Goal: Task Accomplishment & Management: Manage account settings

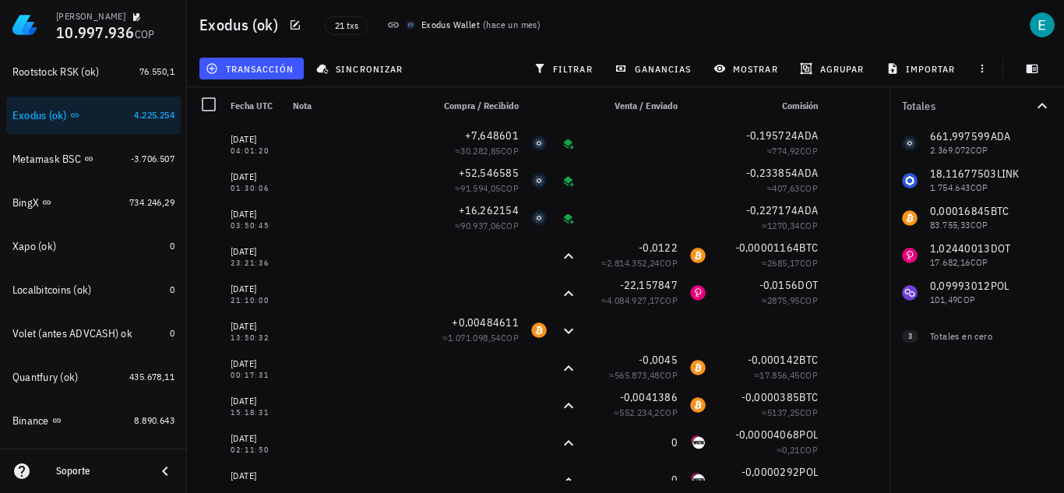
scroll to position [458, 0]
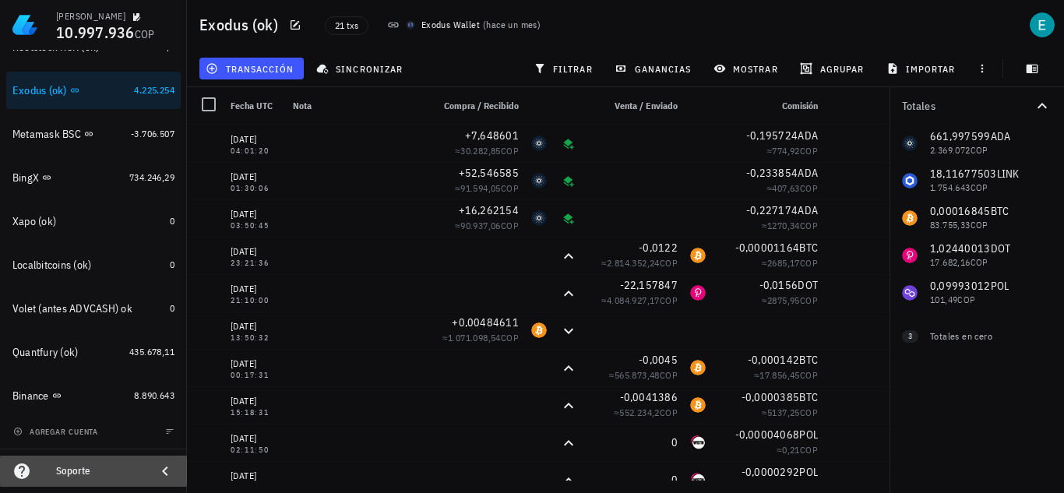
click at [87, 471] on div "Soporte" at bounding box center [99, 471] width 87 height 12
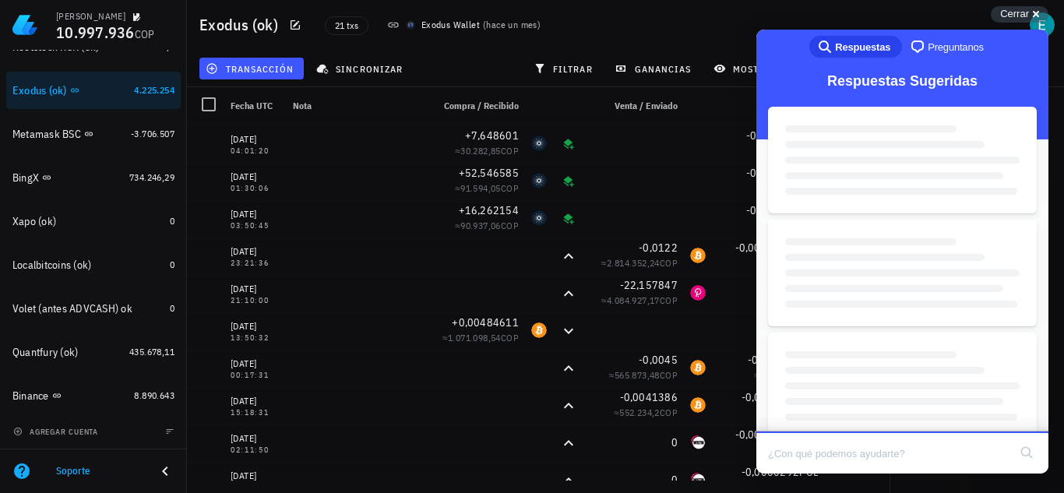
scroll to position [0, 0]
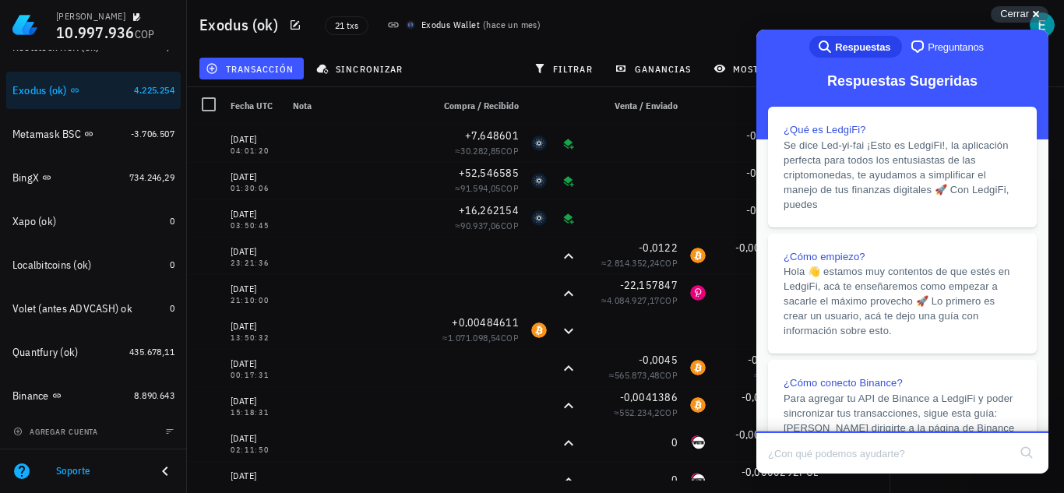
click at [941, 37] on div "chat-square Preguntanos" at bounding box center [947, 46] width 76 height 19
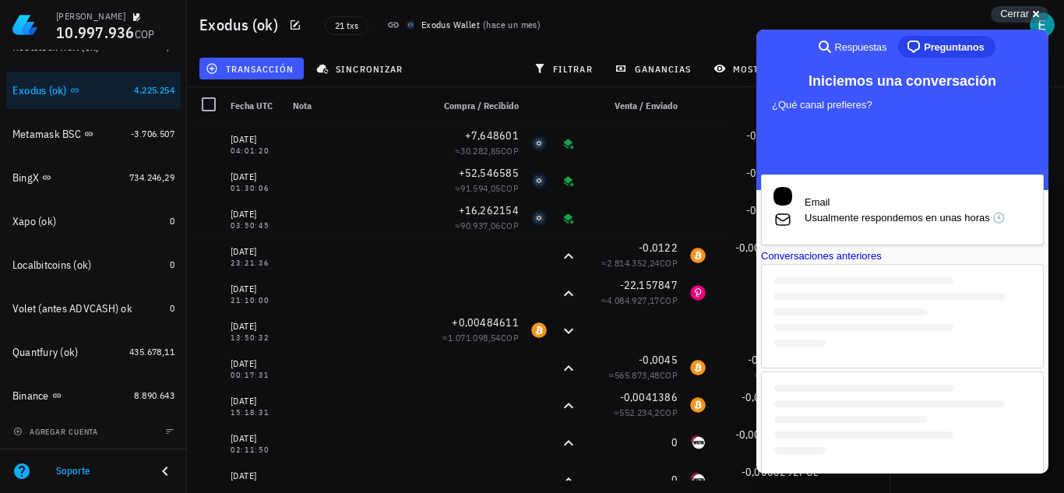
click at [986, 337] on div "Email Usualmente respondemos en unas horas 🕓 Conversaciones anteriores" at bounding box center [902, 326] width 283 height 302
click at [1034, 12] on div "Cerrar cross-small" at bounding box center [1020, 14] width 58 height 16
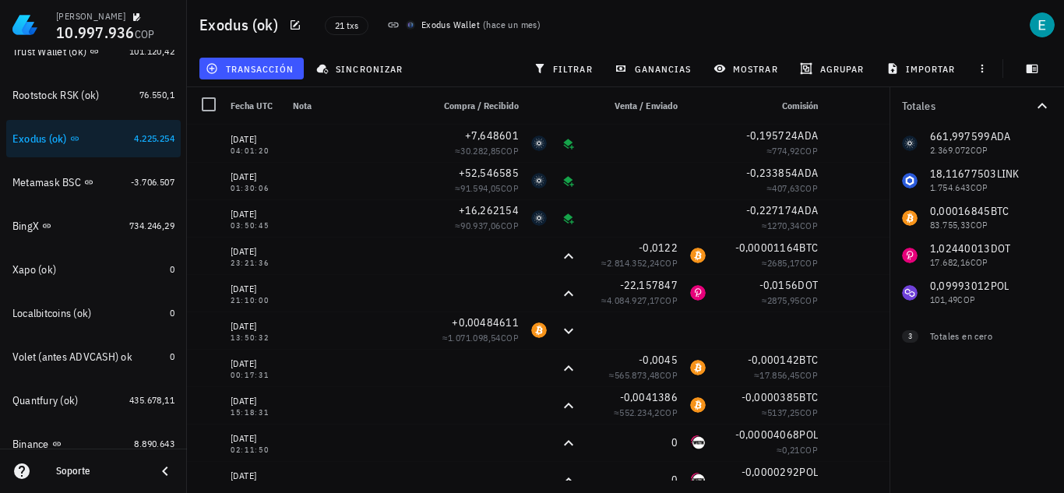
scroll to position [458, 0]
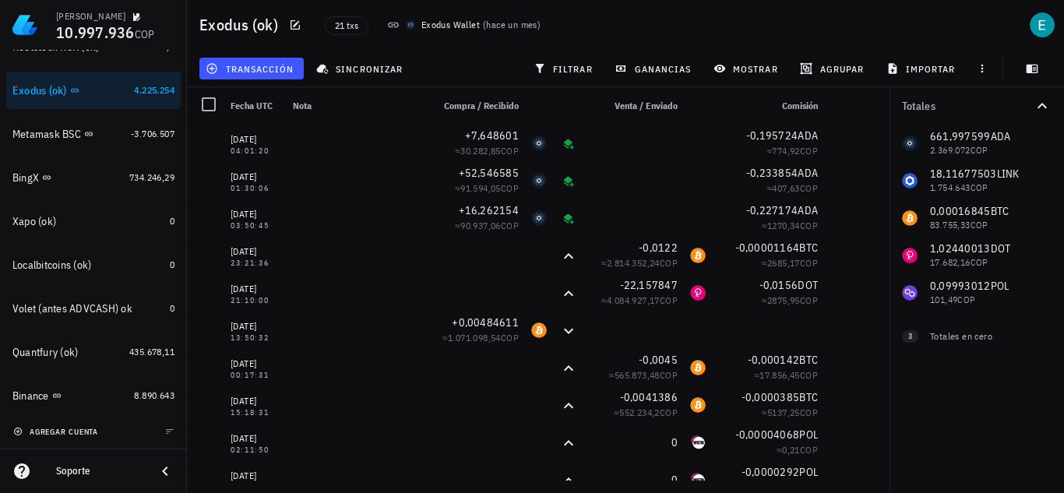
click at [74, 432] on span "agregar cuenta" at bounding box center [57, 432] width 82 height 10
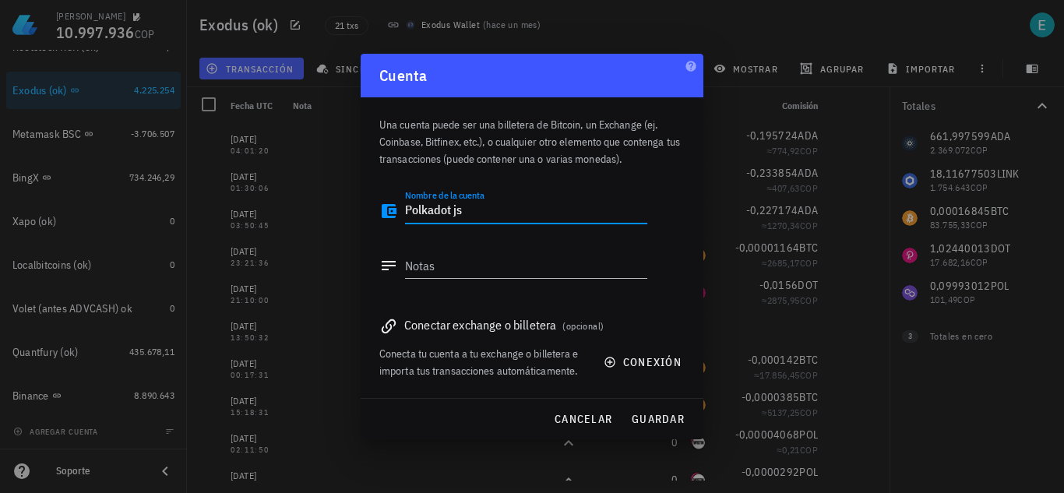
drag, startPoint x: 471, startPoint y: 205, endPoint x: 341, endPoint y: 212, distance: 130.3
click at [341, 212] on div "[PERSON_NAME] 10.997.936 COP Inicio [GEOGRAPHIC_DATA] Impuestos [GEOGRAPHIC_DAT…" at bounding box center [532, 246] width 1064 height 493
type textarea "Polkadot js"
click at [432, 262] on textarea "Notas" at bounding box center [526, 265] width 242 height 25
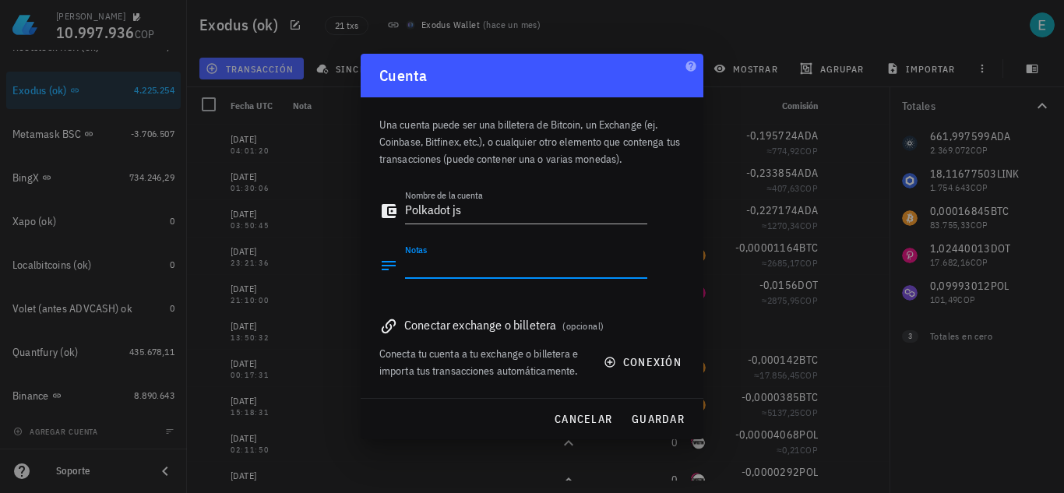
paste textarea "Polkadot js"
type textarea "Polkadot js"
click at [658, 419] on span "guardar" at bounding box center [658, 419] width 54 height 14
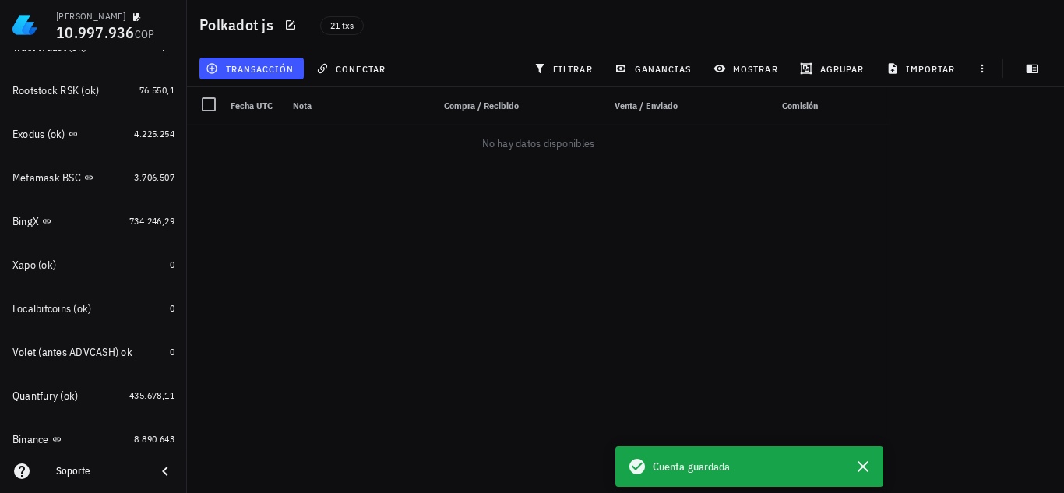
scroll to position [502, 0]
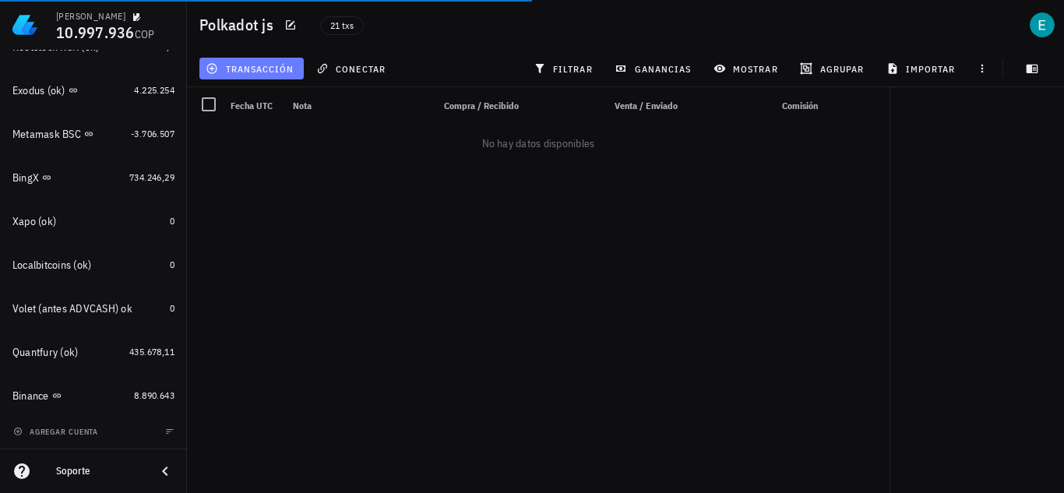
click at [279, 76] on button "transacción" at bounding box center [251, 69] width 104 height 22
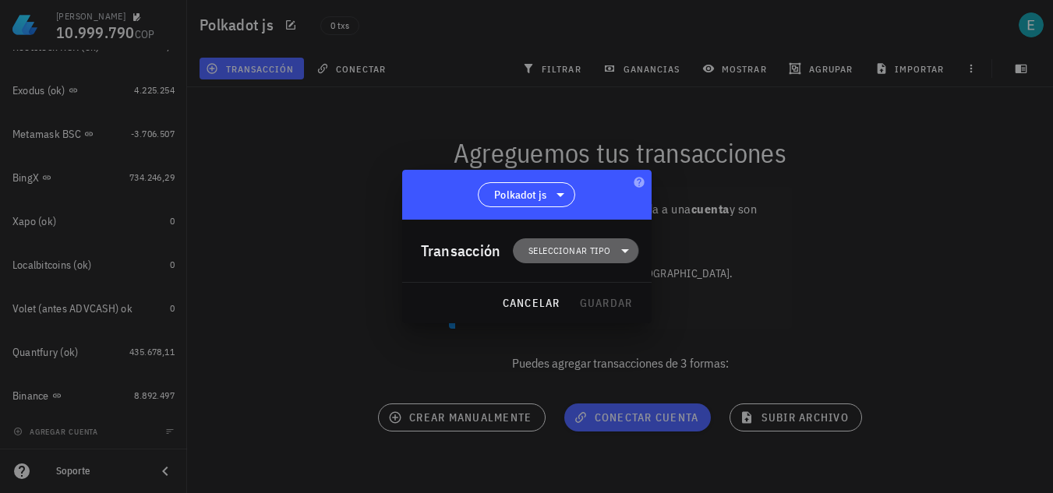
click at [598, 245] on span "Seleccionar tipo" at bounding box center [569, 251] width 82 height 16
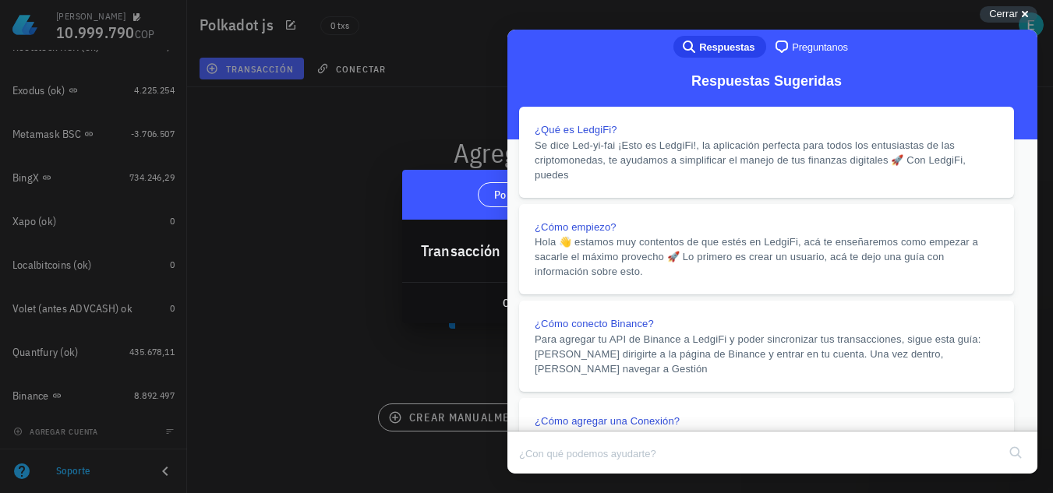
click at [536, 475] on button "Close" at bounding box center [522, 485] width 28 height 20
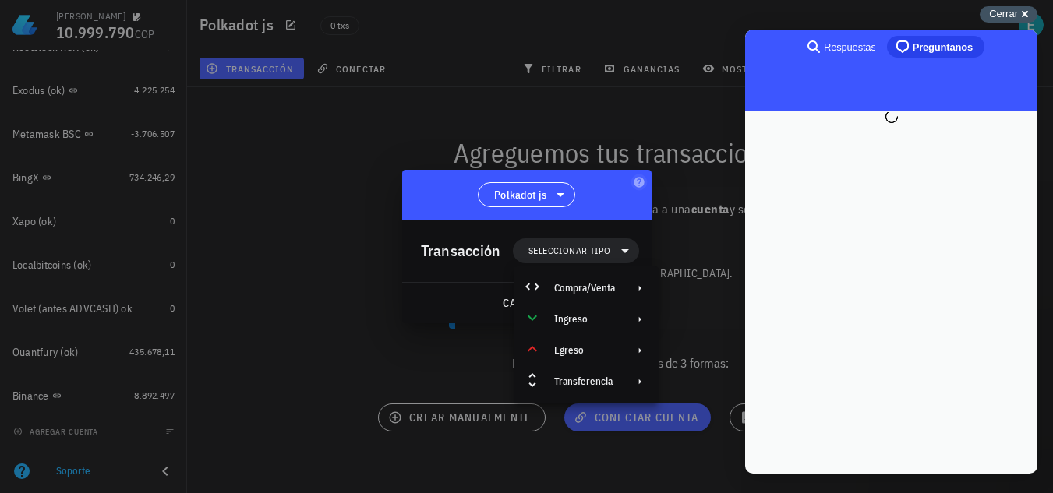
click at [1014, 12] on span "Cerrar" at bounding box center [1003, 14] width 29 height 12
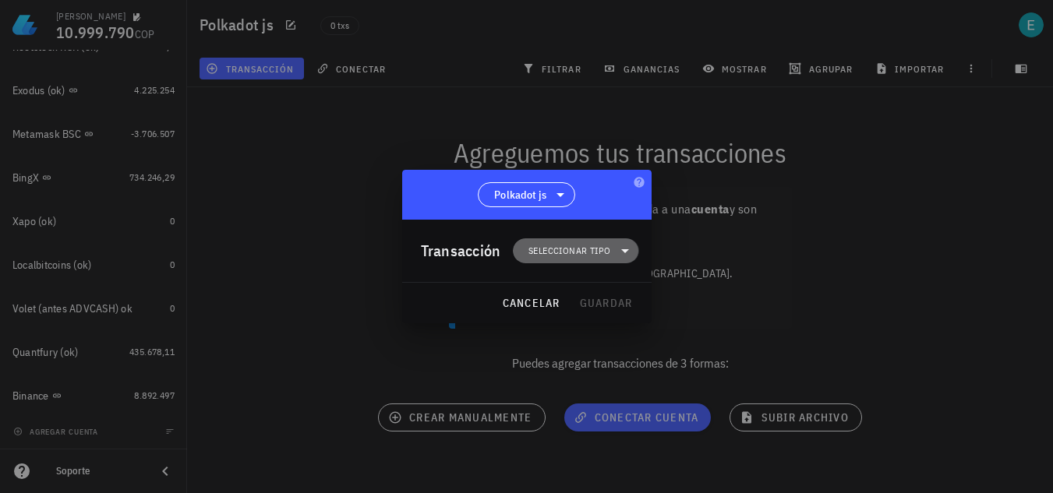
click at [623, 246] on icon at bounding box center [625, 251] width 19 height 19
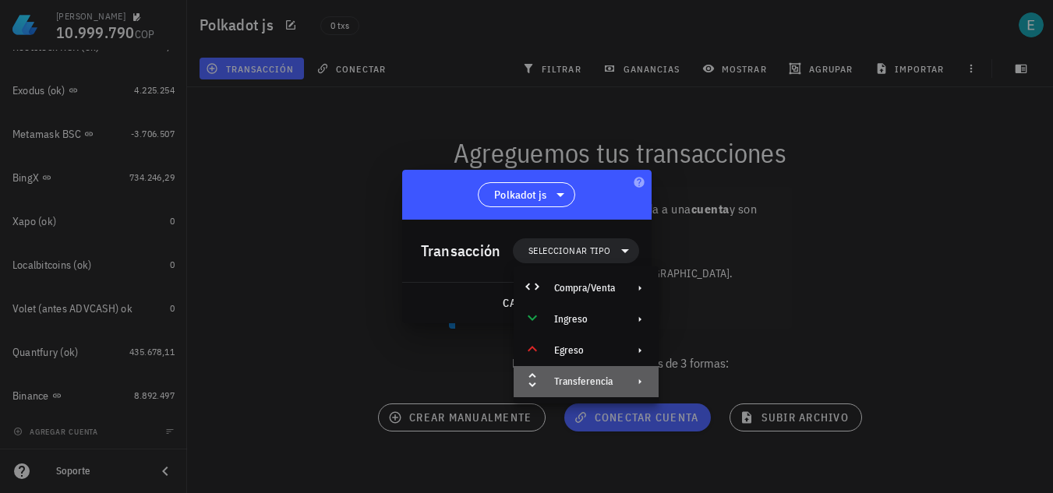
click at [601, 383] on div "Transferencia" at bounding box center [584, 382] width 61 height 12
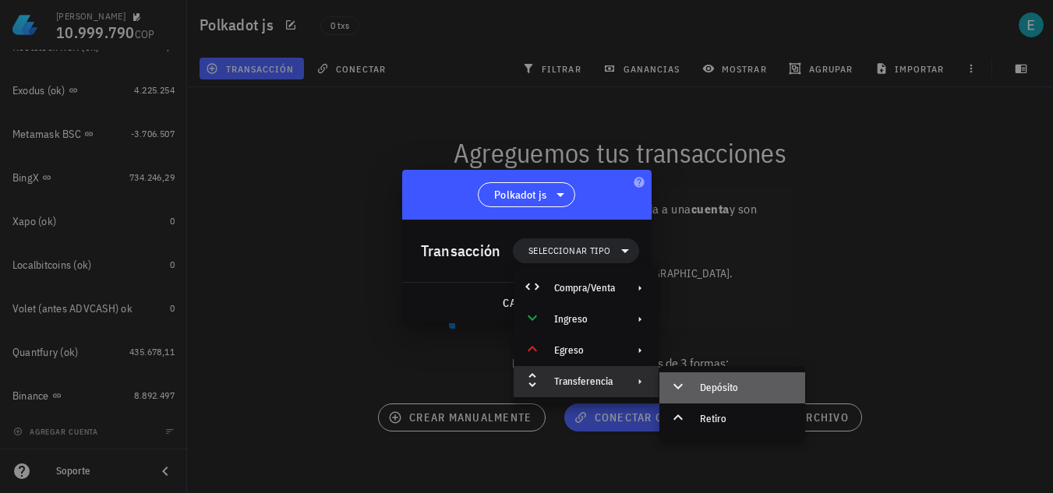
click at [701, 390] on div "Depósito" at bounding box center [746, 388] width 93 height 12
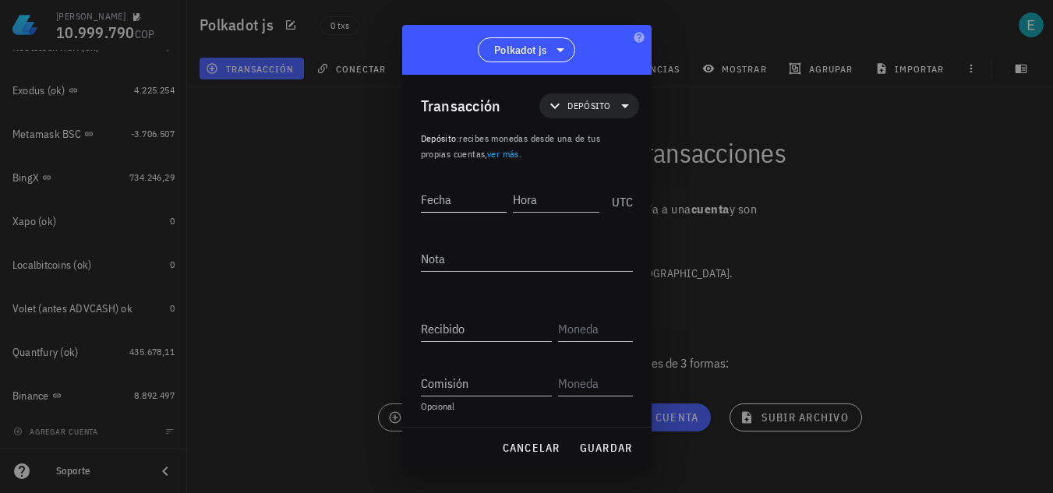
click at [426, 197] on input "Fecha" at bounding box center [464, 199] width 86 height 25
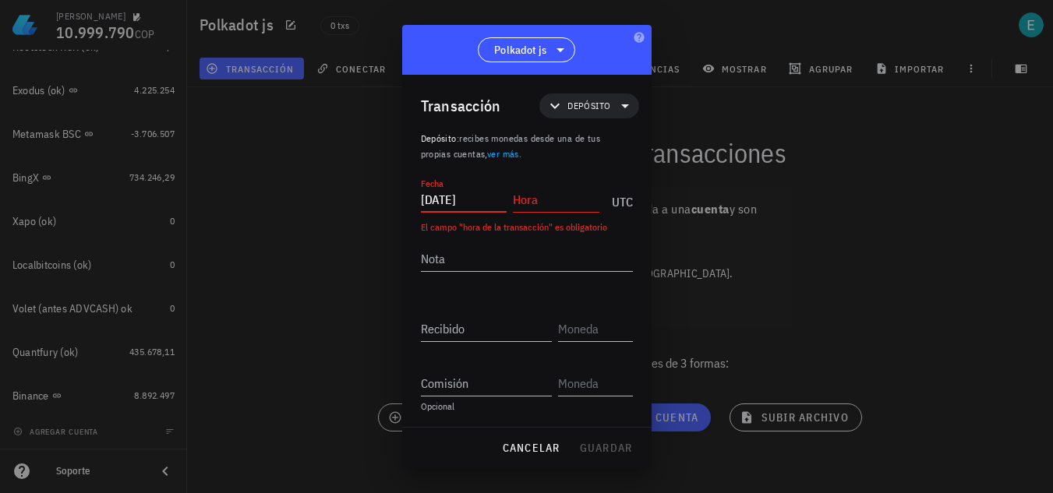
type input "[DATE]"
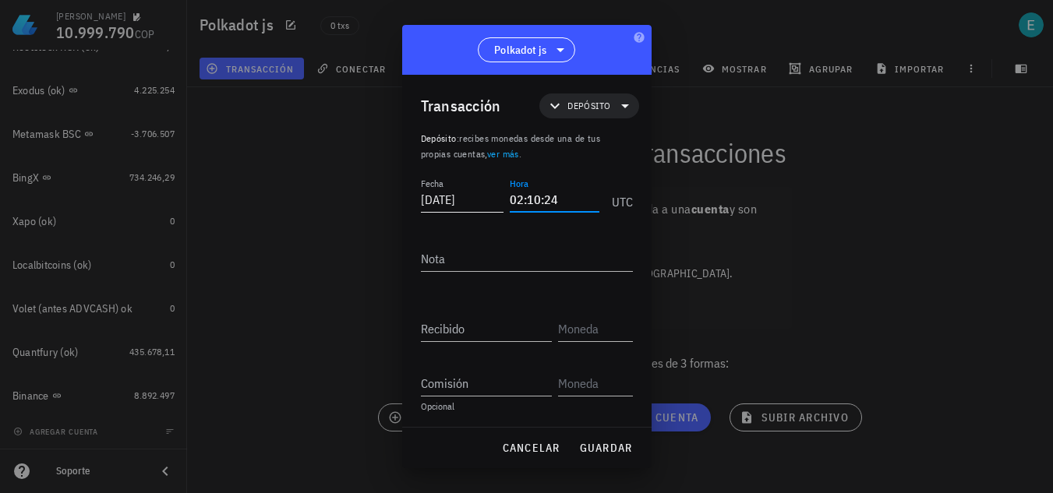
type input "02:10:24"
click at [522, 283] on div at bounding box center [527, 282] width 212 height 11
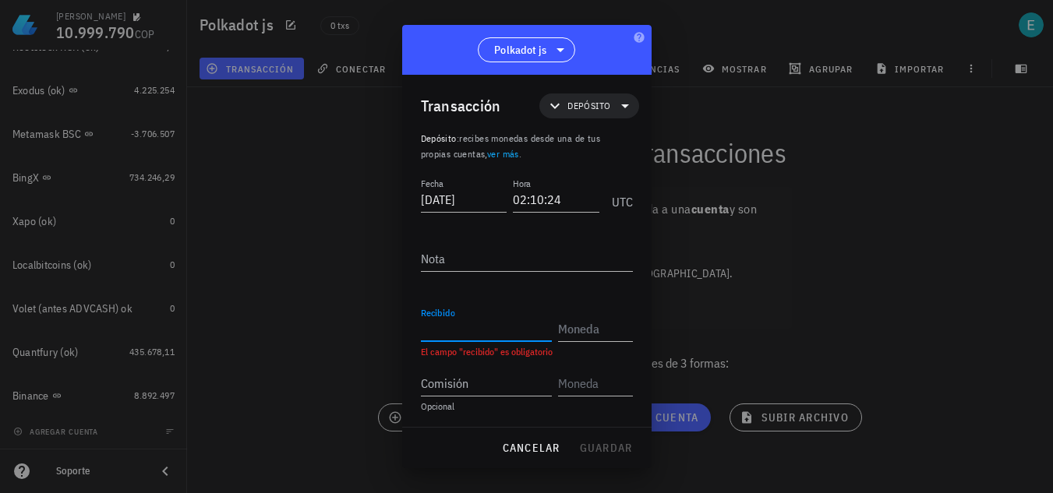
click at [472, 318] on input "Recibido" at bounding box center [486, 328] width 131 height 25
click at [431, 328] on input "22157847" at bounding box center [486, 328] width 131 height 25
click at [498, 330] on input "22,157847" at bounding box center [486, 328] width 131 height 25
type input "22,15784713"
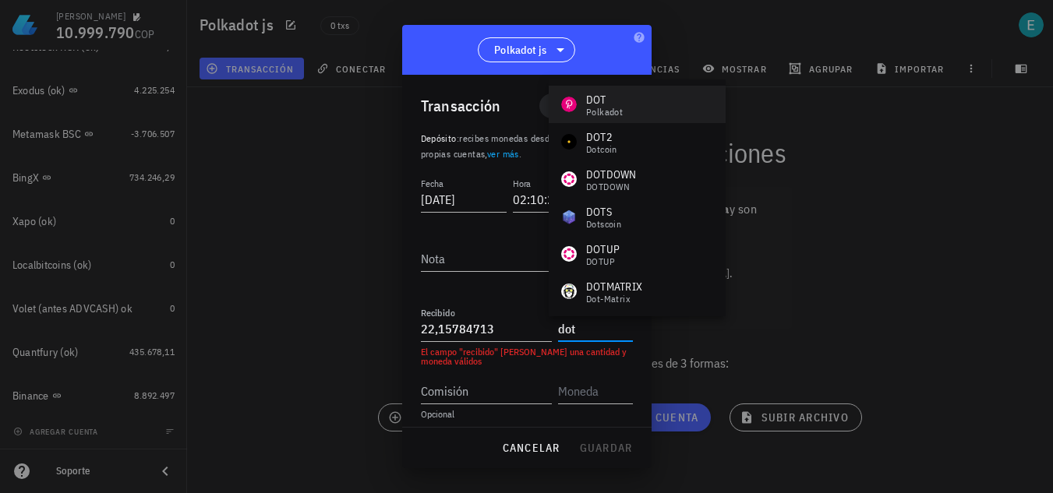
click at [605, 111] on div "Polkadot" at bounding box center [604, 112] width 37 height 9
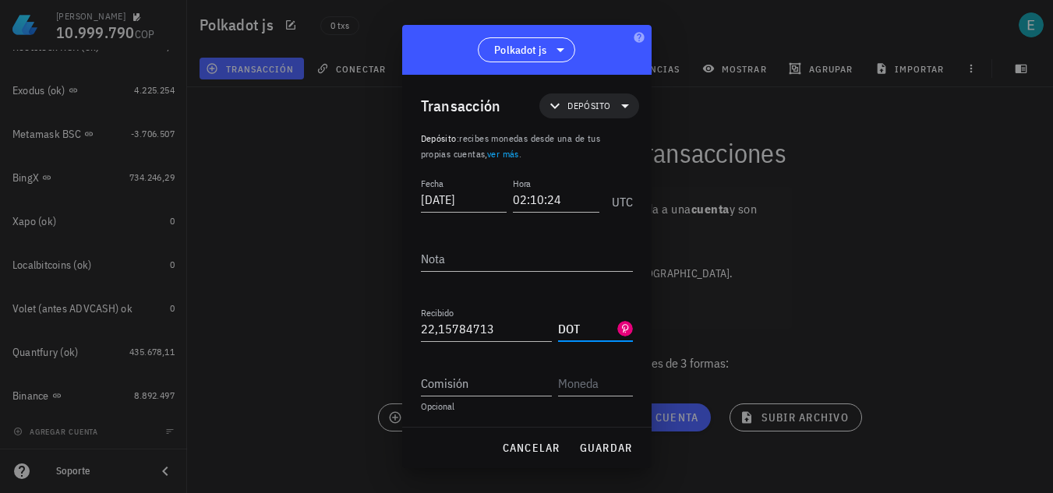
type input "DOT"
click at [468, 383] on input "Comisión" at bounding box center [486, 383] width 131 height 25
paste input "0"
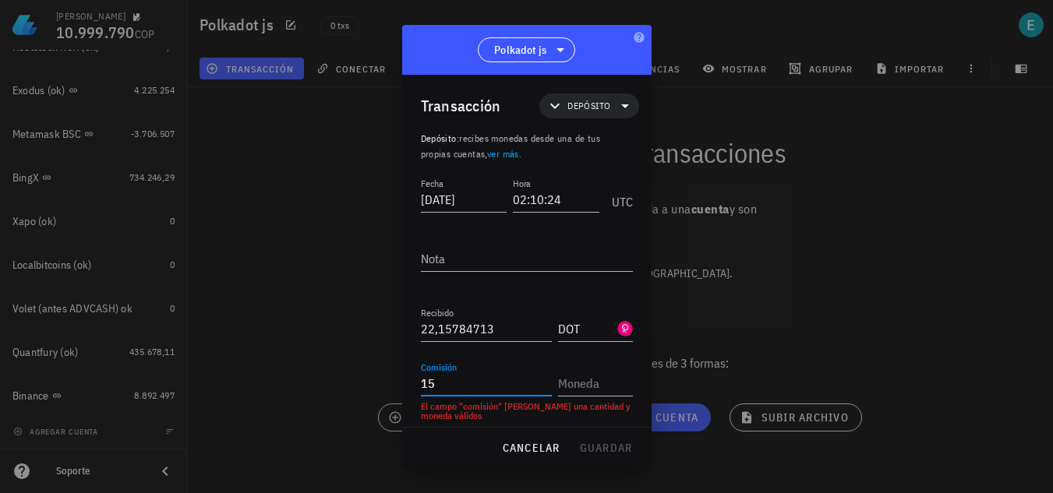
type input "1"
type input "0,0156"
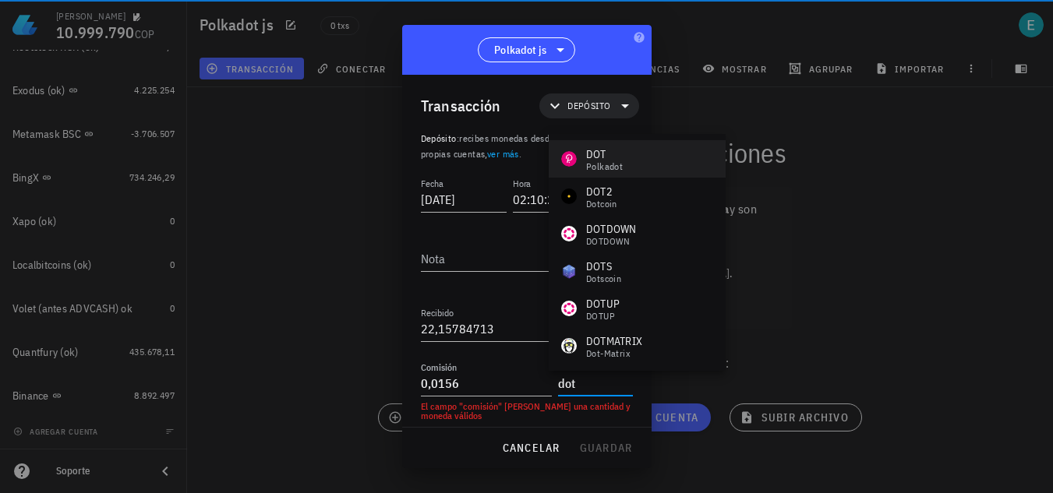
click at [617, 162] on div "Polkadot" at bounding box center [604, 166] width 37 height 9
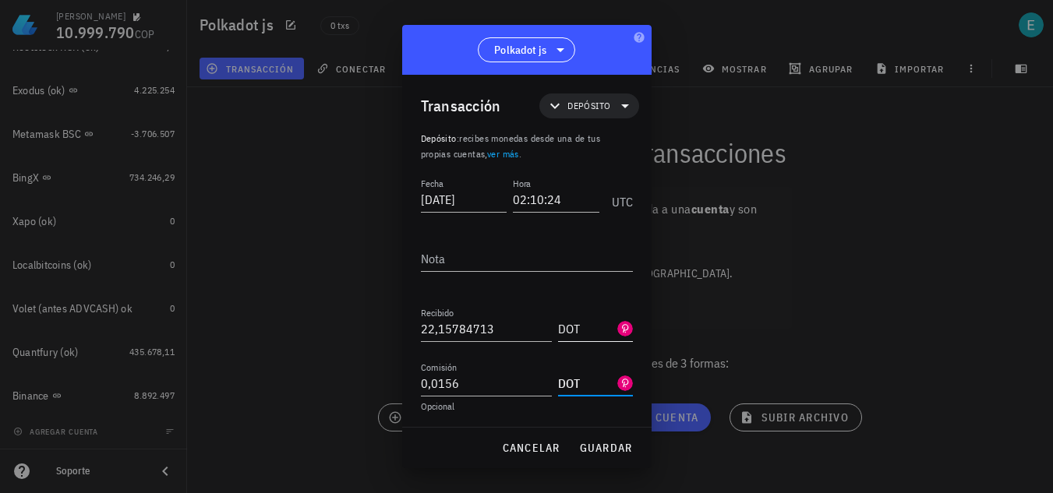
type input "DOT"
click at [451, 255] on textarea "Nota" at bounding box center [527, 258] width 212 height 25
paste textarea "16Bkx2v652vhgekY7L4MH1stDbnYRFpH6qaZkPcJUVbj3qk7"
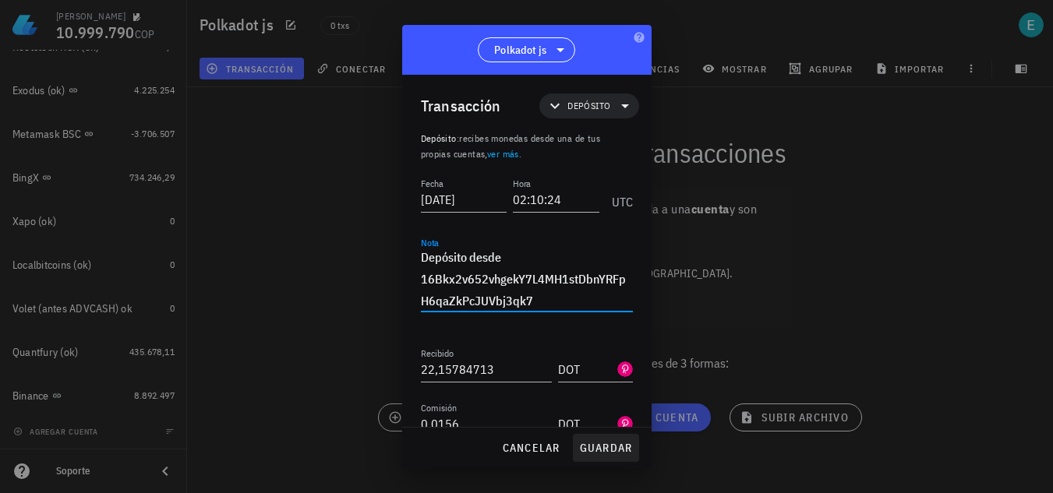
type textarea "Depósito desde 16Bkx2v652vhgekY7L4MH1stDbnYRFpH6qaZkPcJUVbj3qk7"
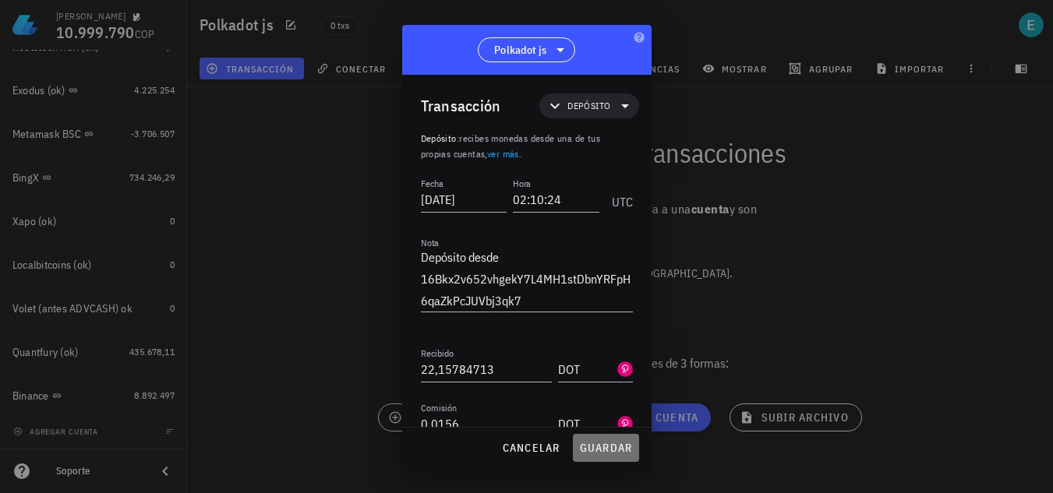
click at [609, 454] on span "guardar" at bounding box center [606, 448] width 54 height 14
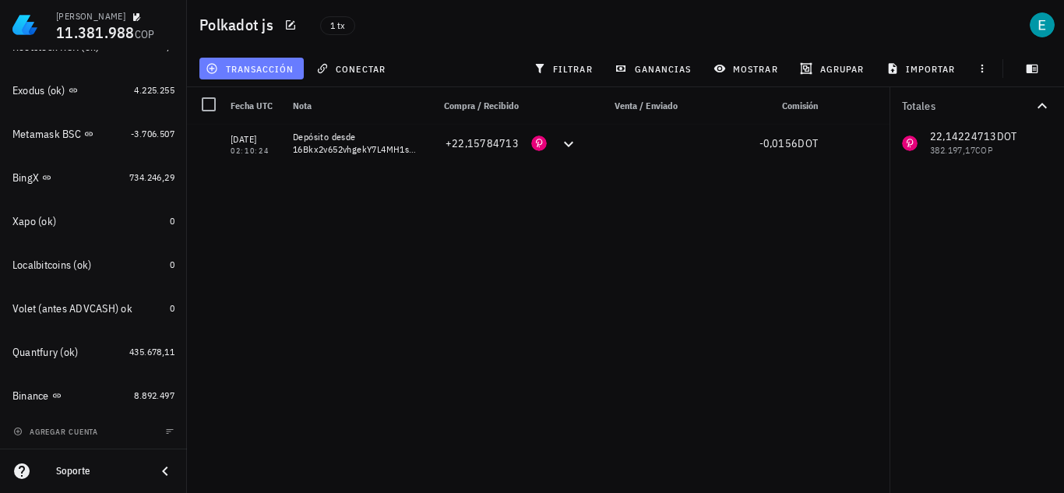
click at [268, 68] on span "transacción" at bounding box center [251, 68] width 85 height 12
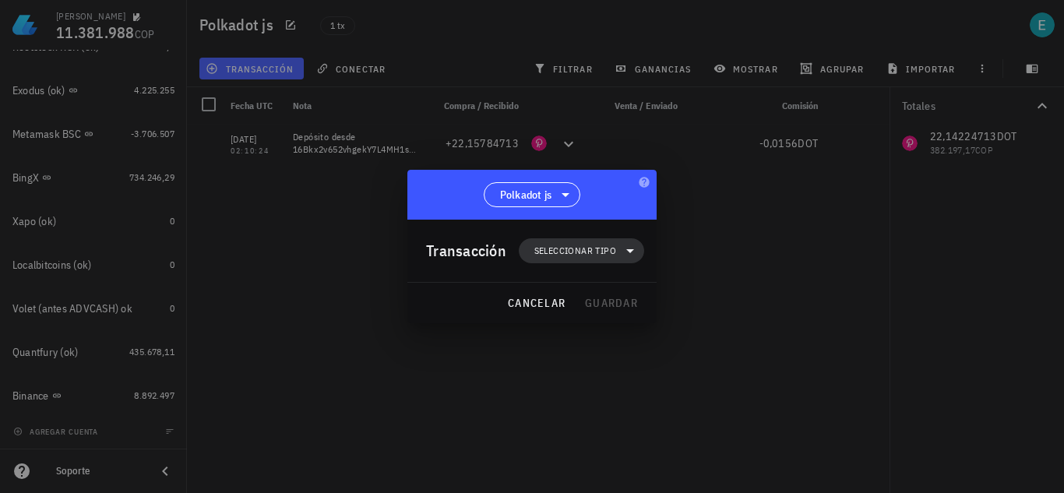
click at [569, 242] on span "Seleccionar tipo" at bounding box center [581, 250] width 107 height 25
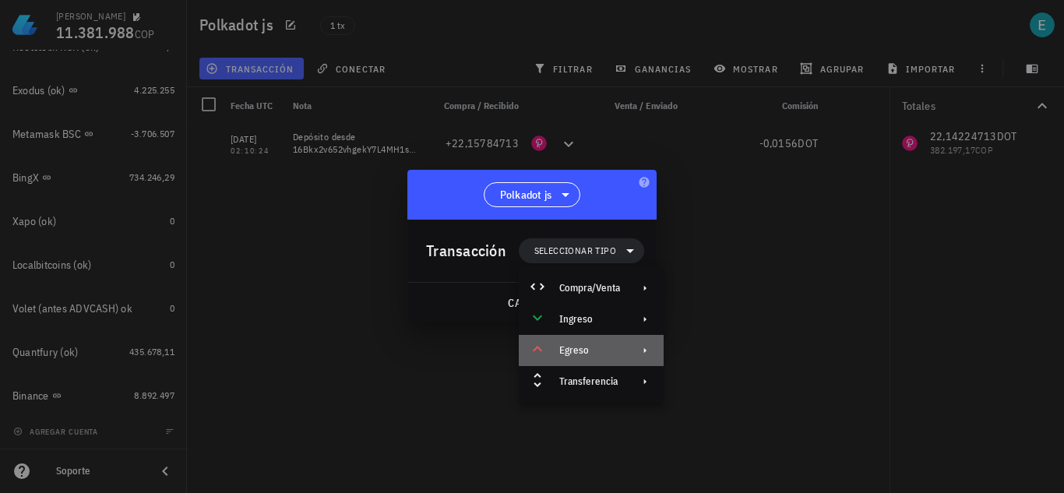
click at [617, 350] on div "Egreso" at bounding box center [589, 350] width 61 height 12
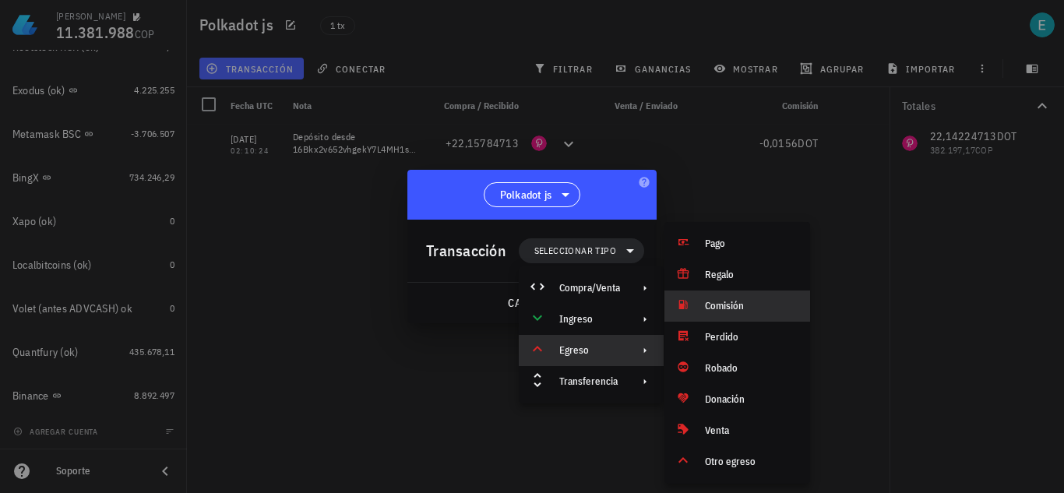
click at [713, 305] on div "Comisión" at bounding box center [751, 306] width 93 height 12
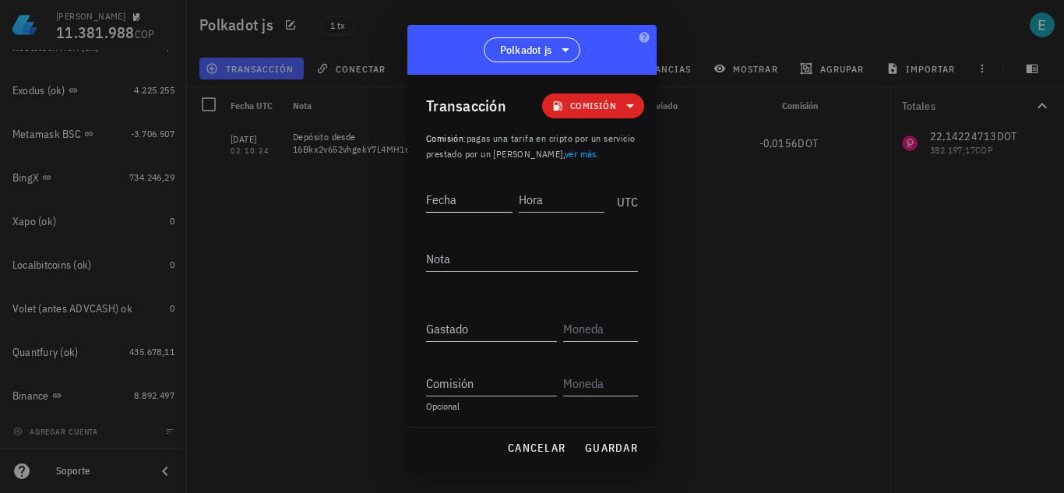
click at [463, 206] on input "Fecha" at bounding box center [469, 199] width 86 height 25
type input "[DATE]"
type input "02:15:42"
type textarea "Staking"
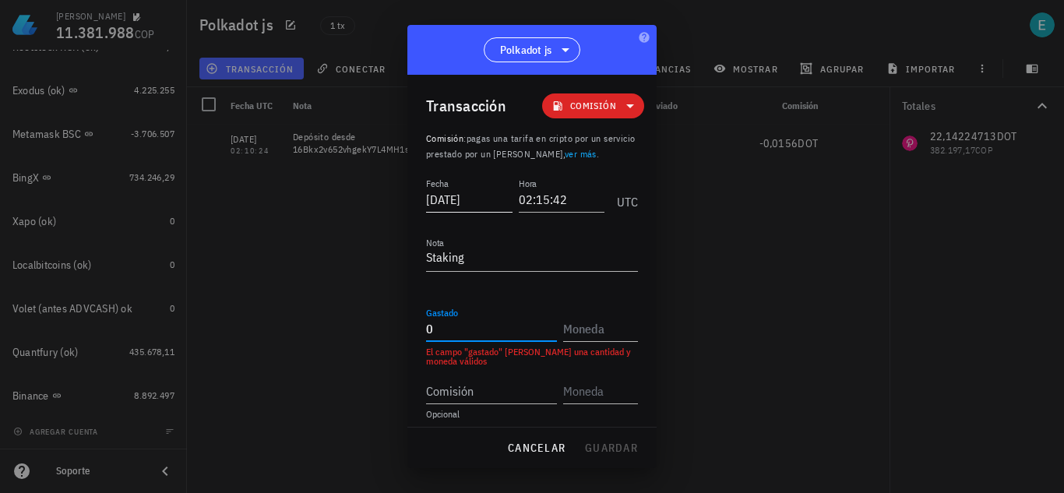
type input "0"
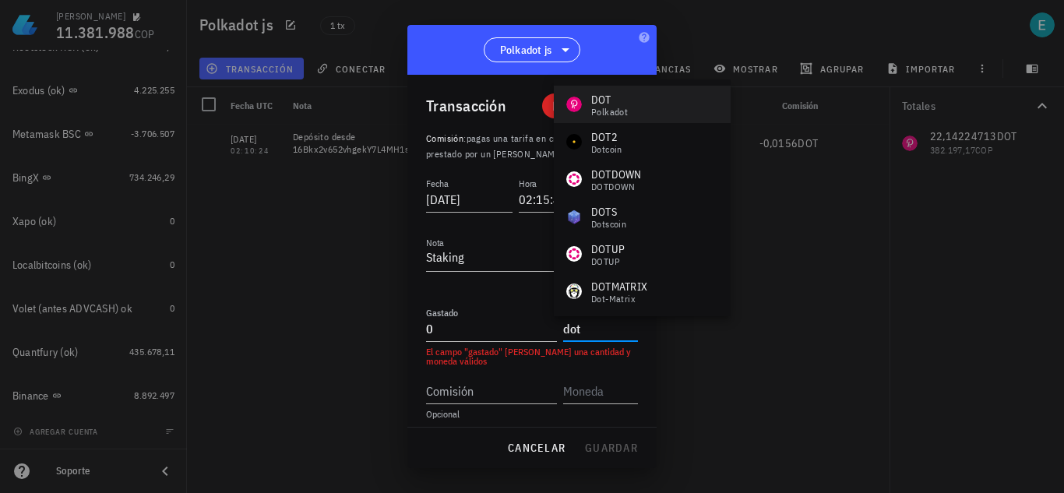
click at [620, 108] on div "Polkadot" at bounding box center [609, 112] width 37 height 9
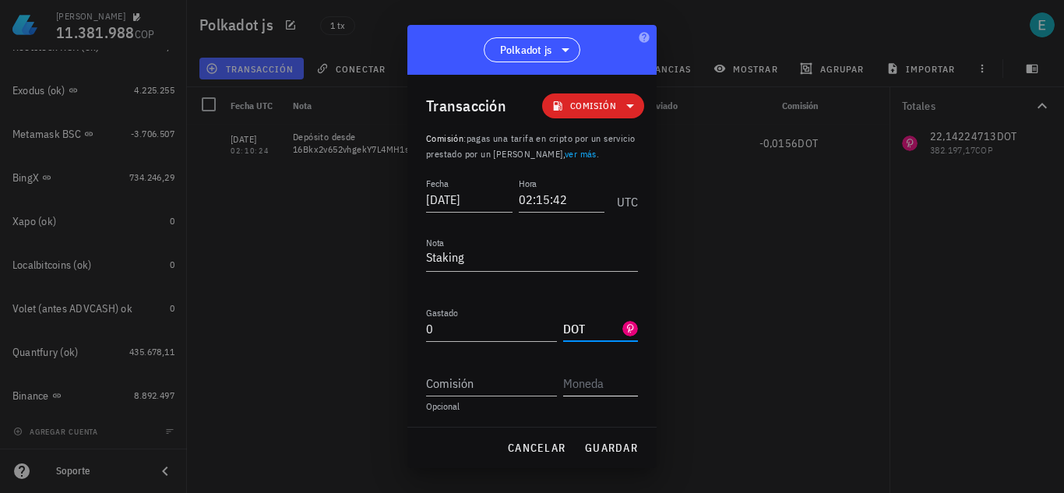
type input "DOT"
click at [571, 384] on input "text" at bounding box center [599, 383] width 72 height 25
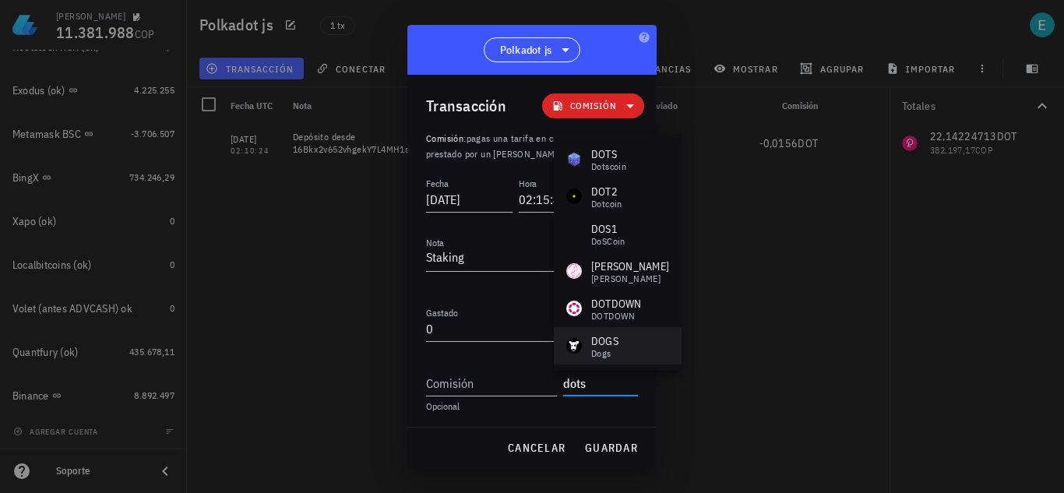
type input "DOTS"
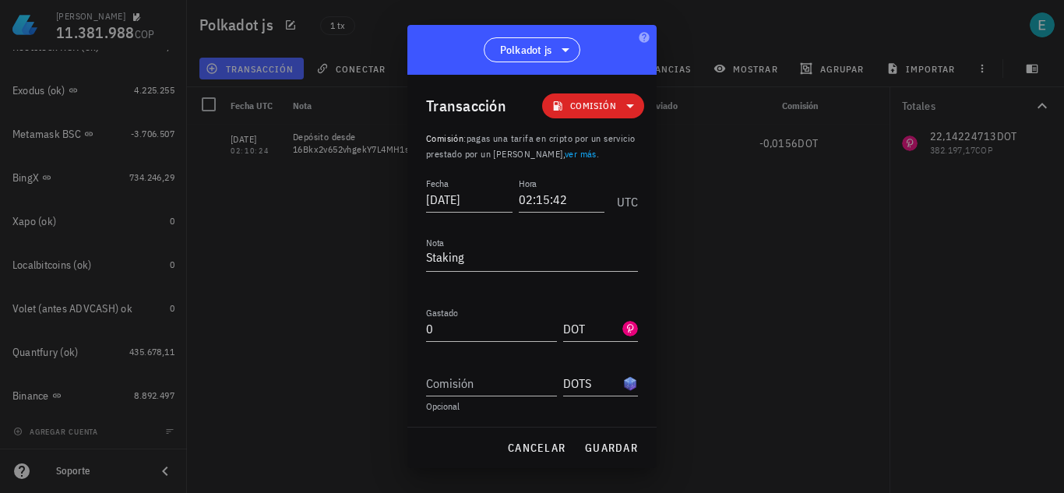
scroll to position [32, 0]
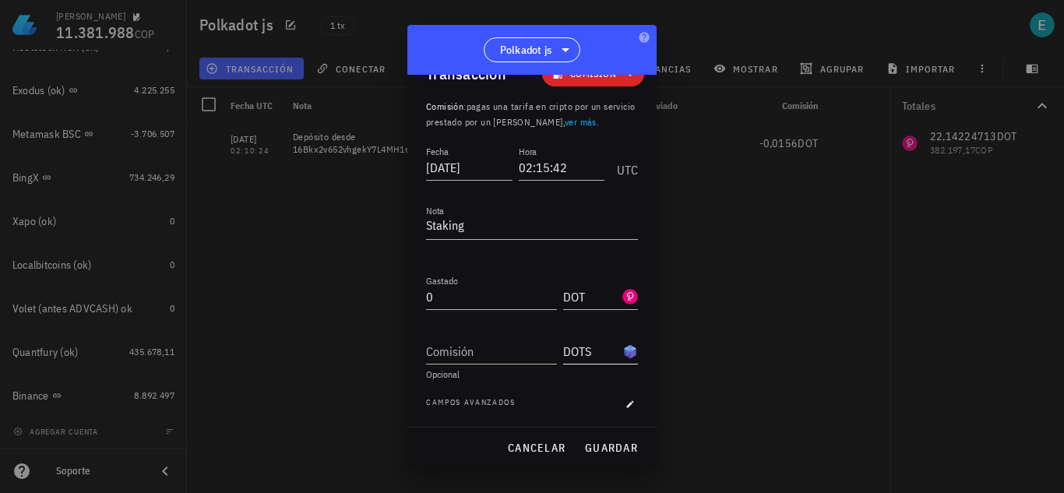
click at [596, 355] on input "DOTS" at bounding box center [591, 351] width 56 height 25
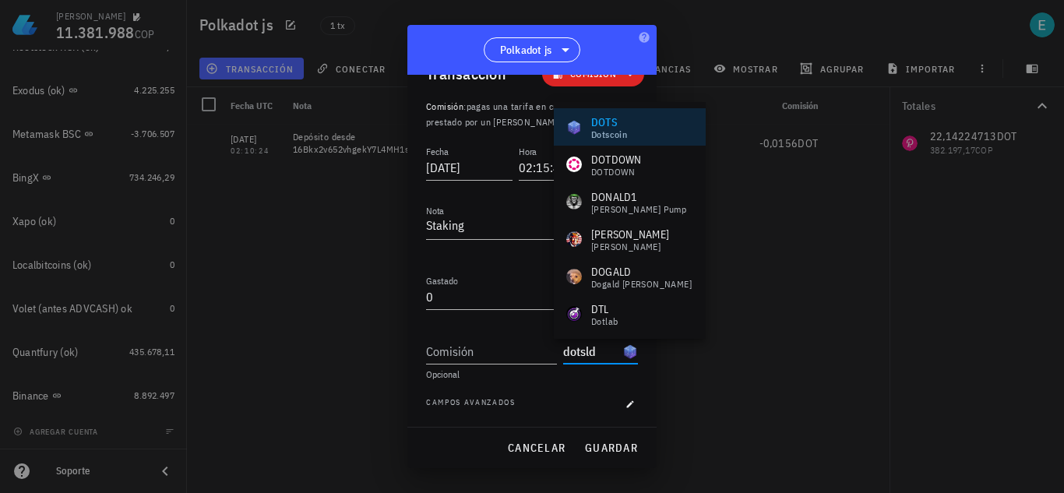
click at [659, 369] on div at bounding box center [532, 246] width 1064 height 493
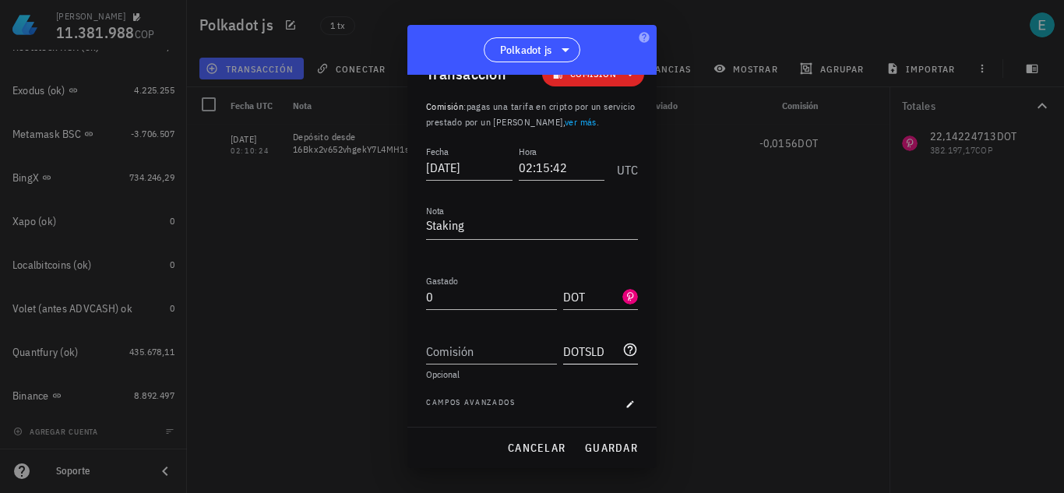
click at [623, 353] on icon at bounding box center [631, 350] width 16 height 16
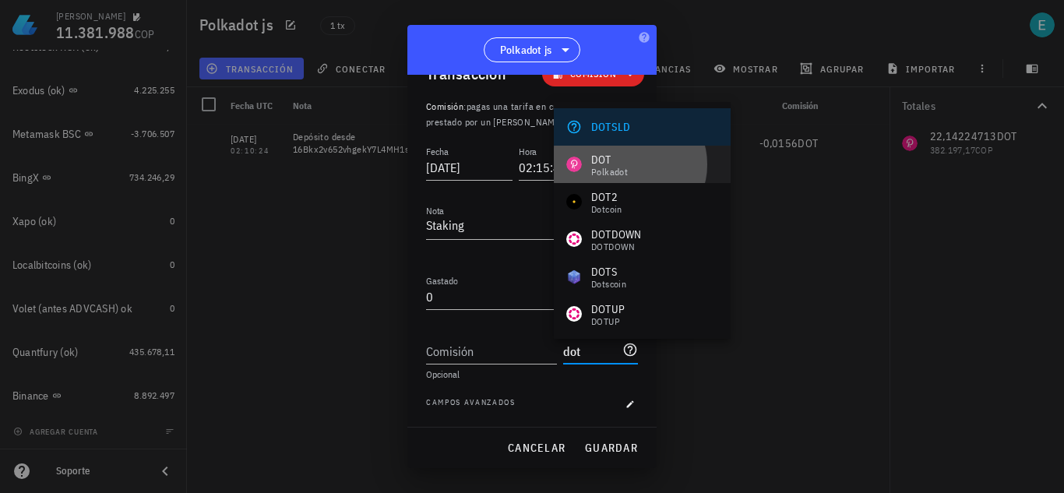
click at [622, 169] on div "Polkadot" at bounding box center [609, 172] width 37 height 9
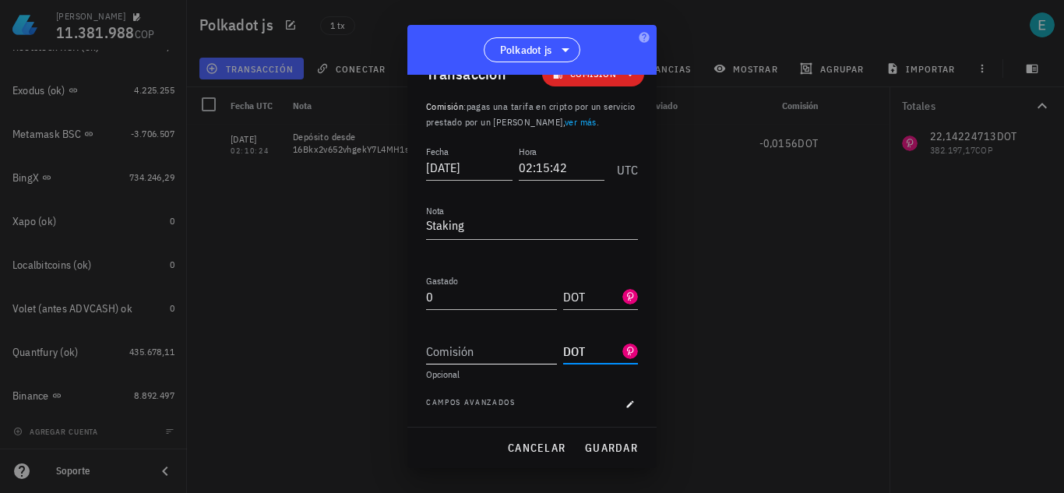
type input "DOT"
click at [456, 352] on input "Comisión" at bounding box center [491, 351] width 131 height 25
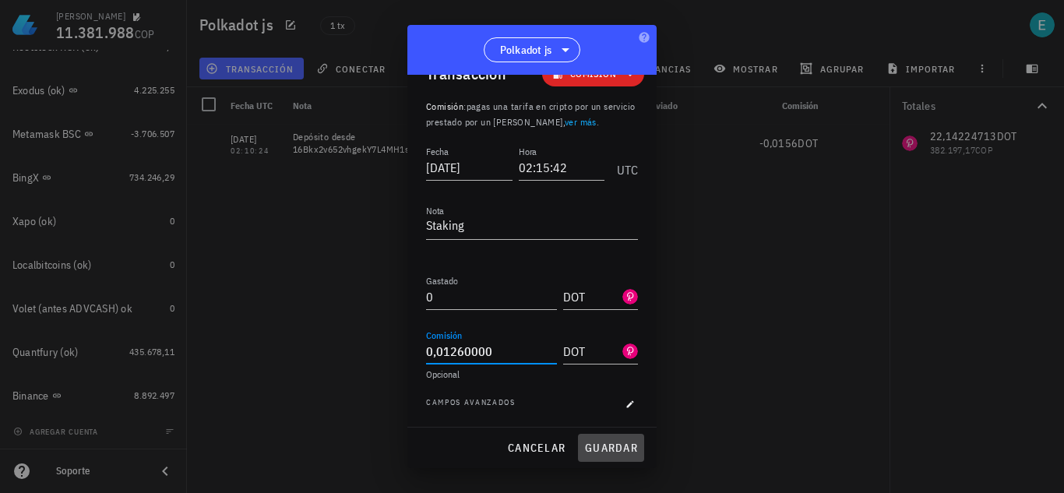
type input "0,0126"
click at [611, 448] on span "guardar" at bounding box center [611, 448] width 54 height 14
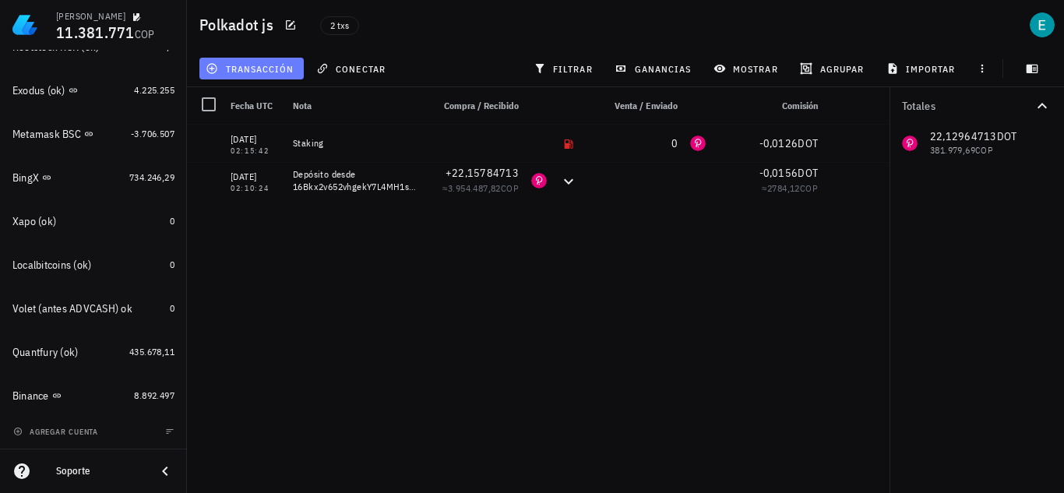
click at [256, 65] on span "transacción" at bounding box center [251, 68] width 85 height 12
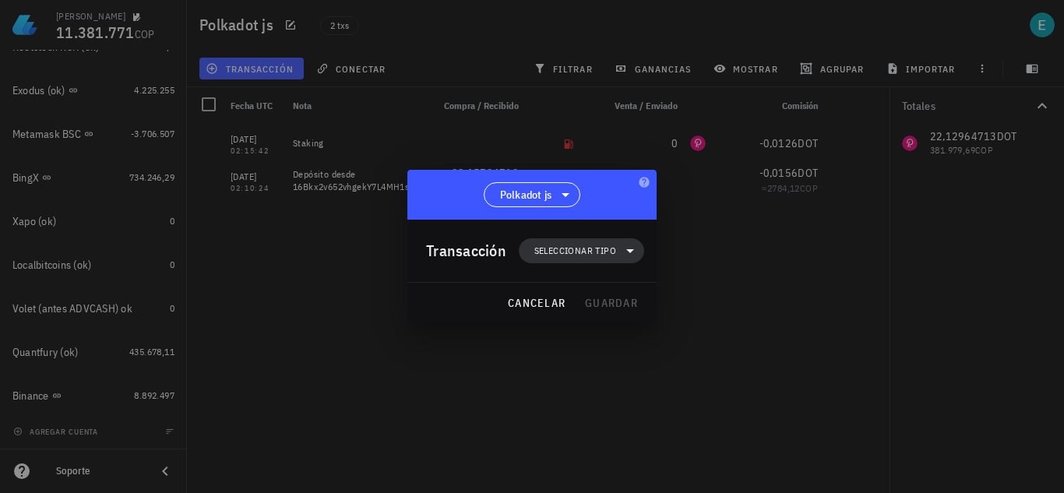
click at [576, 242] on span "Seleccionar tipo" at bounding box center [581, 250] width 107 height 25
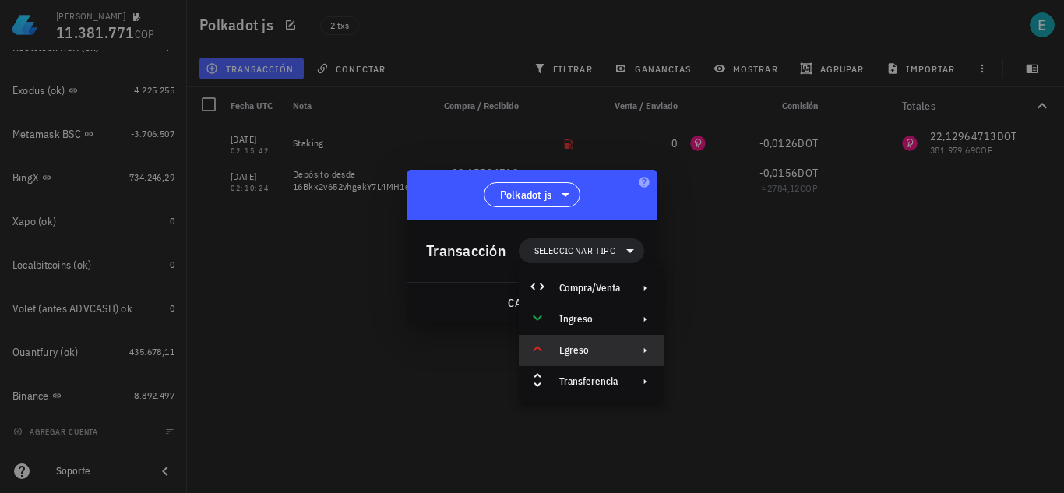
click at [612, 349] on div "Egreso" at bounding box center [589, 350] width 61 height 12
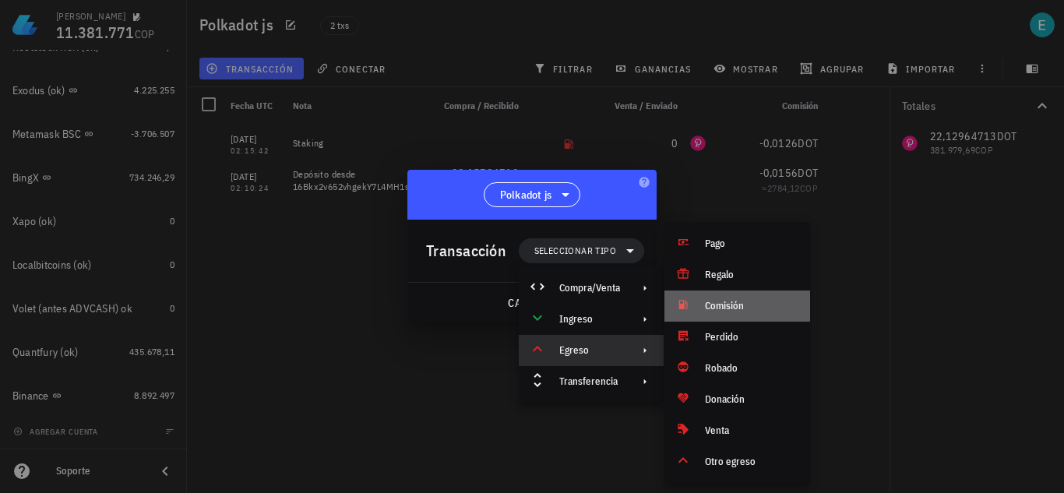
click at [726, 306] on div "Comisión" at bounding box center [751, 306] width 93 height 12
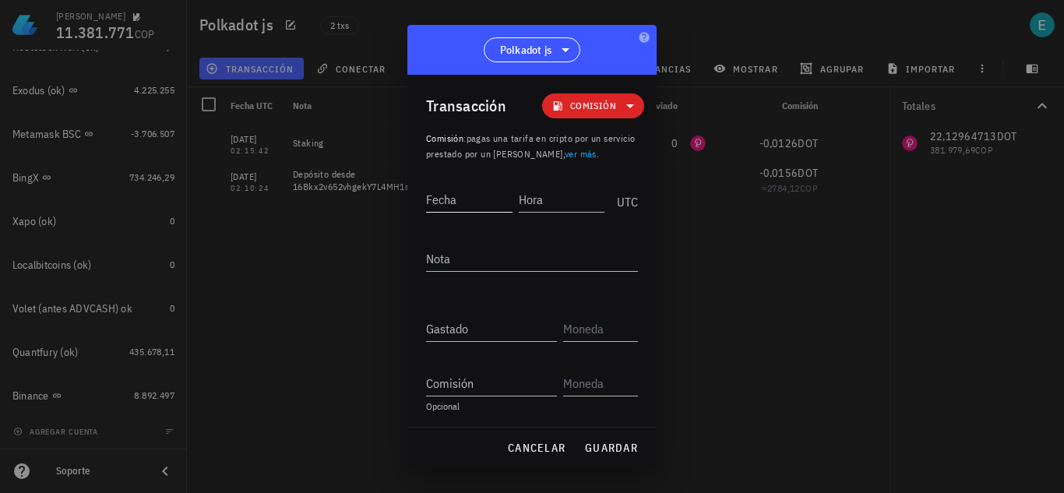
click at [470, 202] on input "Fecha" at bounding box center [469, 199] width 86 height 25
type input "[DATE]"
type input "02:31:18"
type textarea "Staking"
type input "0"
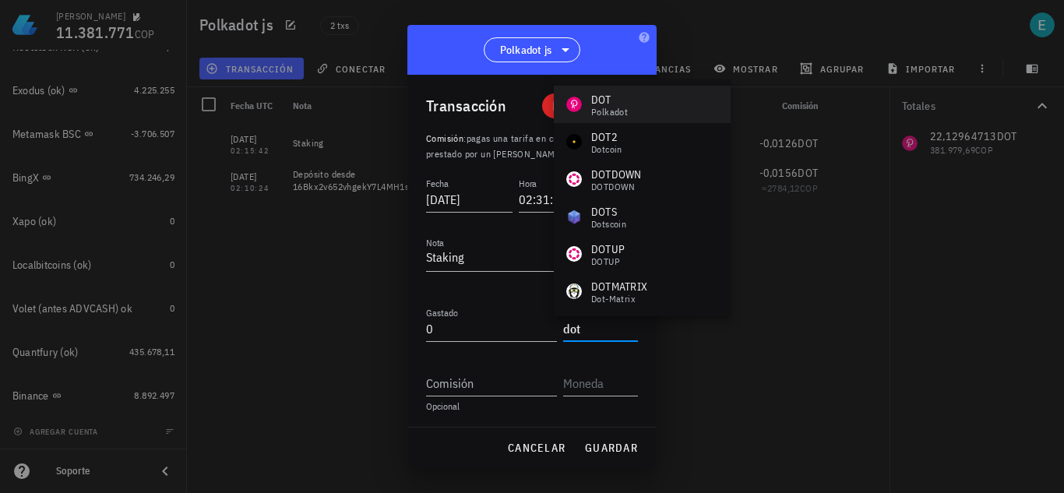
click at [609, 104] on div "DOT" at bounding box center [609, 100] width 37 height 16
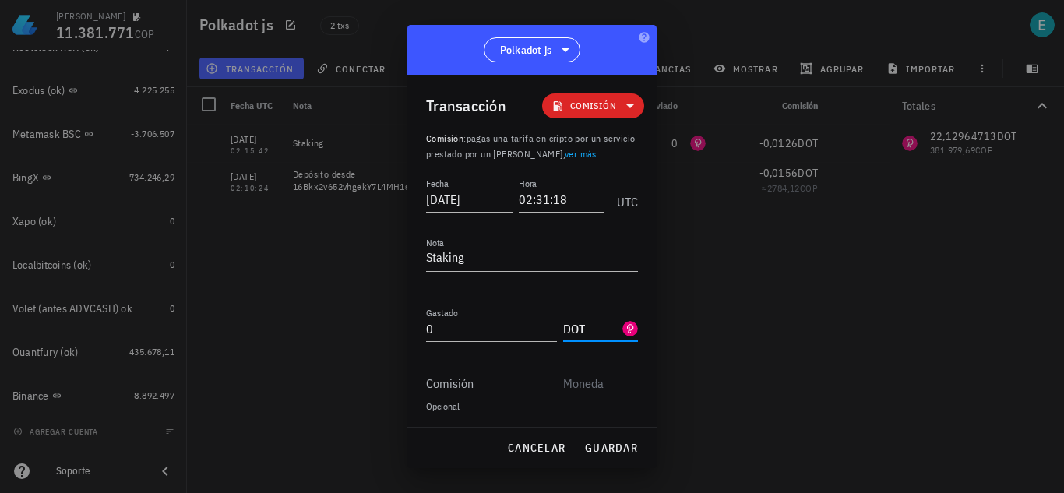
type input "DOT"
type input "0,0221"
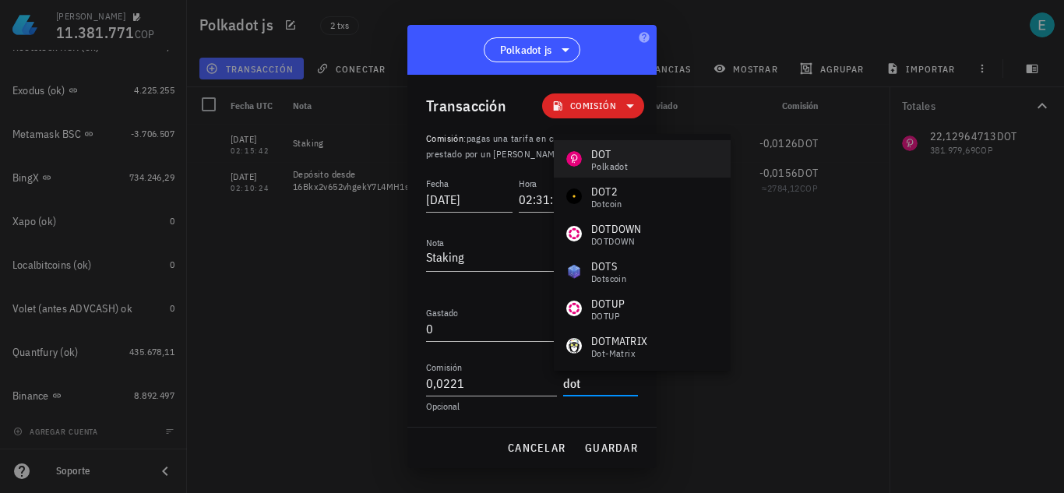
click at [603, 164] on div "Polkadot" at bounding box center [609, 166] width 37 height 9
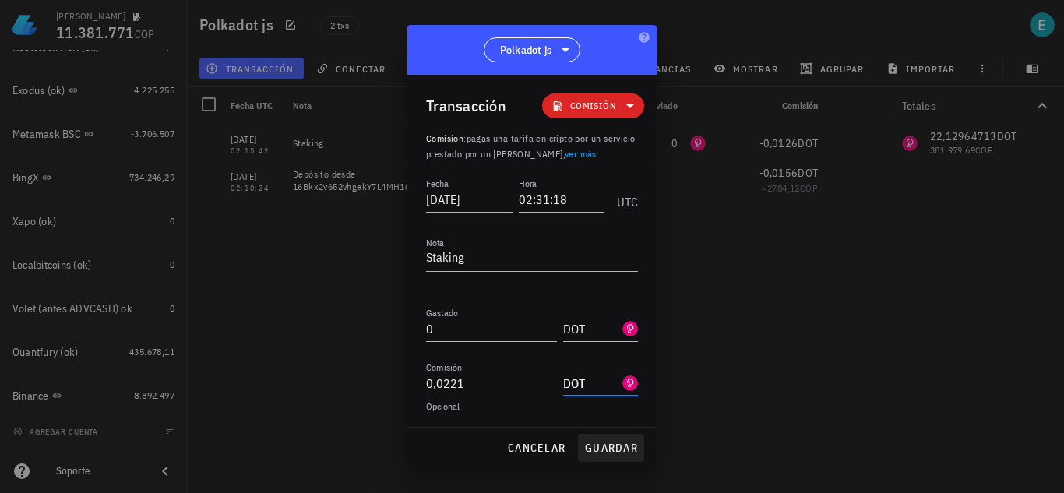
type input "DOT"
click at [605, 450] on span "guardar" at bounding box center [611, 448] width 54 height 14
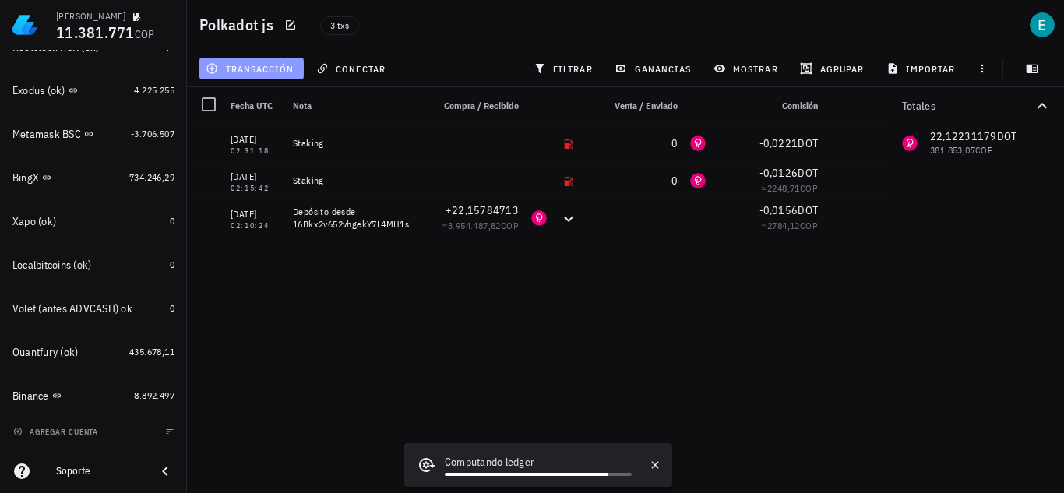
click at [271, 65] on span "transacción" at bounding box center [251, 68] width 85 height 12
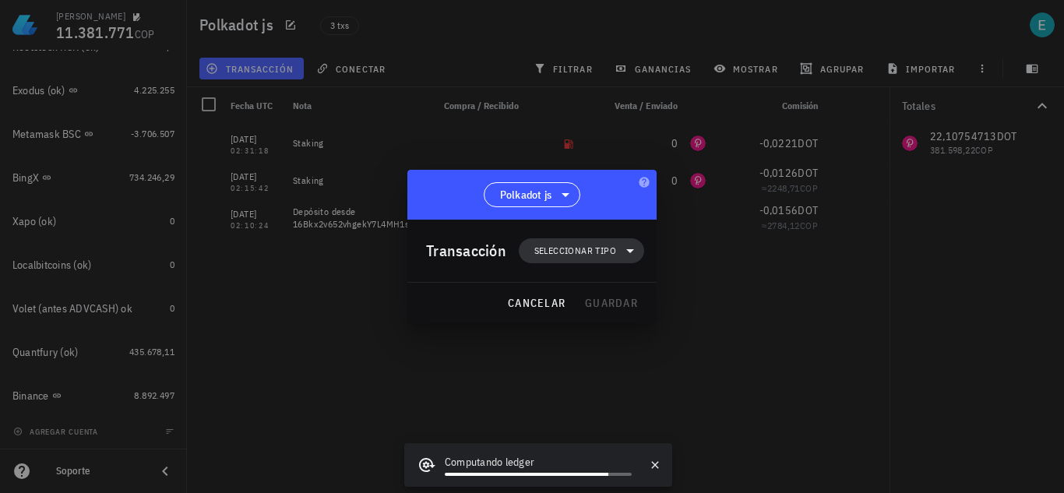
click at [569, 252] on span "Seleccionar tipo" at bounding box center [576, 251] width 82 height 16
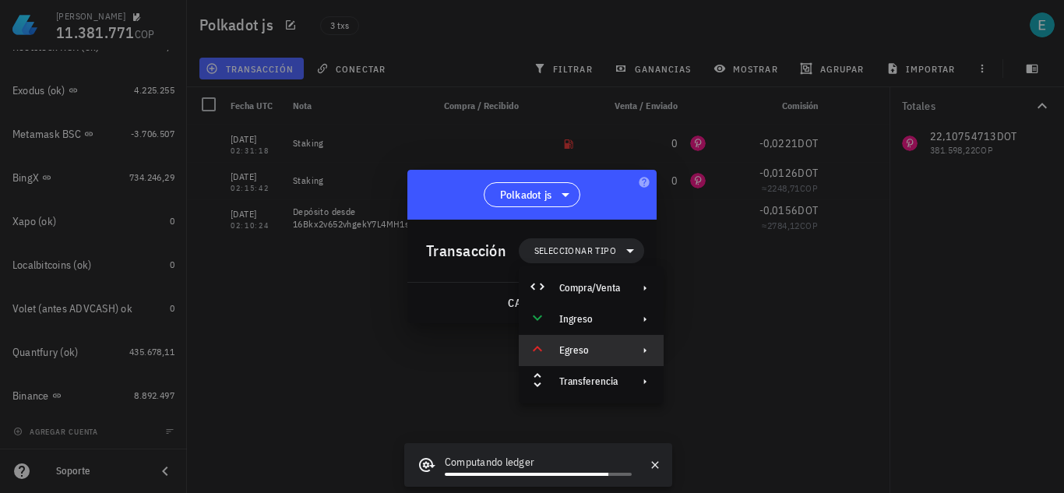
click at [619, 353] on div "Egreso" at bounding box center [589, 350] width 61 height 12
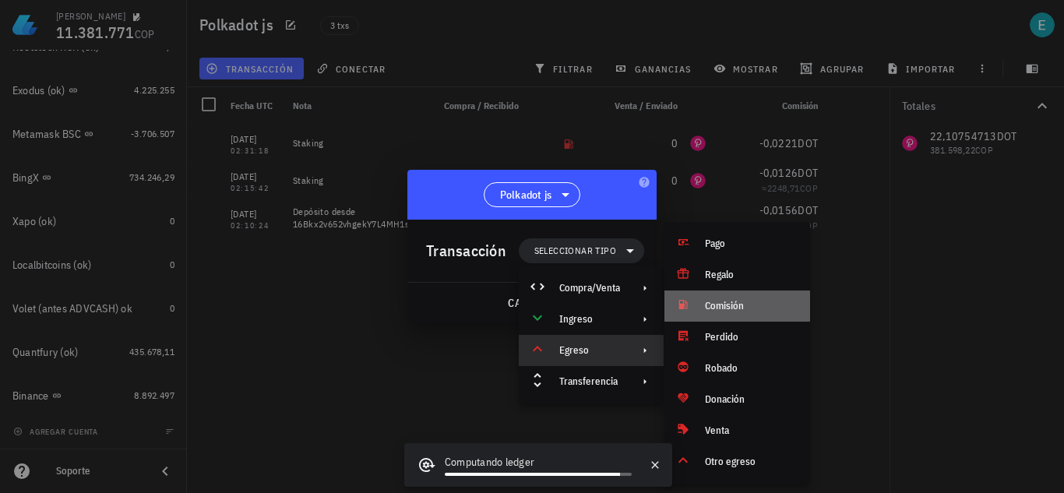
click at [718, 310] on div "Comisión" at bounding box center [751, 306] width 93 height 12
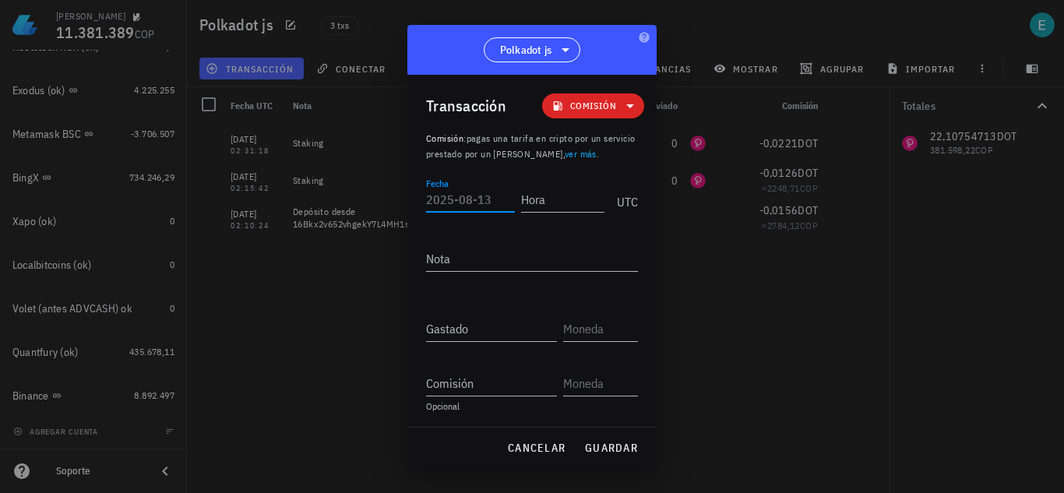
click at [454, 201] on input "Fecha" at bounding box center [470, 199] width 89 height 25
type input "[DATE]"
type input "02:34:00"
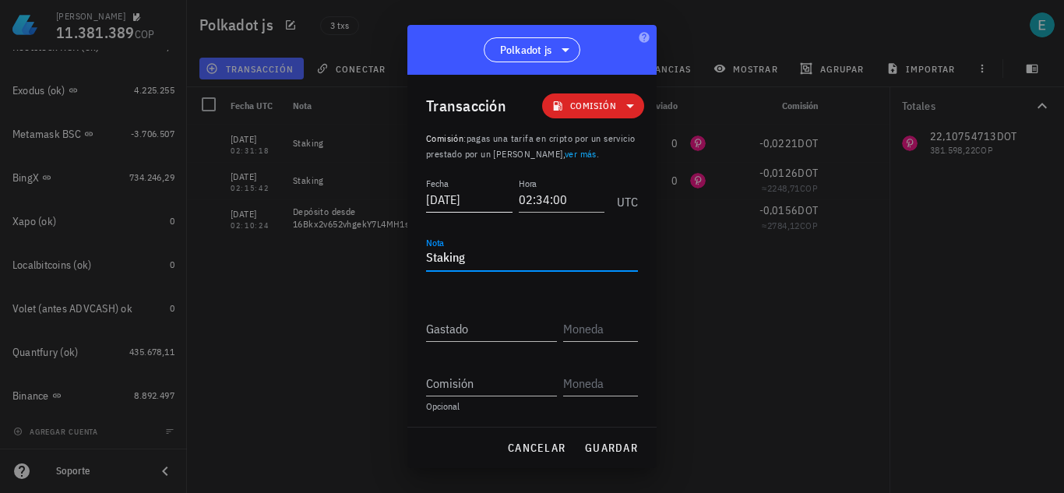
type textarea "Staking"
type input "0"
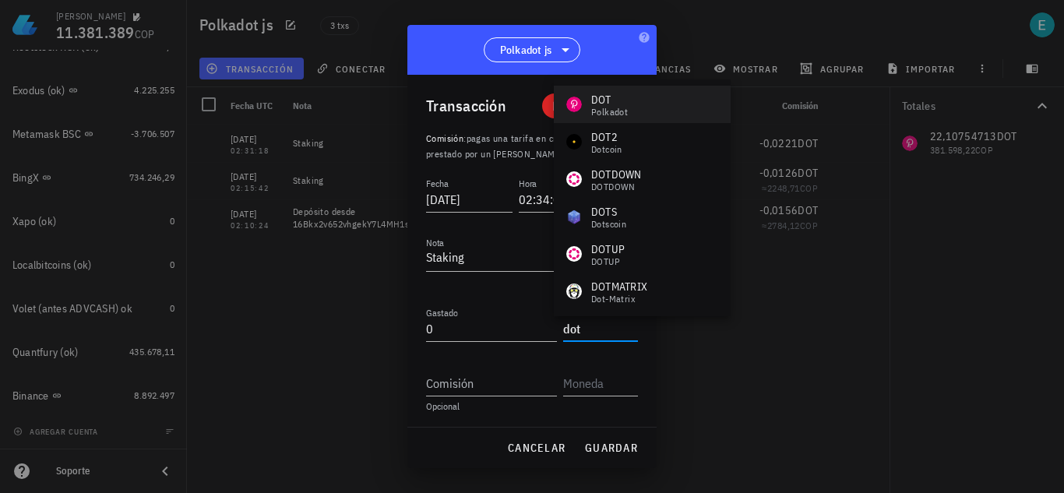
click at [607, 108] on div "Polkadot" at bounding box center [609, 112] width 37 height 9
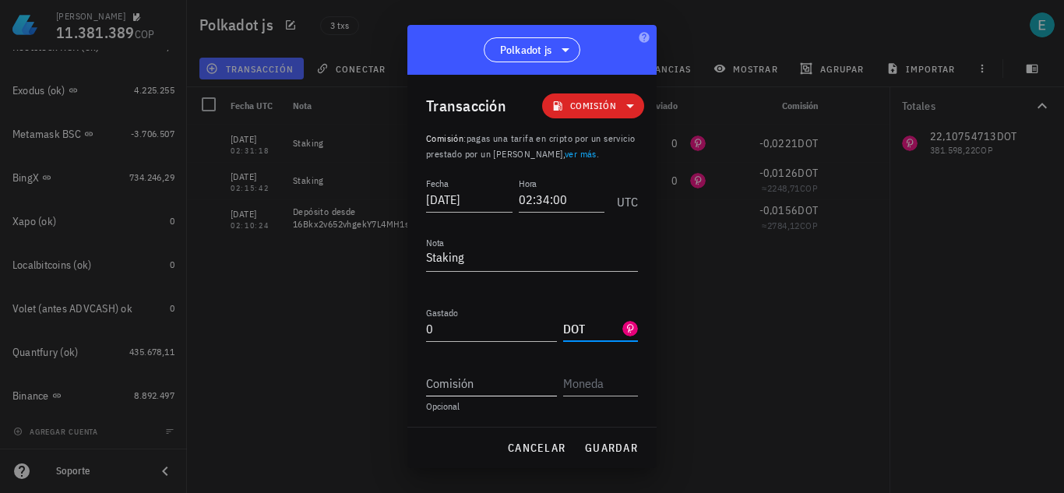
type input "DOT"
click at [508, 381] on input "Comisión" at bounding box center [491, 383] width 131 height 25
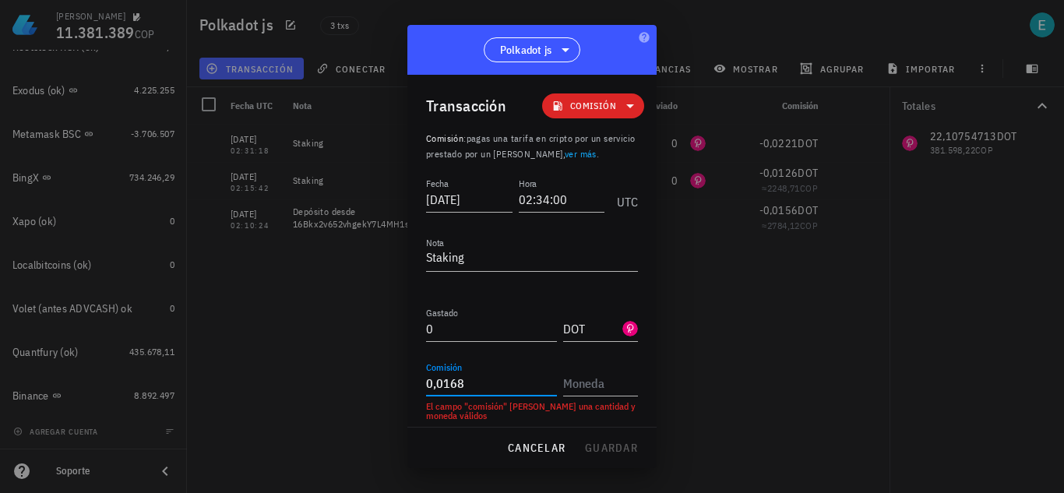
type input "0,0168"
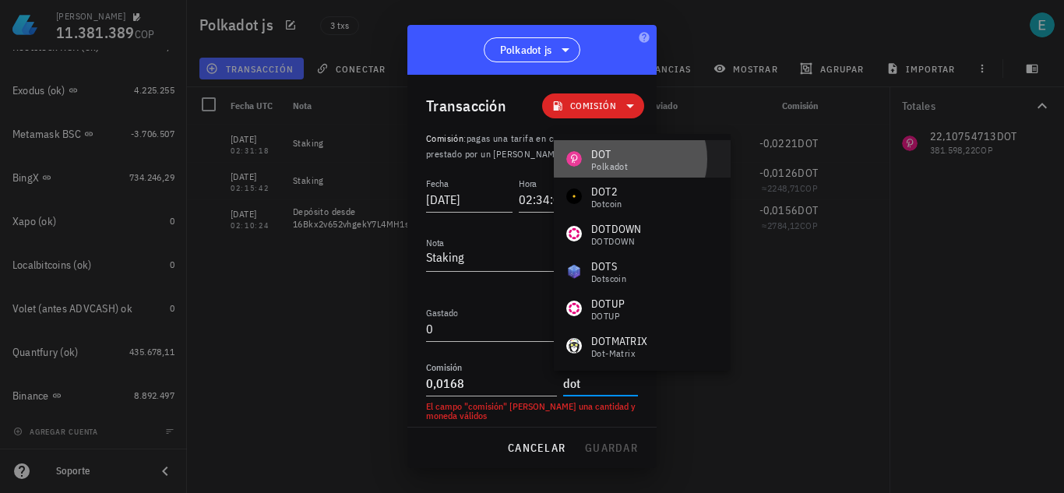
click at [666, 168] on div "DOT Polkadot" at bounding box center [642, 158] width 177 height 37
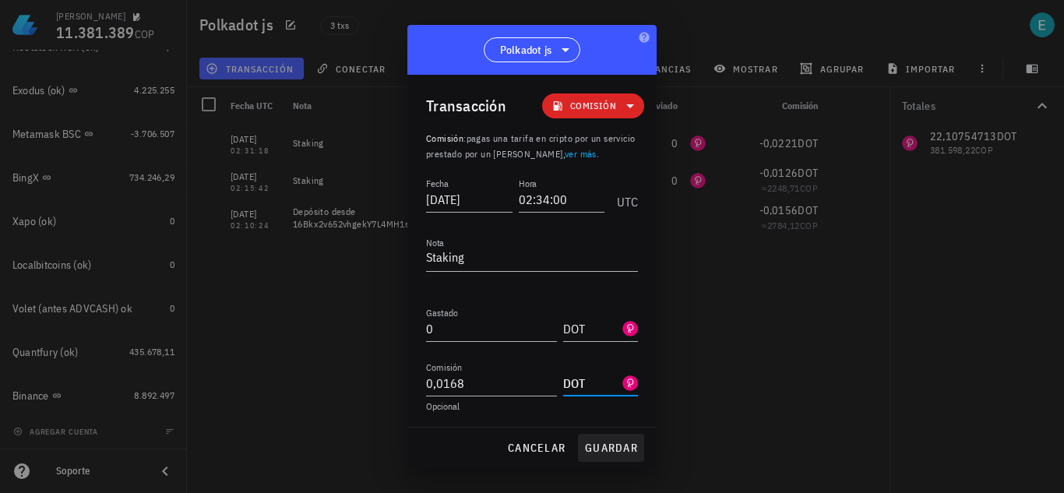
type input "DOT"
click at [625, 443] on span "guardar" at bounding box center [611, 448] width 54 height 14
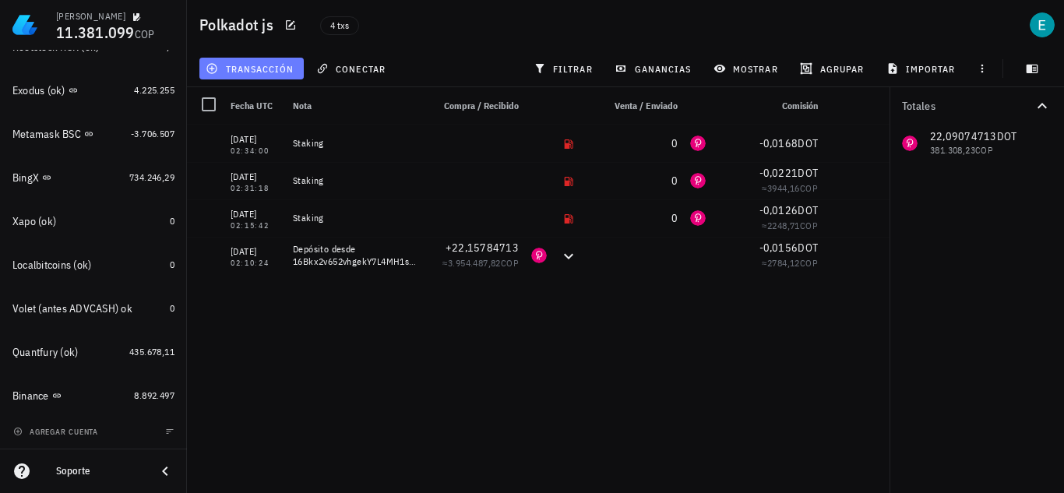
click at [256, 69] on span "transacción" at bounding box center [251, 68] width 85 height 12
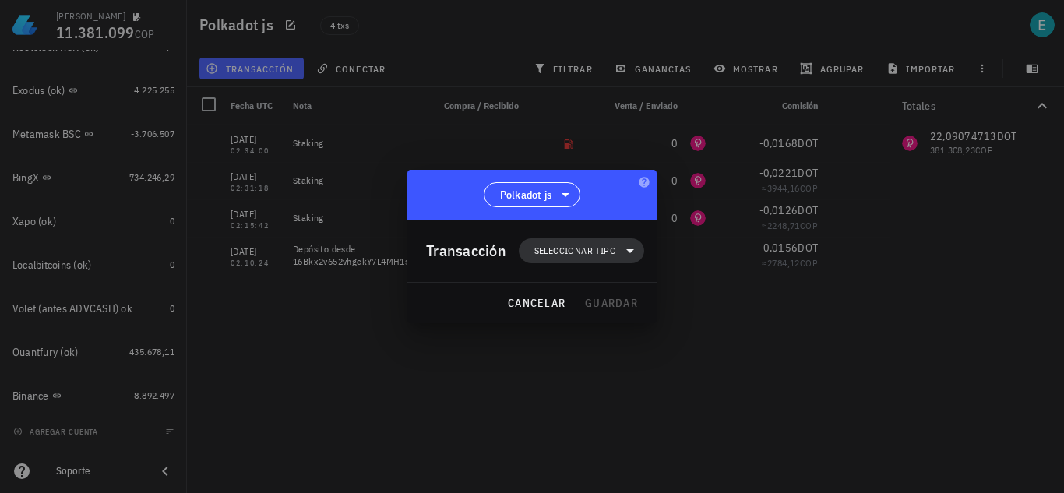
click at [589, 242] on span "Seleccionar tipo" at bounding box center [581, 250] width 107 height 25
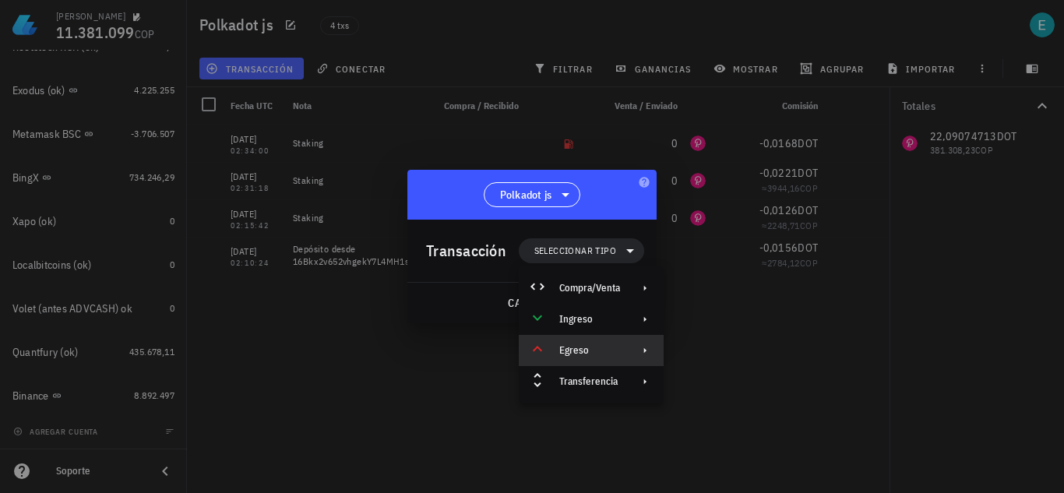
click at [624, 351] on div "Egreso" at bounding box center [591, 350] width 145 height 31
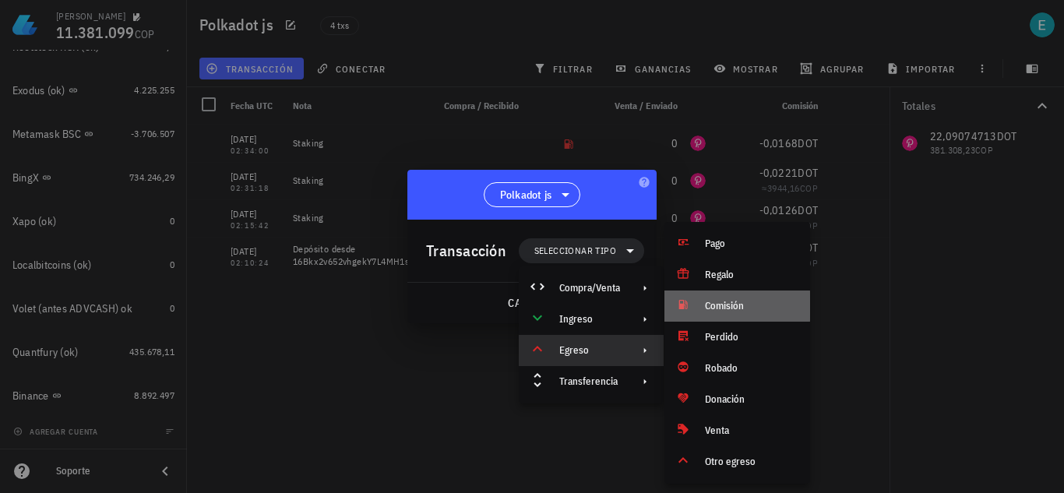
click at [725, 310] on div "Comisión" at bounding box center [751, 306] width 93 height 12
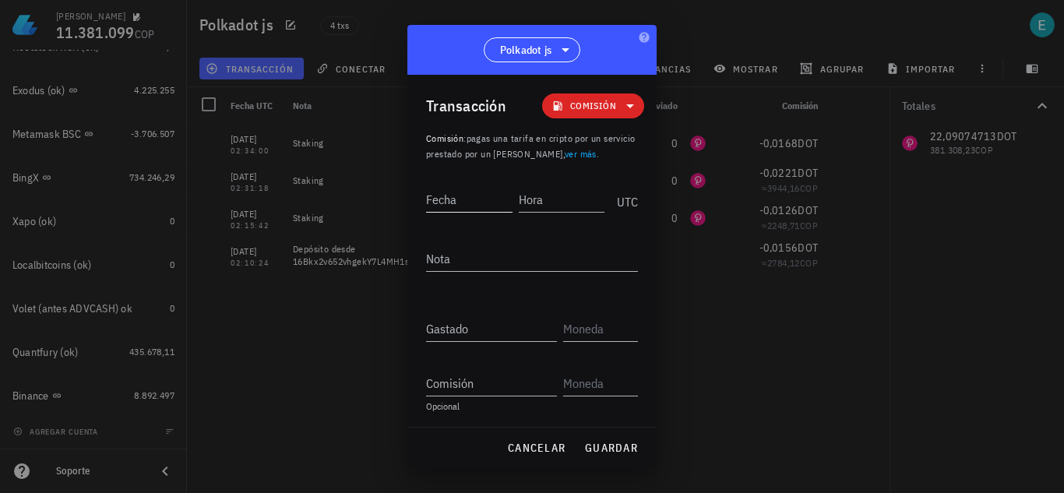
click at [459, 188] on input "Fecha" at bounding box center [469, 199] width 86 height 25
type input "[DATE]"
type input "02:32:18"
drag, startPoint x: 528, startPoint y: 261, endPoint x: 306, endPoint y: 235, distance: 223.7
click at [306, 235] on div "[PERSON_NAME] 11.381.099 COP Inicio [GEOGRAPHIC_DATA] Impuestos [GEOGRAPHIC_DAT…" at bounding box center [532, 246] width 1064 height 493
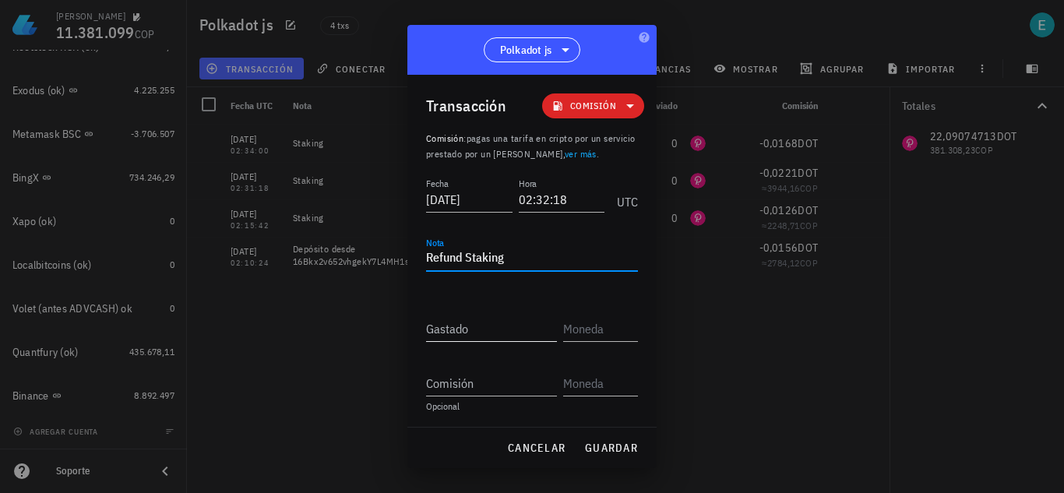
type textarea "Refund Staking"
type input "0"
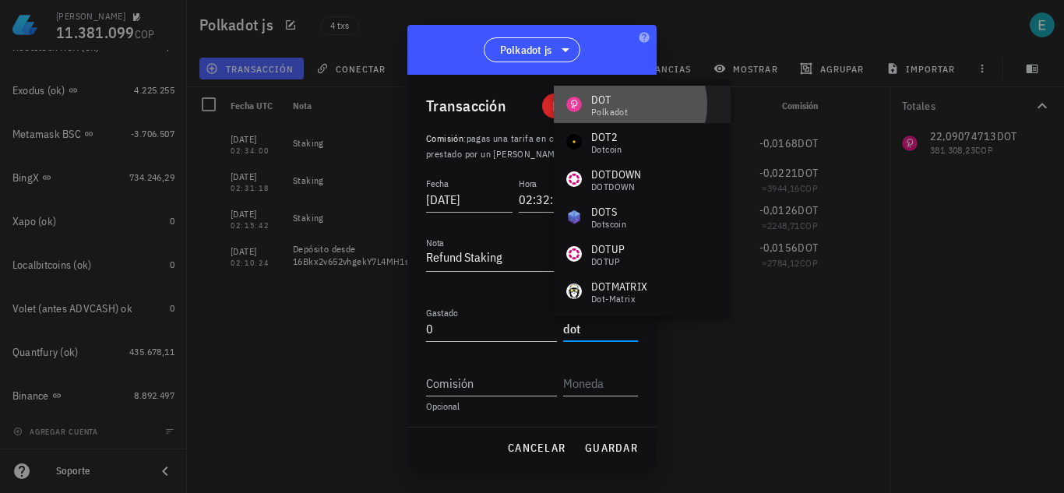
click at [622, 104] on div "DOT" at bounding box center [609, 100] width 37 height 16
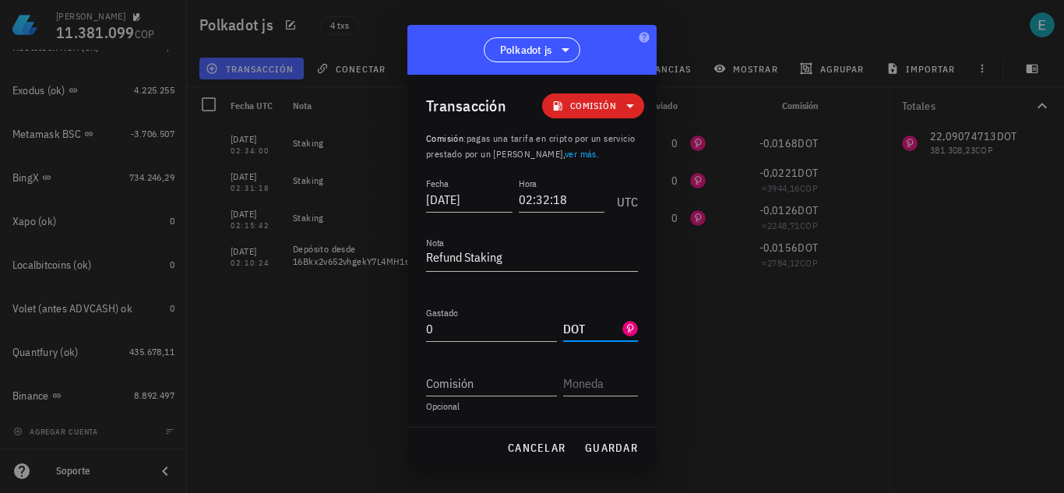
type input "DOT"
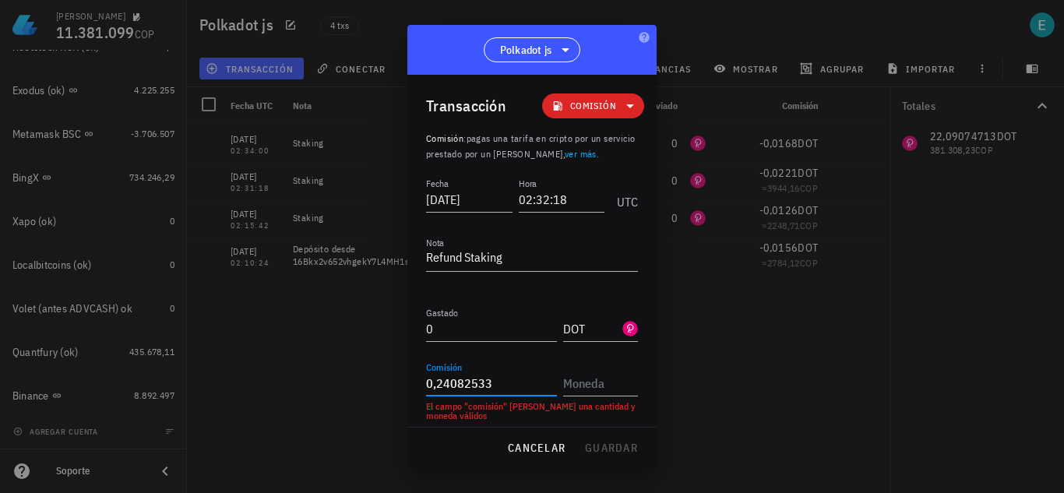
type input "0,24082533"
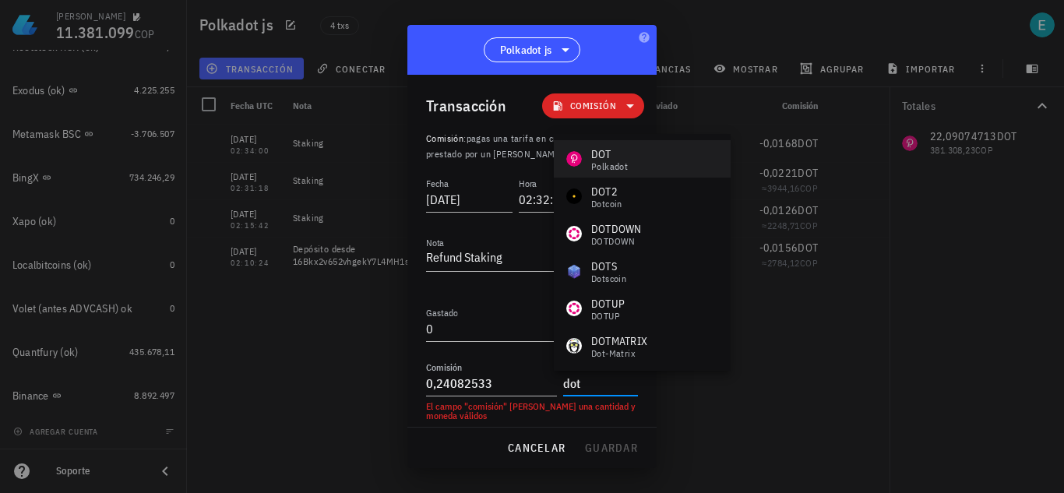
click at [644, 163] on div "DOT Polkadot" at bounding box center [642, 158] width 177 height 37
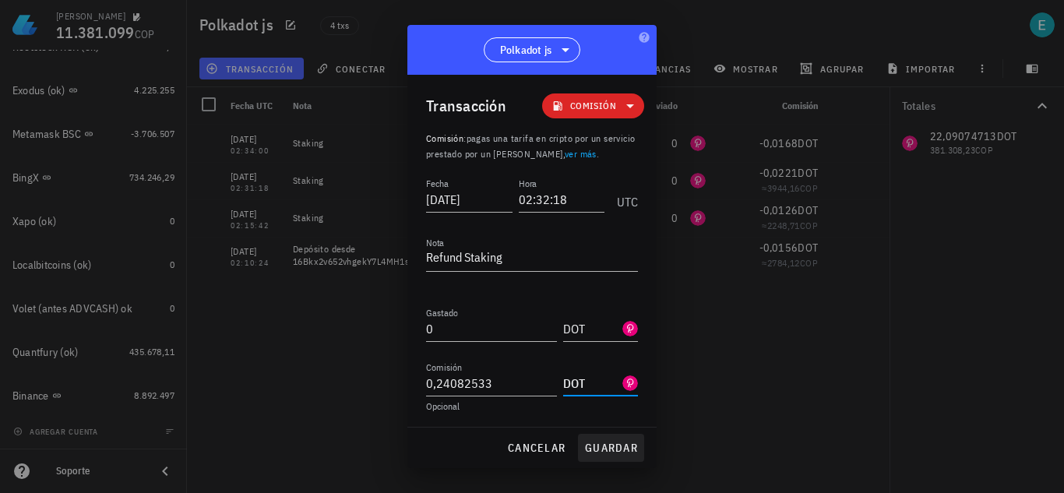
type input "DOT"
click at [615, 452] on span "guardar" at bounding box center [611, 448] width 54 height 14
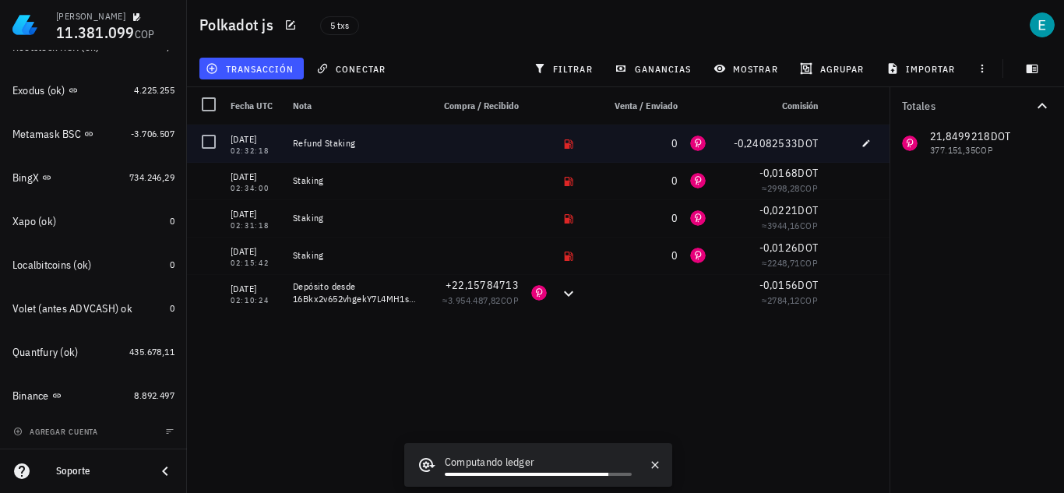
drag, startPoint x: 295, startPoint y: 142, endPoint x: 354, endPoint y: 143, distance: 59.2
click at [354, 143] on div "Refund Staking" at bounding box center [356, 143] width 126 height 12
copy div "Refund Staking"
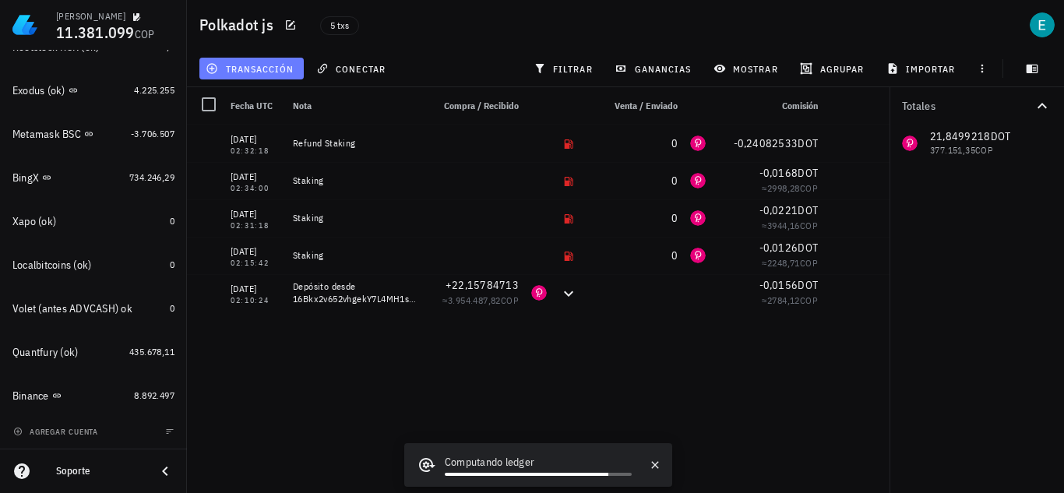
click at [275, 72] on span "transacción" at bounding box center [251, 68] width 85 height 12
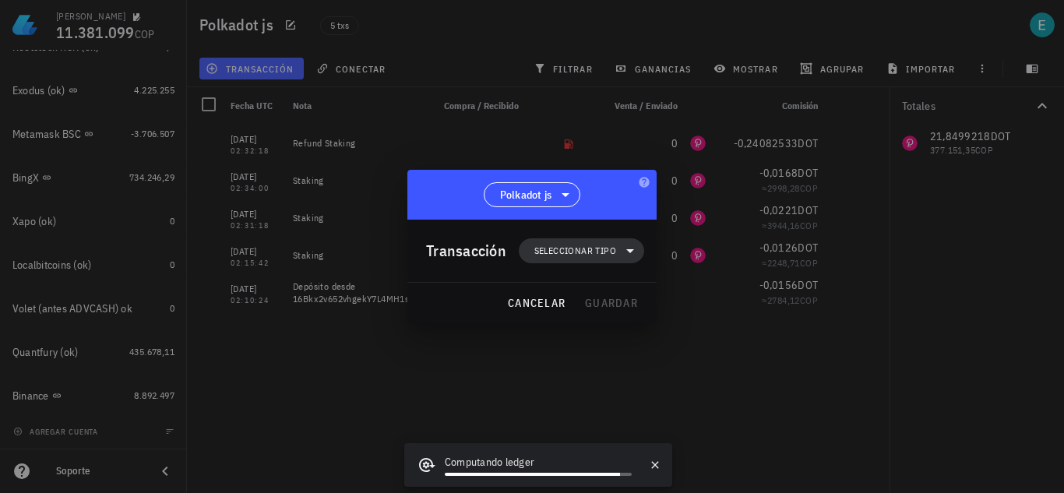
click at [588, 256] on span "Seleccionar tipo" at bounding box center [576, 251] width 82 height 16
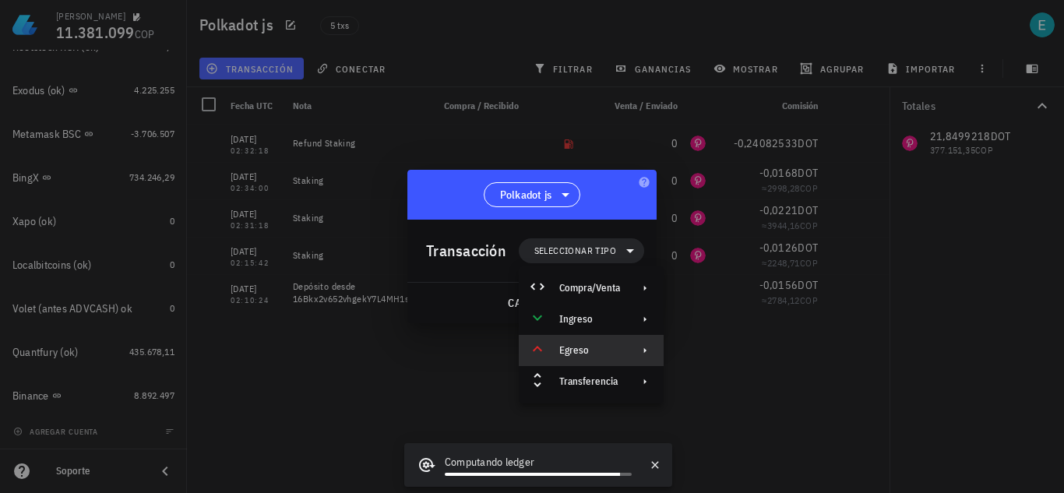
click at [610, 344] on div "Egreso" at bounding box center [589, 350] width 61 height 12
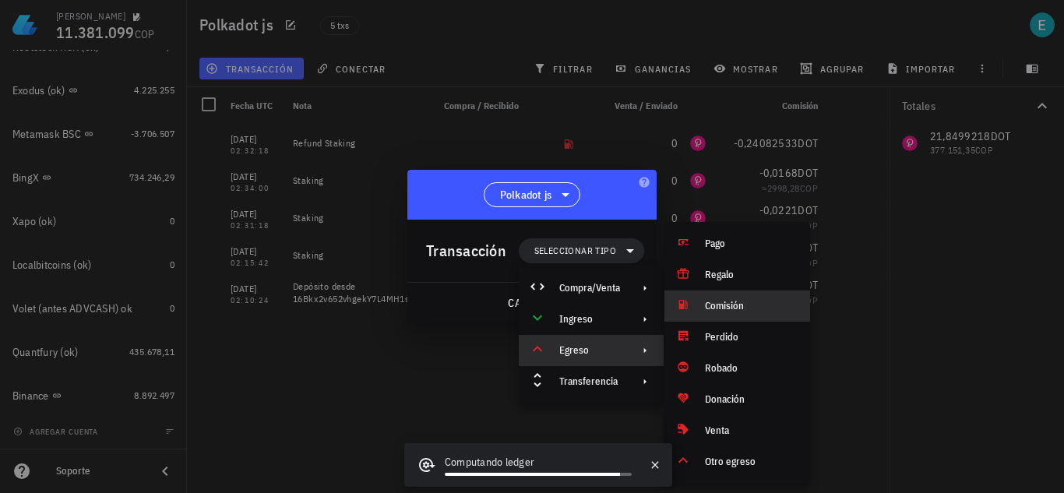
click at [735, 303] on div "Comisión" at bounding box center [751, 306] width 93 height 12
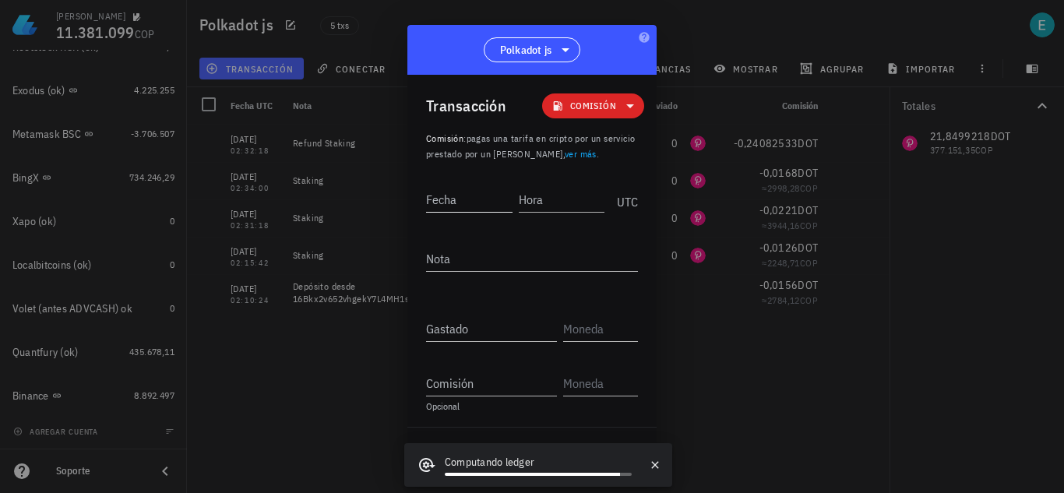
click at [469, 203] on input "Fecha" at bounding box center [469, 199] width 86 height 25
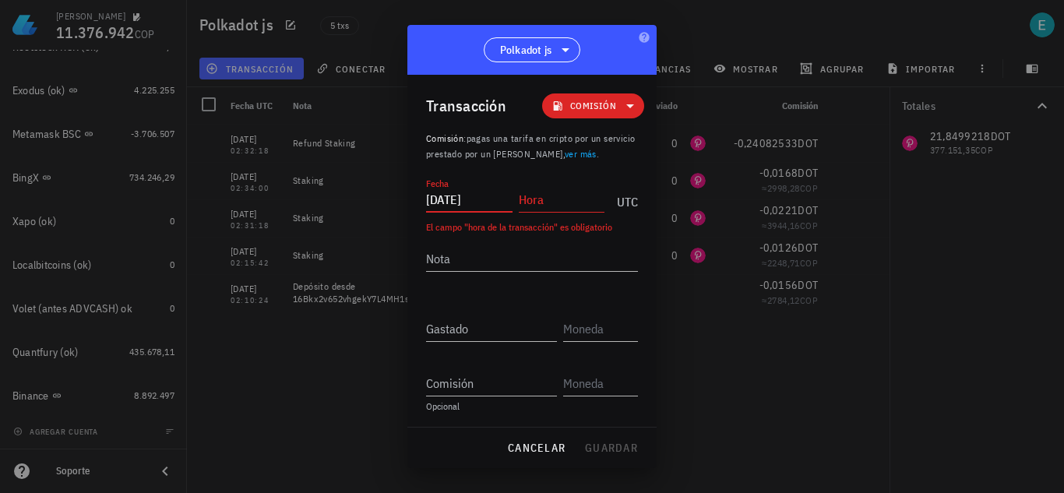
type input "[DATE]"
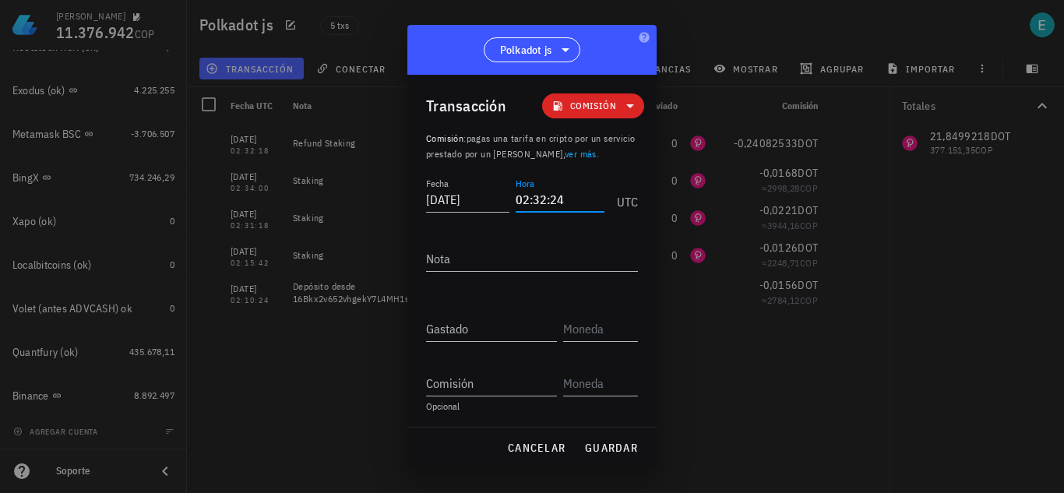
type input "02:32:24"
paste textarea "Refund Staking"
type textarea "Refund Staking"
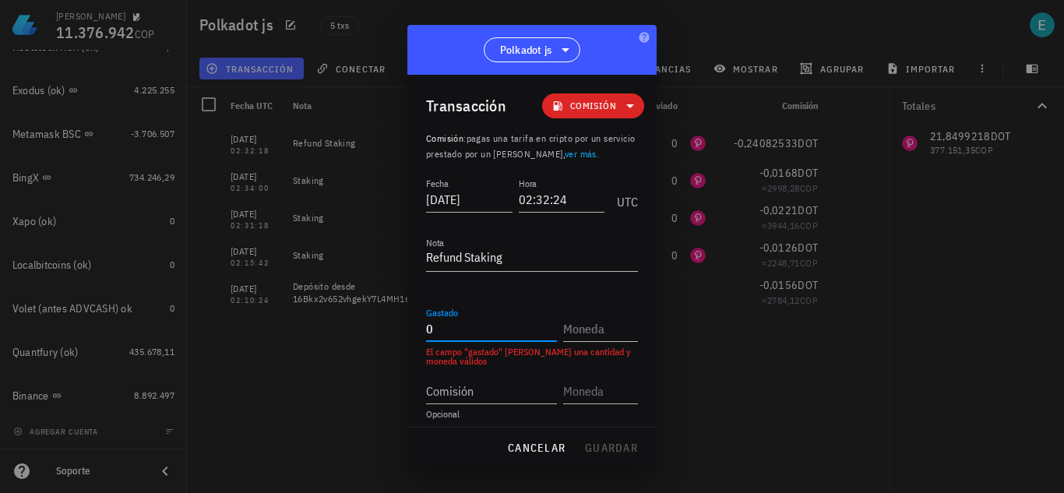
type input "0"
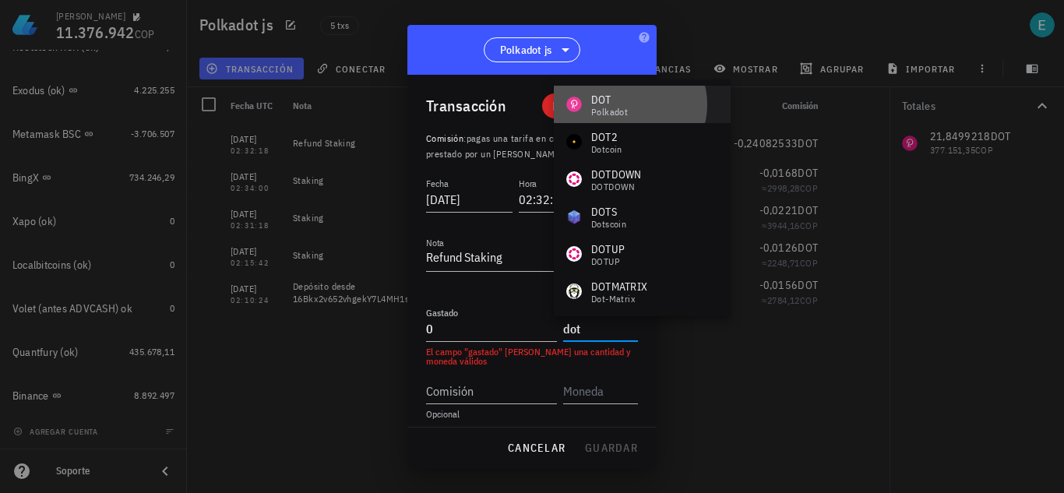
click at [589, 94] on div "DOT Polkadot" at bounding box center [598, 104] width 62 height 25
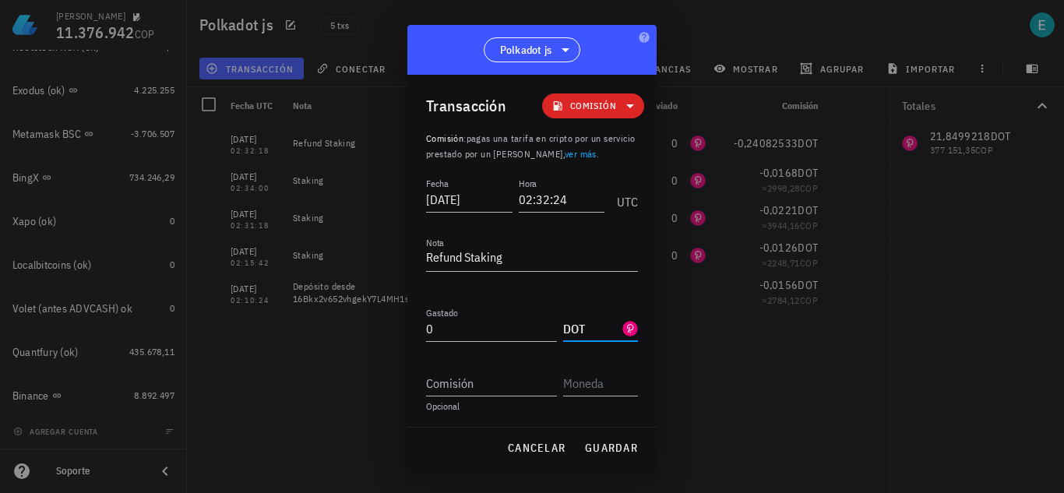
type input "DOT"
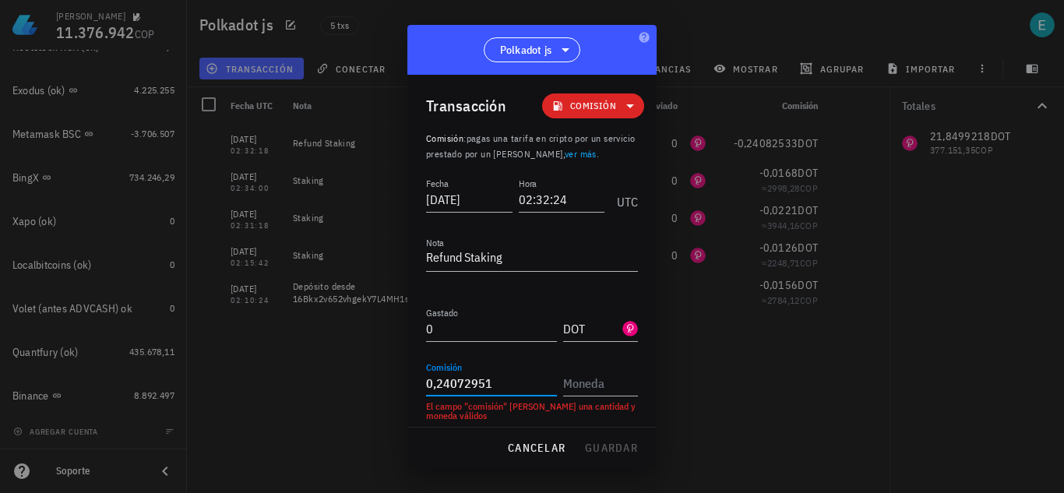
type input "0,24072951"
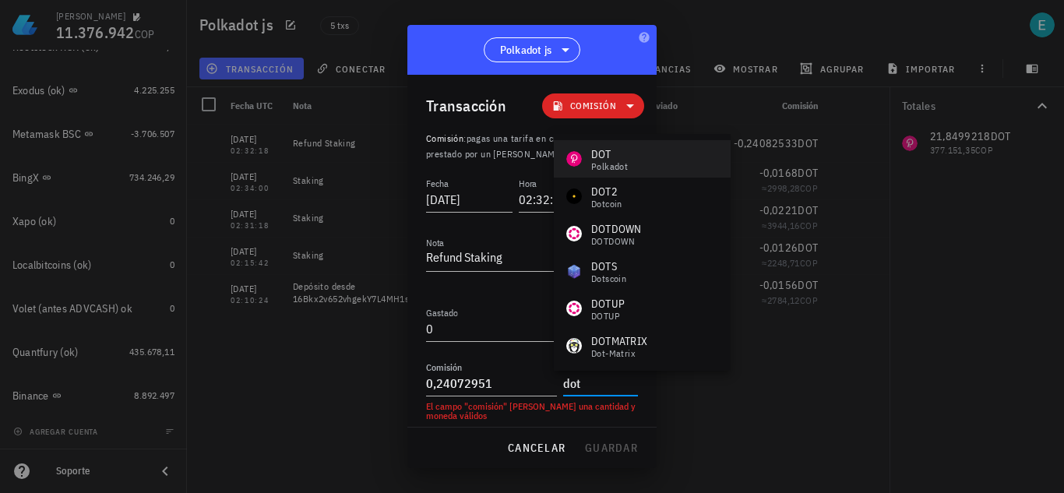
click at [609, 171] on div "Polkadot" at bounding box center [609, 166] width 37 height 9
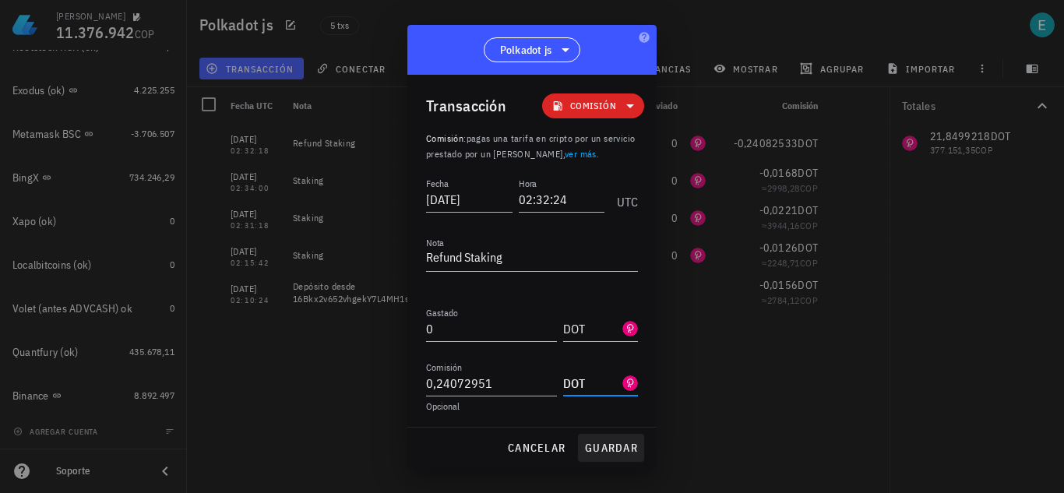
type input "DOT"
click at [612, 443] on span "guardar" at bounding box center [611, 448] width 54 height 14
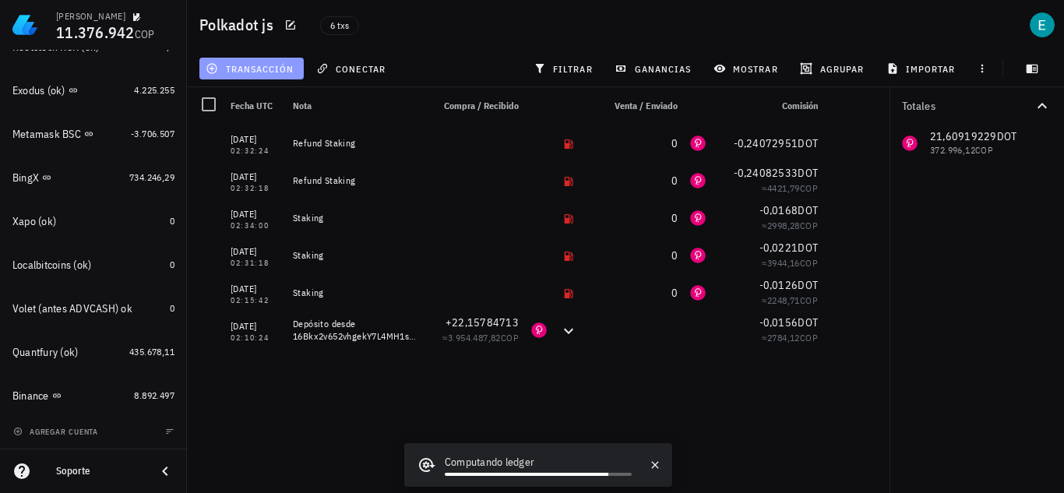
click at [269, 74] on span "transacción" at bounding box center [251, 68] width 85 height 12
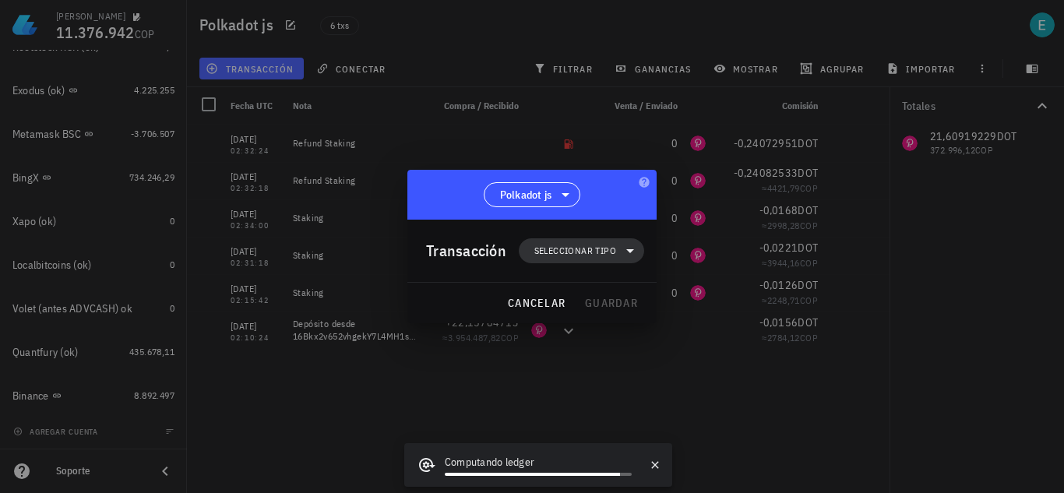
click at [604, 255] on span "Seleccionar tipo" at bounding box center [576, 251] width 82 height 16
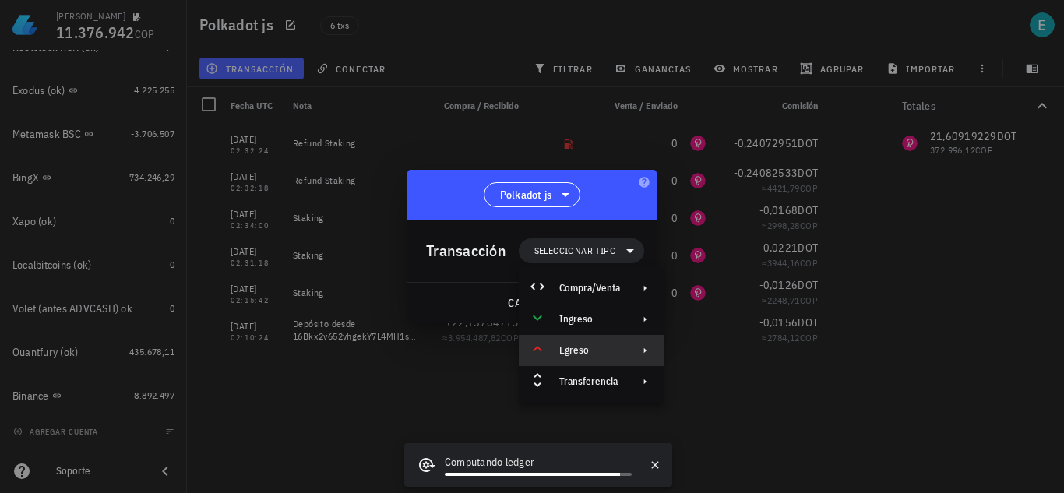
click at [604, 346] on div "Egreso" at bounding box center [589, 350] width 61 height 12
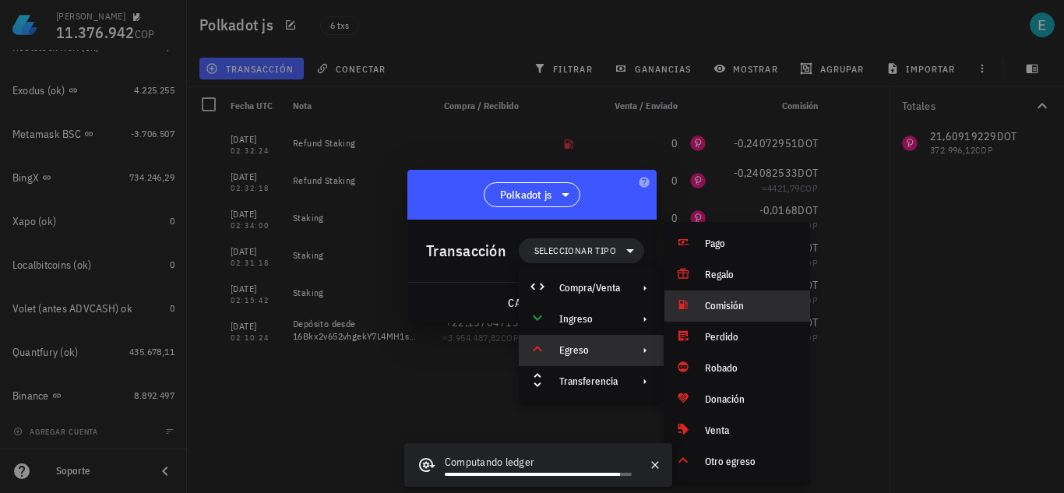
click at [729, 304] on div "Comisión" at bounding box center [751, 306] width 93 height 12
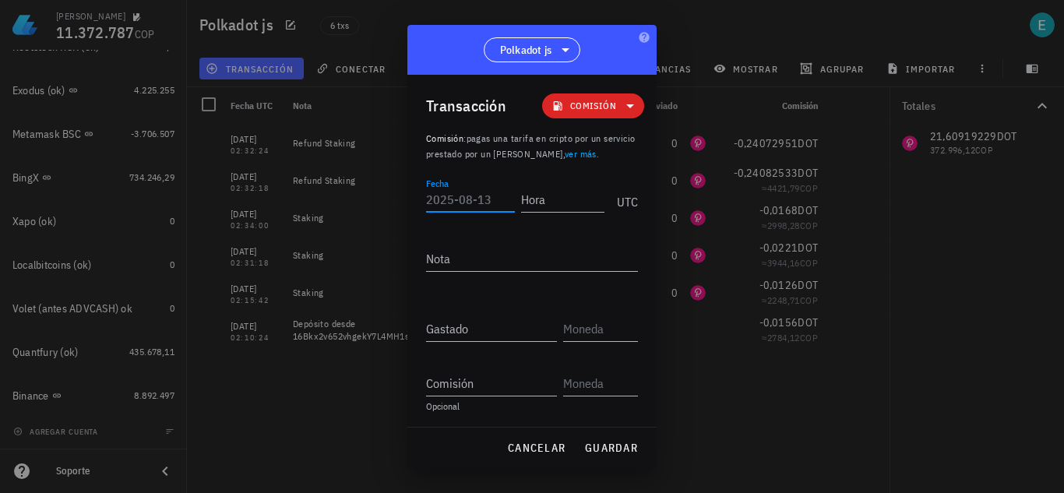
click at [456, 201] on input "Fecha" at bounding box center [470, 199] width 89 height 25
type input "[DATE]"
type input "02:34:00"
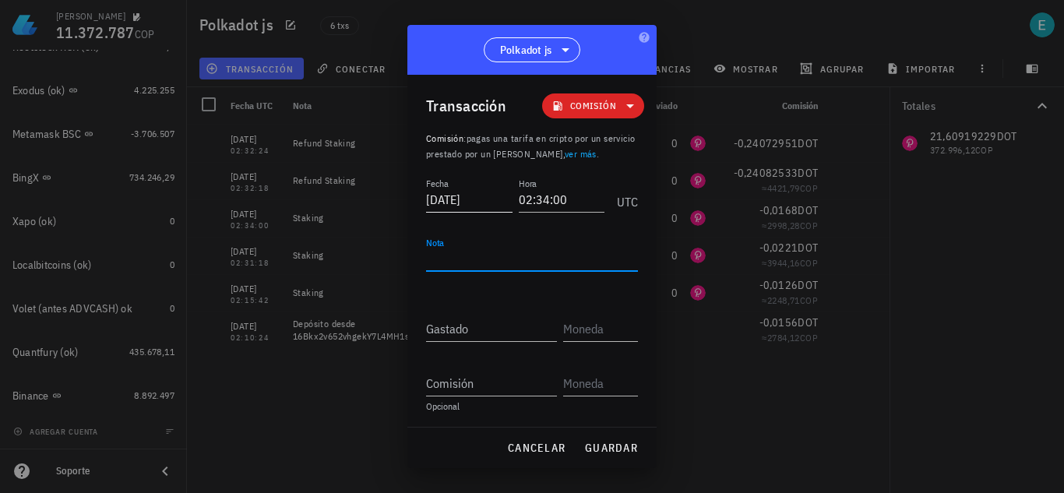
paste textarea "Refund Staking"
type textarea "Refund Staking"
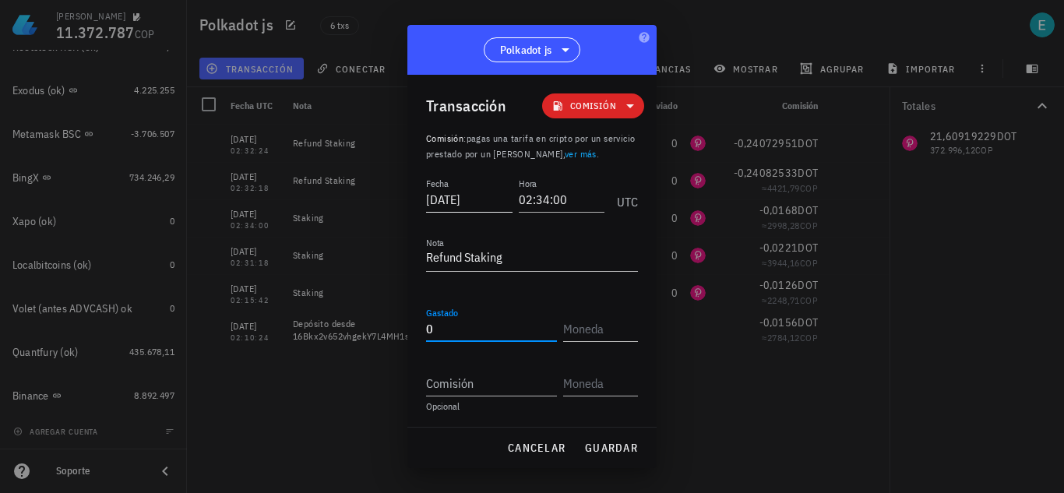
type input "0"
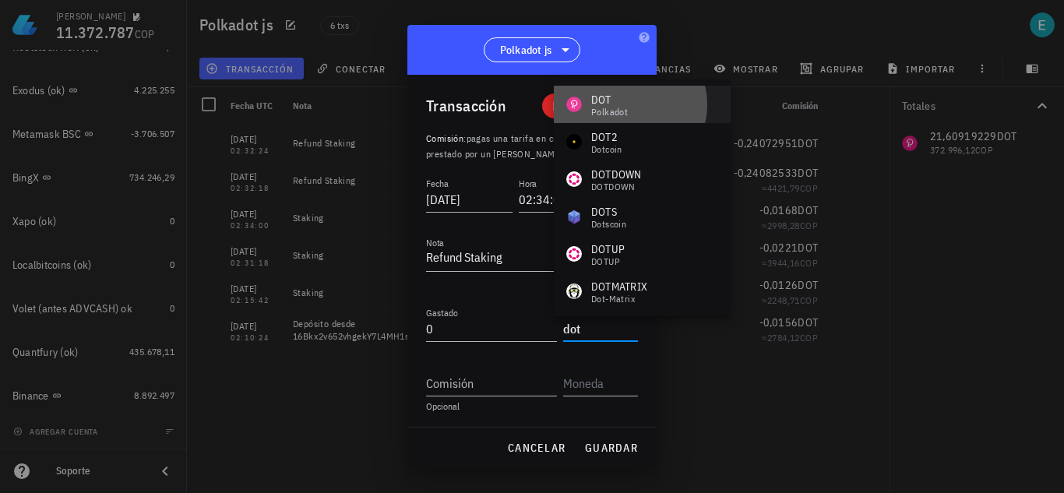
click at [641, 99] on div "DOT Polkadot" at bounding box center [642, 104] width 177 height 37
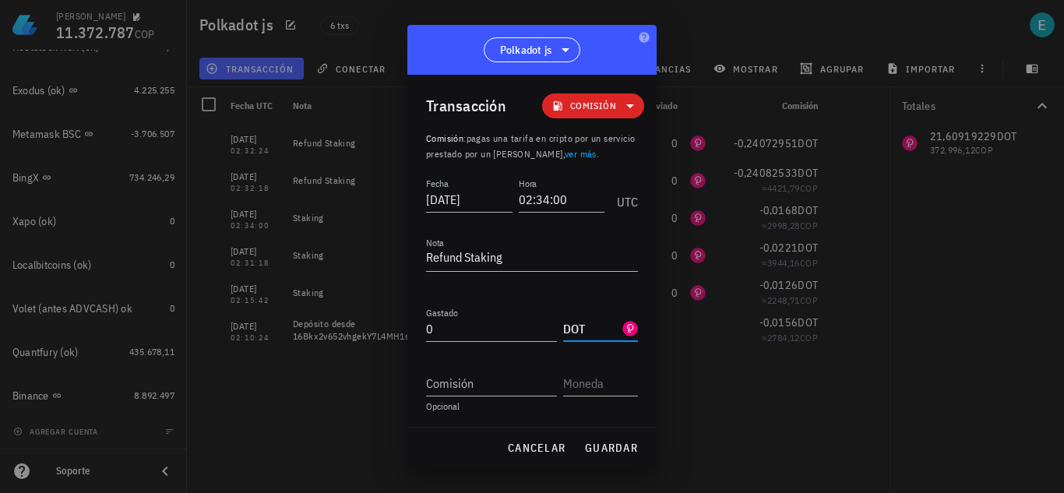
type input "DOT"
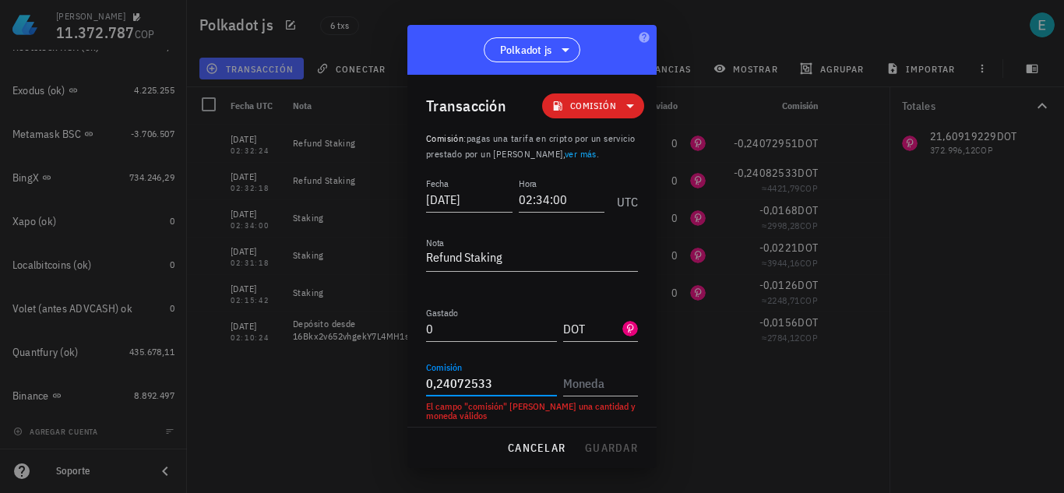
type input "0,24072533"
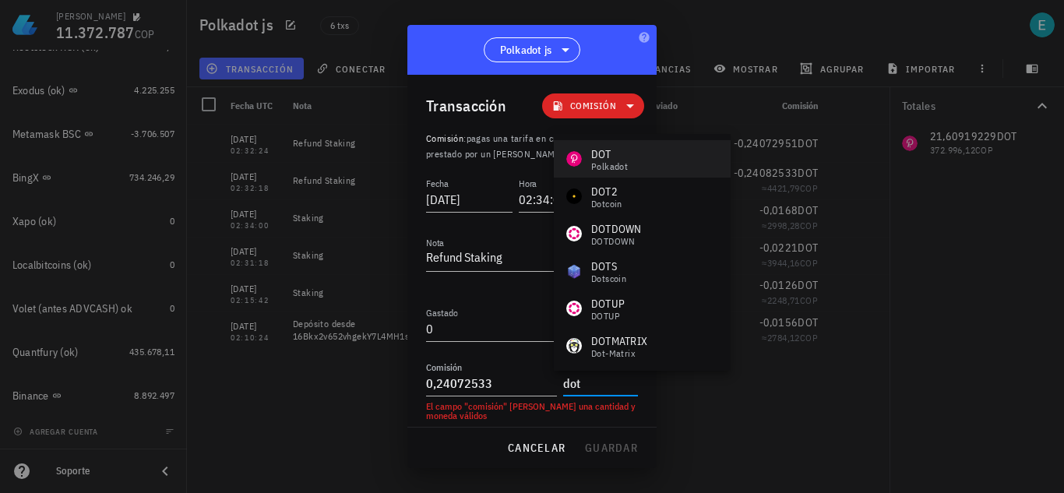
click at [655, 171] on div "DOT Polkadot" at bounding box center [642, 158] width 177 height 37
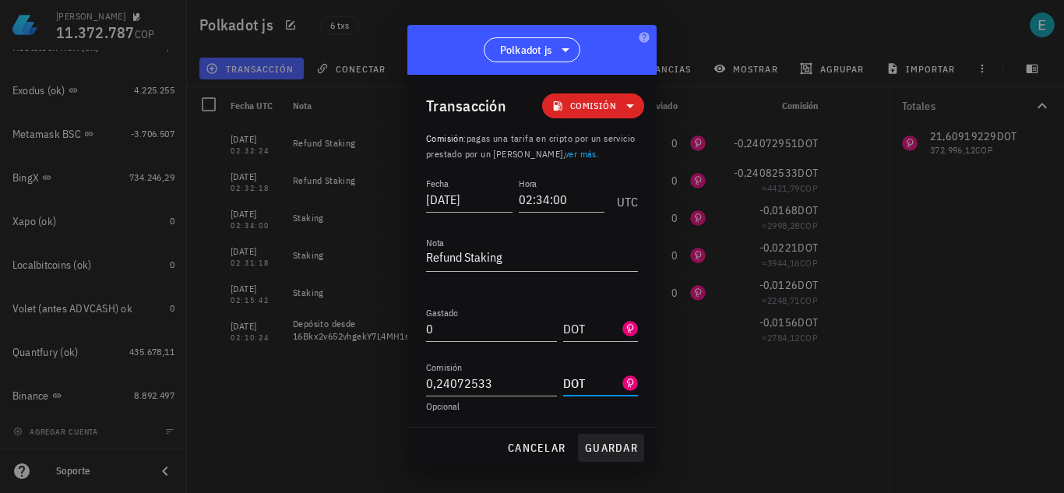
type input "DOT"
click at [612, 447] on span "guardar" at bounding box center [611, 448] width 54 height 14
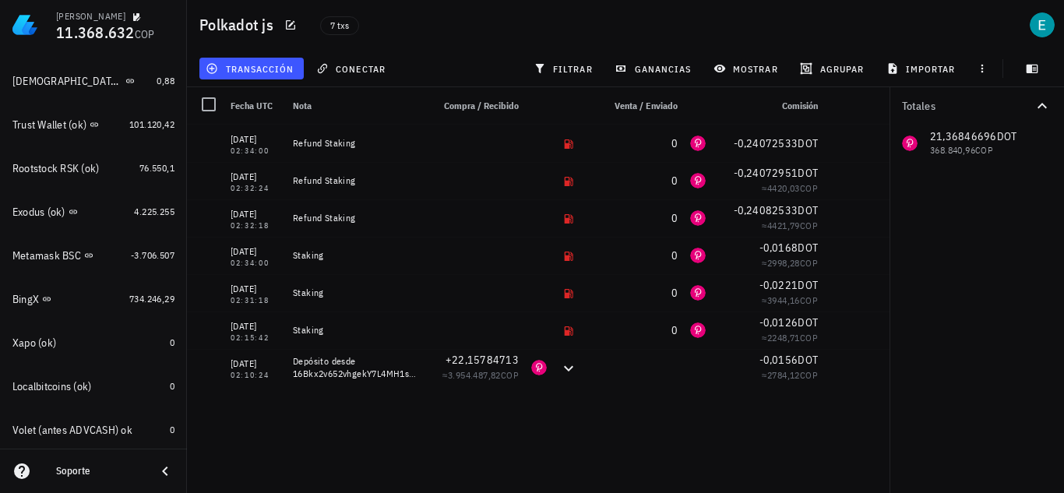
scroll to position [383, 0]
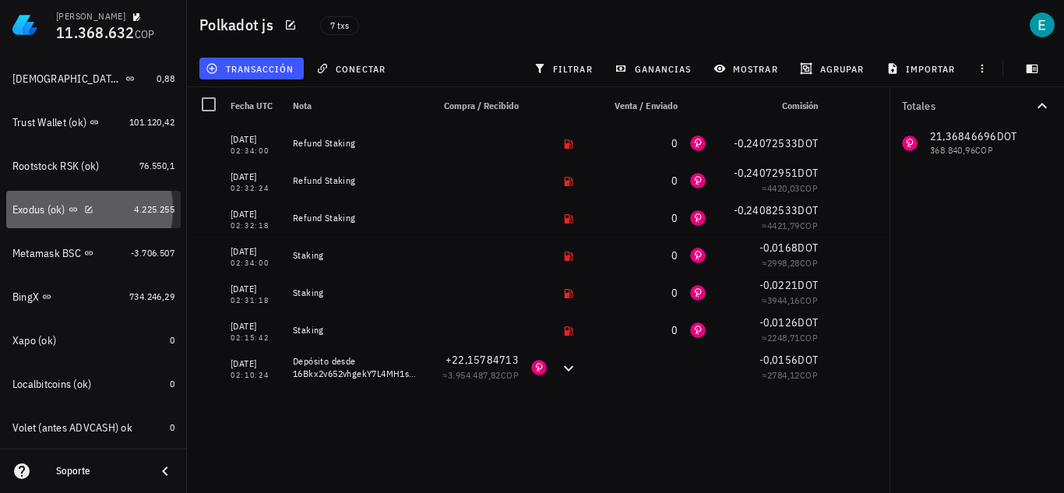
click at [104, 213] on div "Exodus (ok)" at bounding box center [69, 210] width 115 height 15
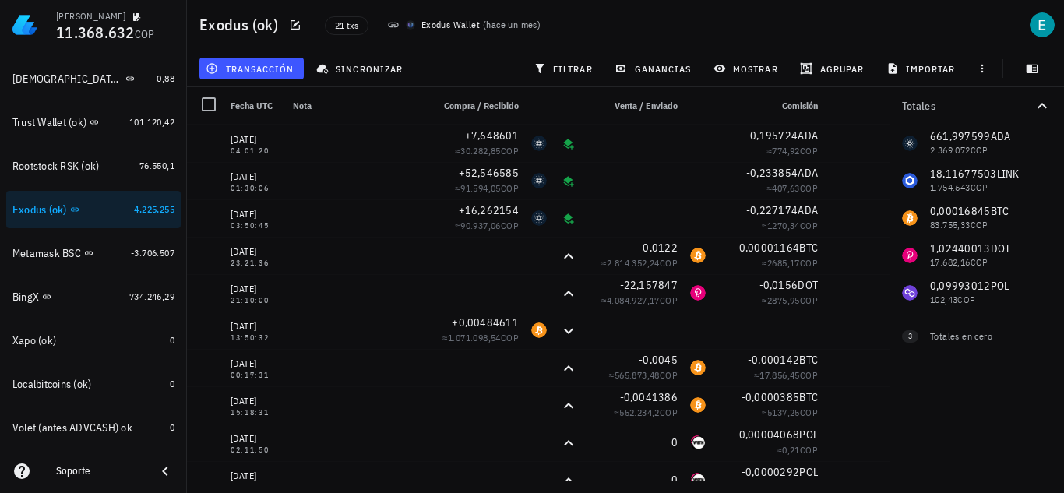
click at [963, 256] on div "661,997599 ADA 2.369.072 COP 18,11677503 LINK 1.754.643 COP 0,00016845 BTC 83.7…" at bounding box center [977, 218] width 175 height 187
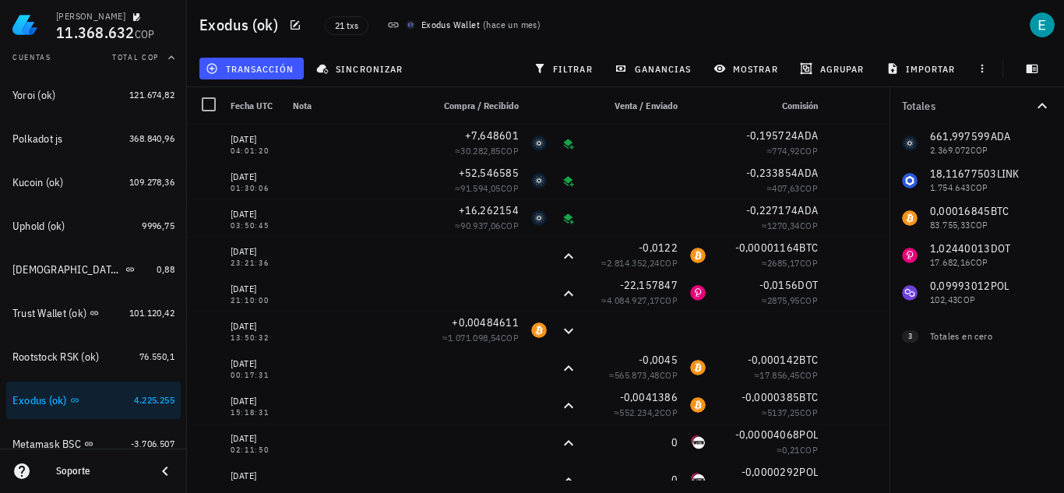
scroll to position [164, 0]
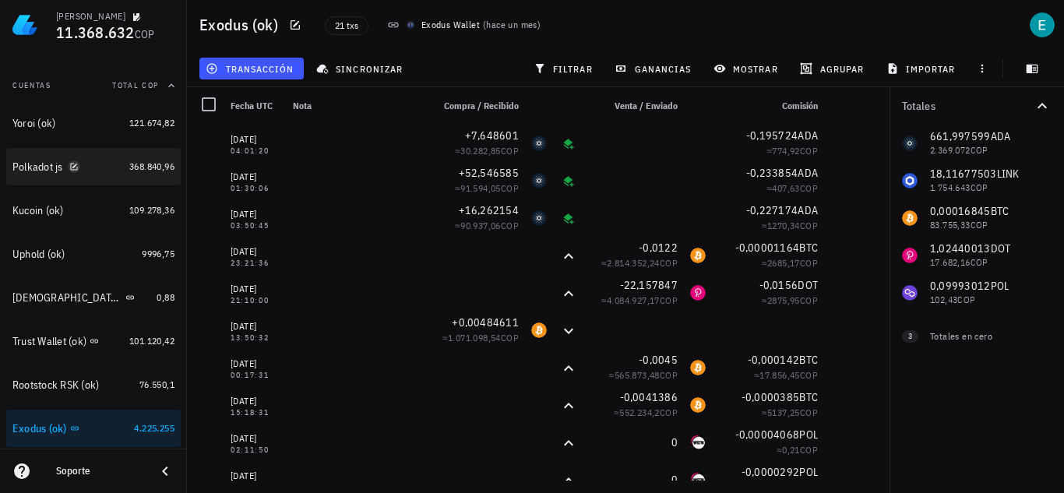
click at [70, 170] on icon "button" at bounding box center [73, 166] width 9 height 9
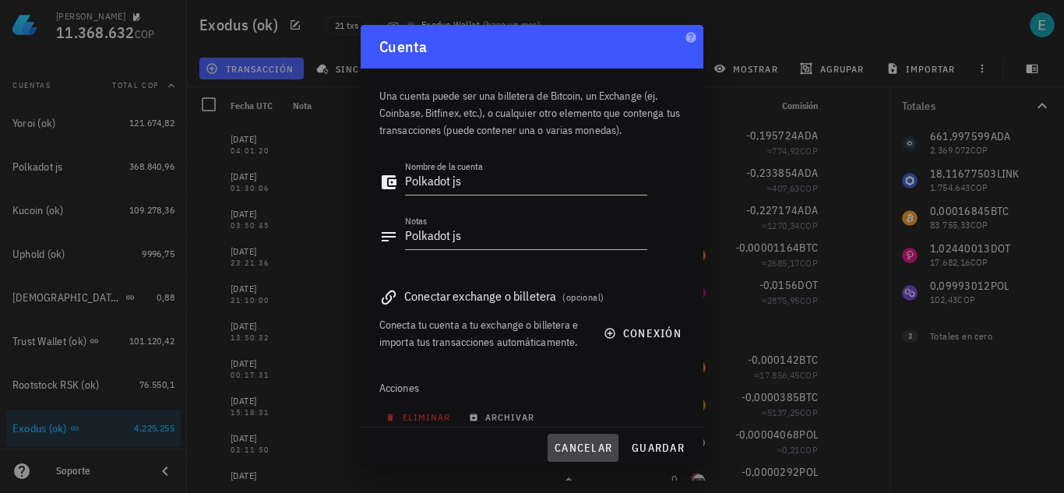
click at [606, 439] on button "cancelar" at bounding box center [583, 448] width 71 height 28
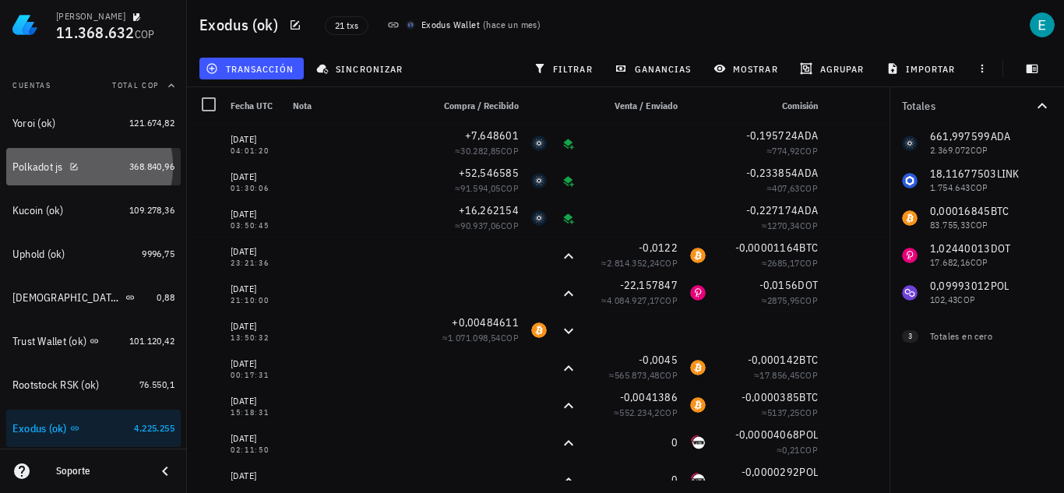
click at [29, 167] on div "Polkadot js" at bounding box center [37, 167] width 51 height 13
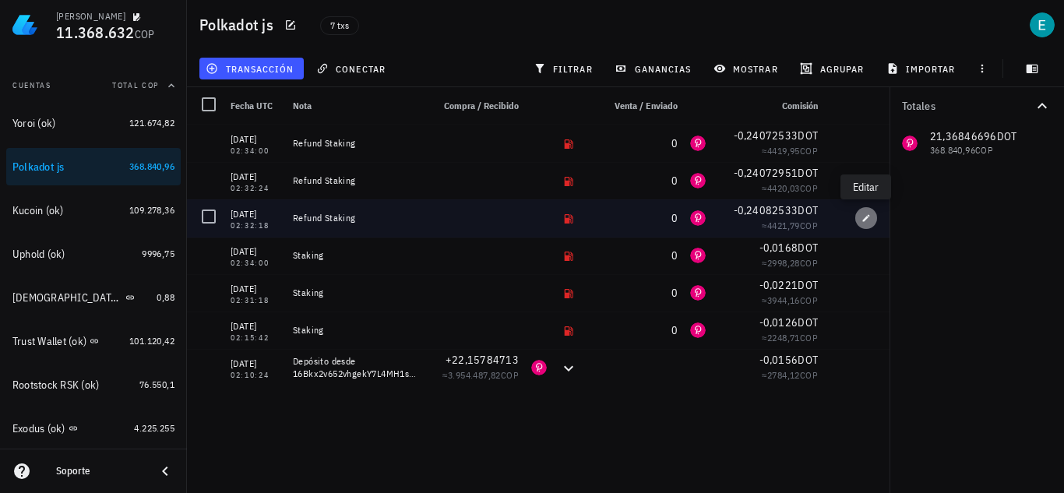
click at [860, 221] on span "button" at bounding box center [867, 218] width 22 height 9
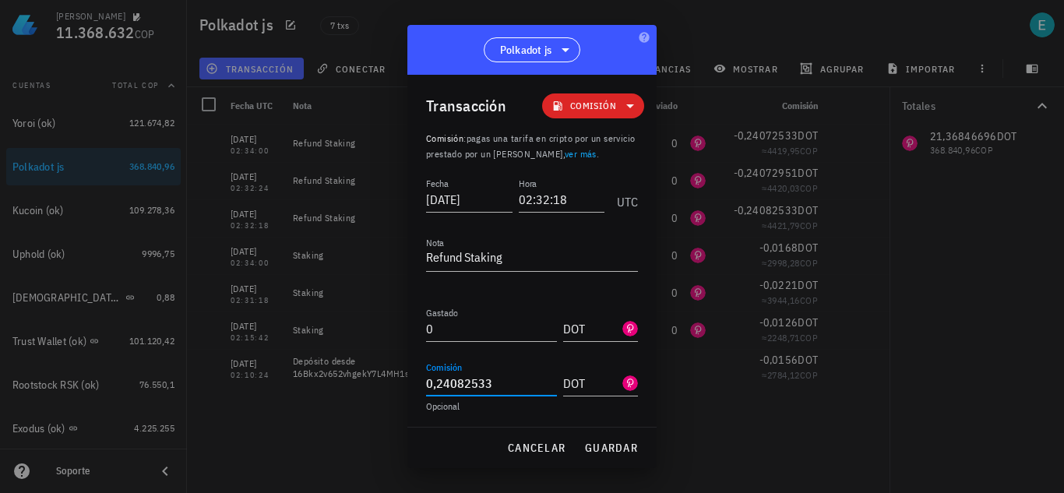
click at [439, 382] on input "0,24082533" at bounding box center [491, 383] width 131 height 25
click at [602, 446] on span "guardar" at bounding box center [611, 448] width 54 height 14
type input "0,24082533"
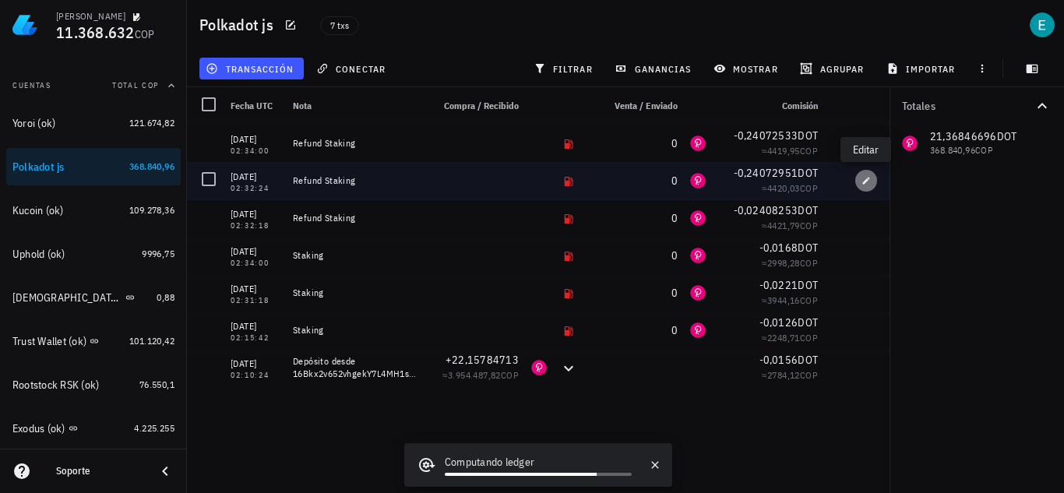
click at [867, 178] on icon "button" at bounding box center [866, 180] width 9 height 9
type input "02:32:24"
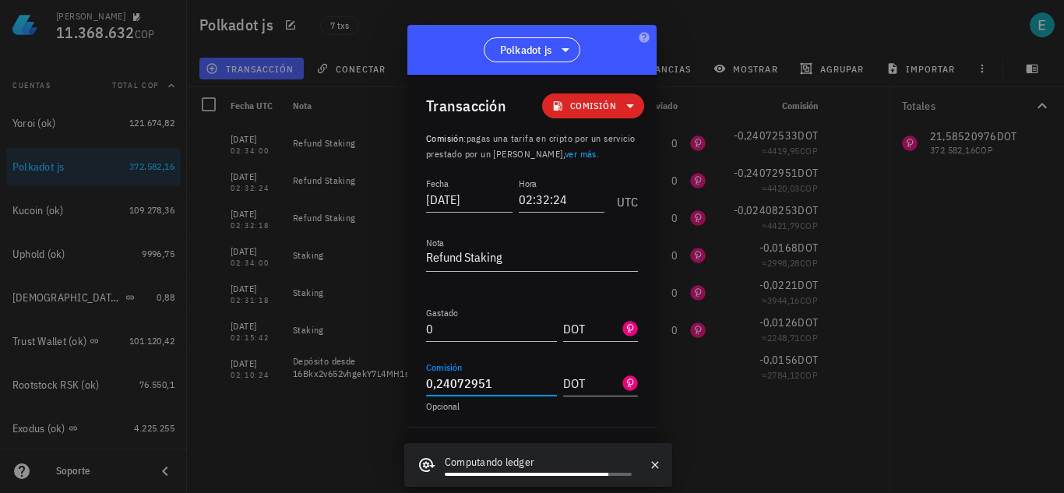
click at [437, 382] on input "0,24072951" at bounding box center [491, 383] width 131 height 25
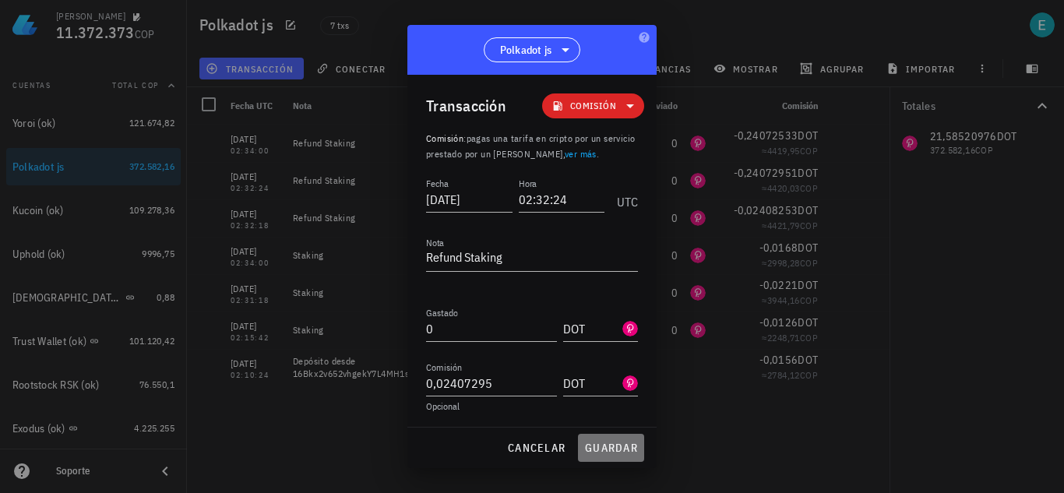
click at [598, 445] on span "guardar" at bounding box center [611, 448] width 54 height 14
type input "0,24072951"
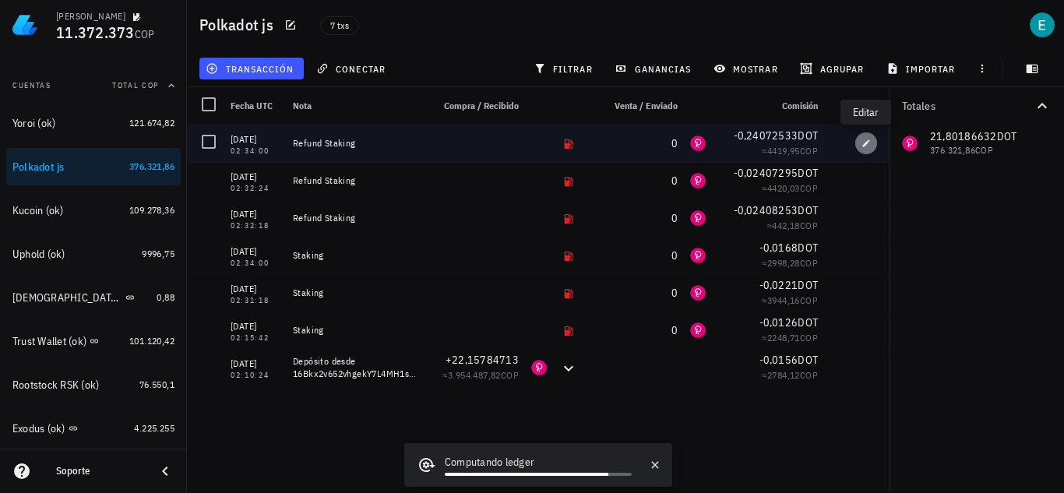
click at [868, 139] on icon "button" at bounding box center [866, 143] width 9 height 9
type input "02:34:00"
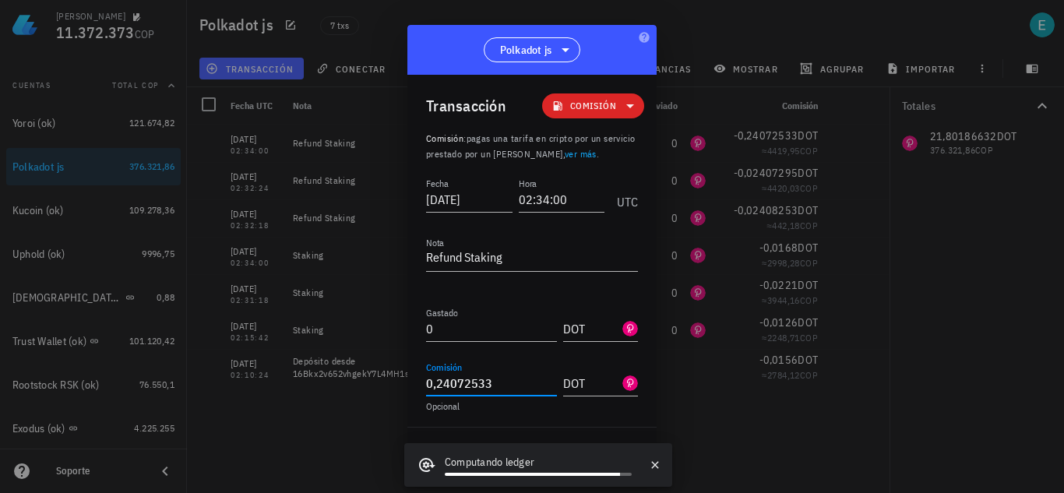
click at [438, 390] on input "0,24072533" at bounding box center [491, 383] width 131 height 25
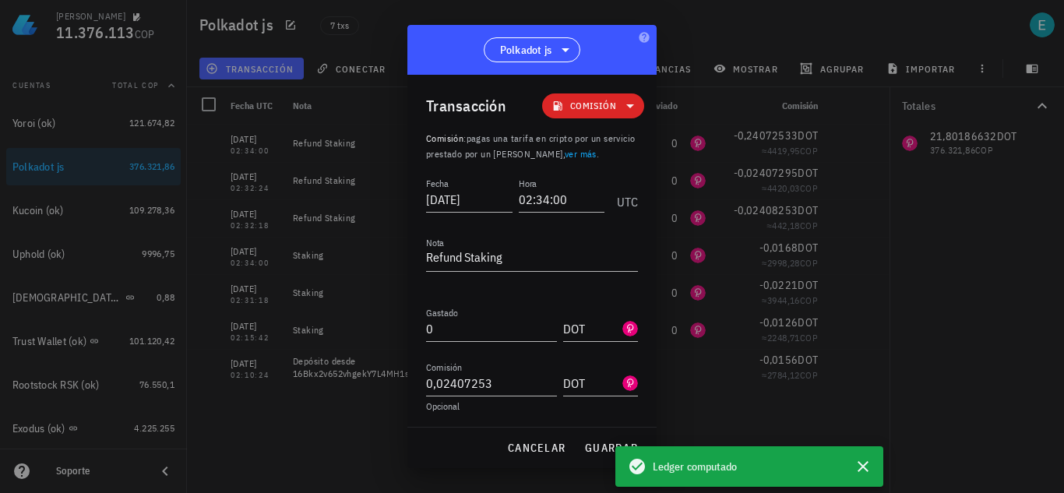
scroll to position [32, 0]
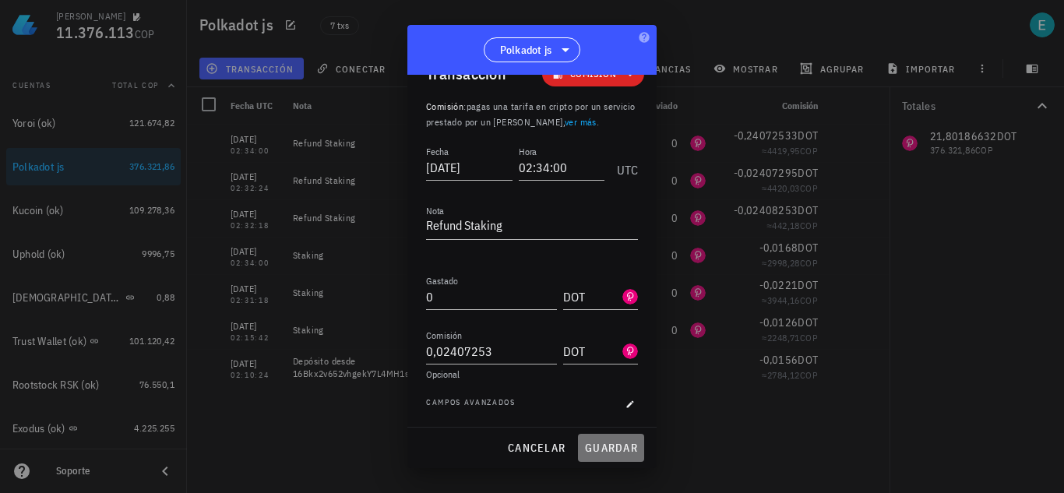
click at [609, 444] on span "guardar" at bounding box center [611, 448] width 54 height 14
type input "0,24072533"
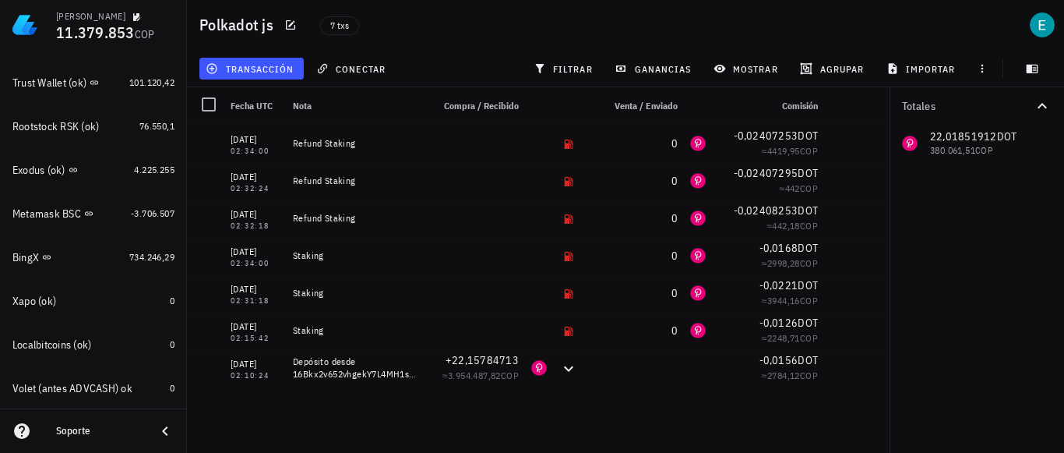
scroll to position [429, 0]
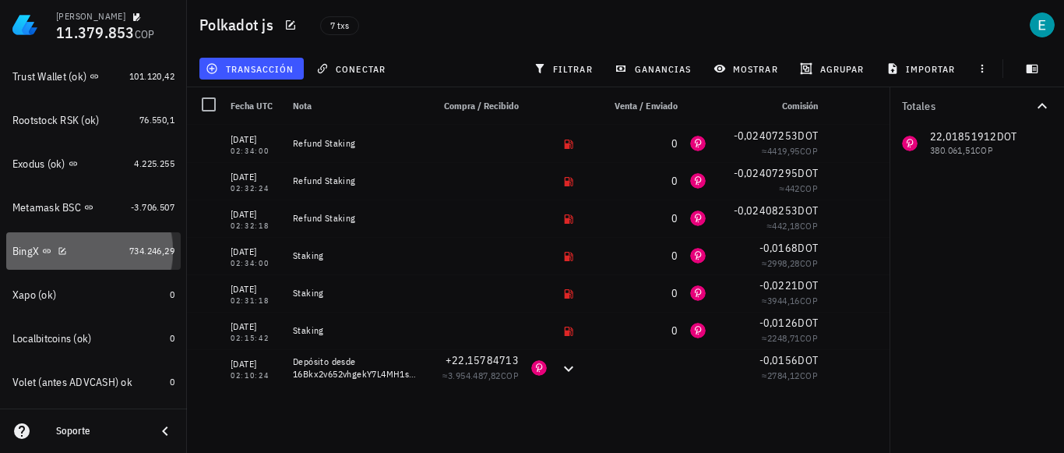
click at [99, 256] on div "BingX" at bounding box center [67, 251] width 111 height 15
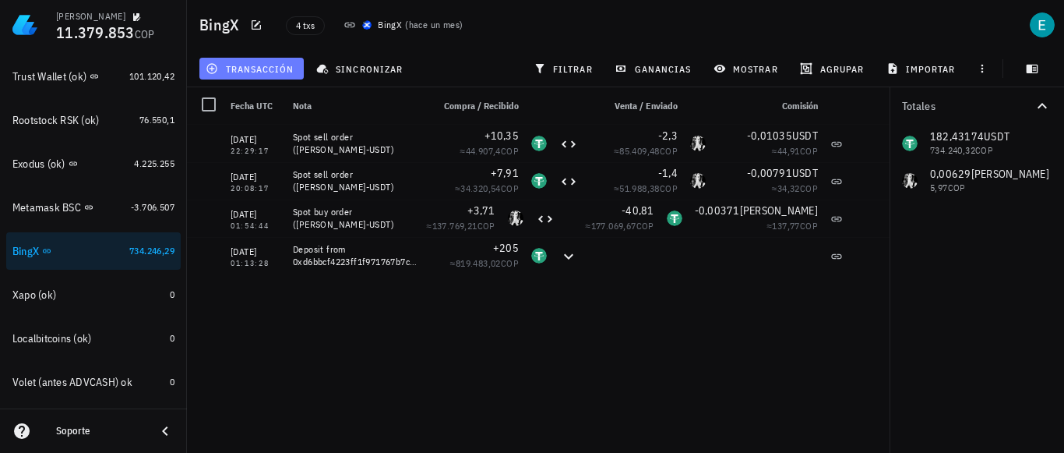
click at [280, 62] on button "transacción" at bounding box center [251, 69] width 104 height 22
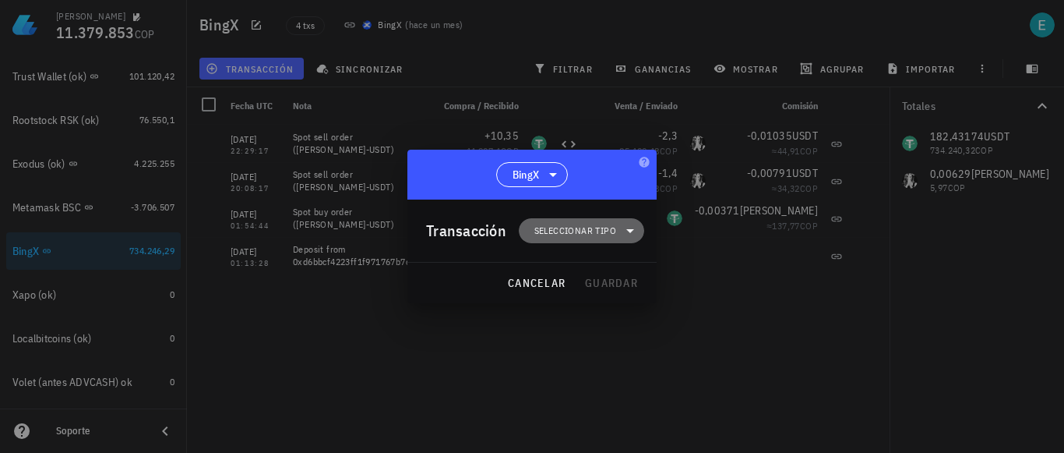
click at [588, 218] on span "Seleccionar tipo" at bounding box center [581, 230] width 107 height 25
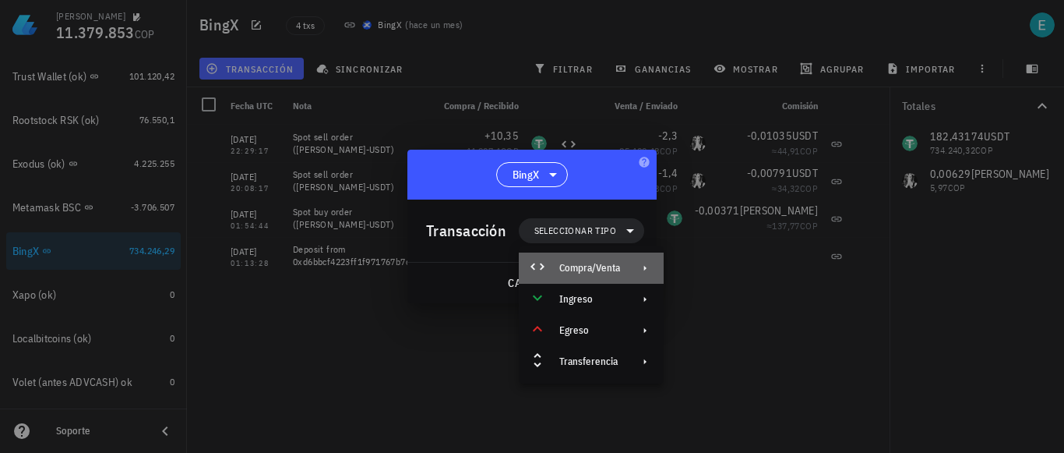
click at [616, 273] on div "Compra/Venta" at bounding box center [589, 268] width 61 height 12
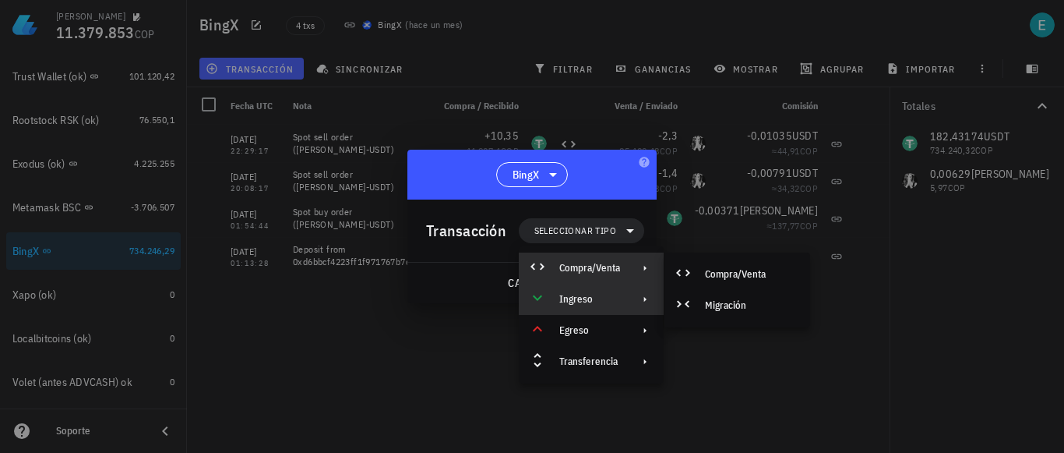
click at [630, 302] on div "Ingreso" at bounding box center [591, 299] width 145 height 31
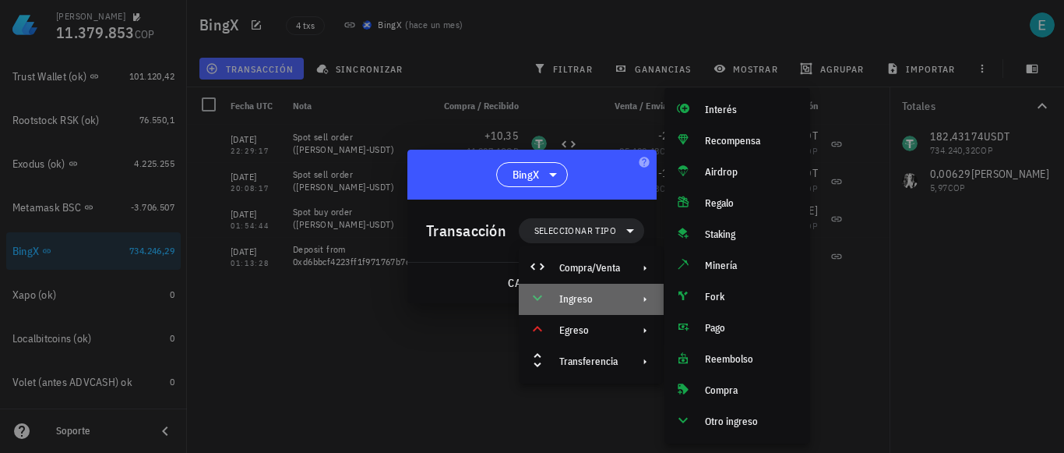
click at [623, 301] on div "Ingreso" at bounding box center [591, 299] width 145 height 31
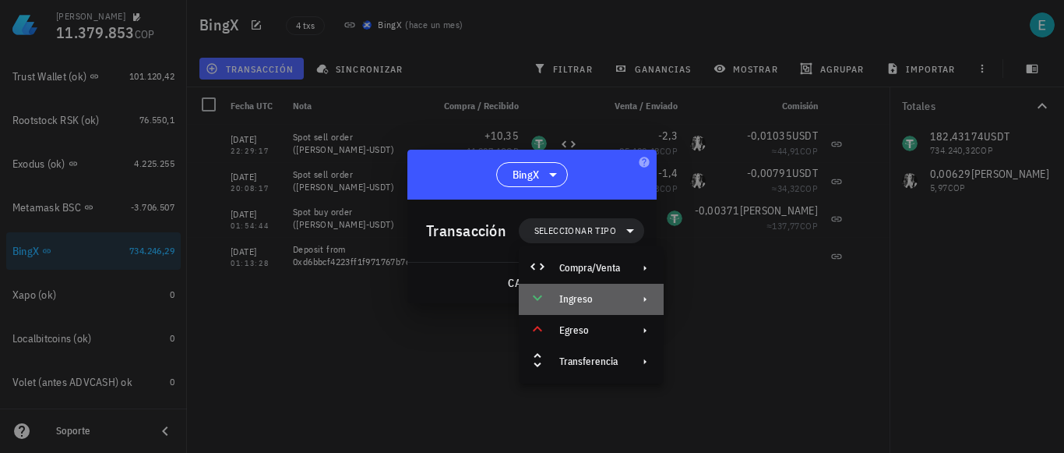
click at [618, 302] on div "Ingreso" at bounding box center [589, 299] width 61 height 12
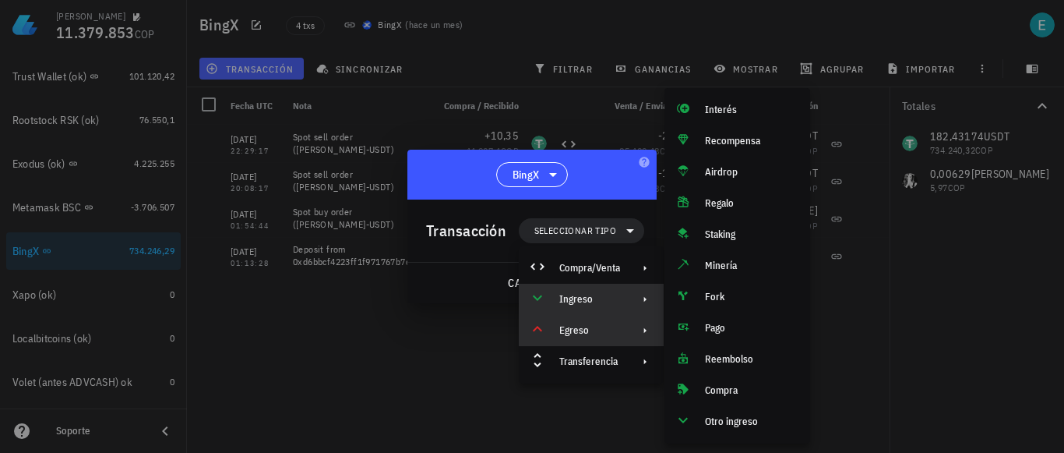
click at [617, 335] on div "Egreso" at bounding box center [589, 330] width 61 height 12
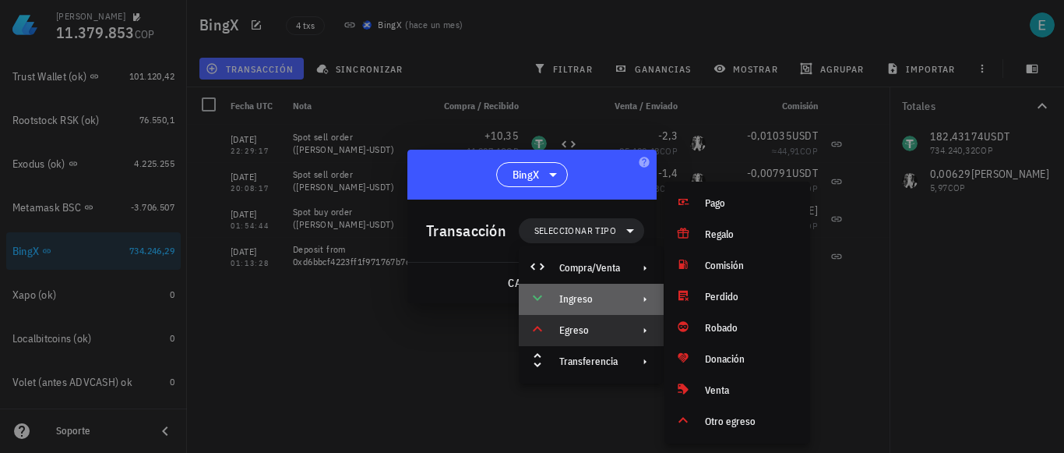
click at [624, 308] on div "Ingreso" at bounding box center [591, 299] width 145 height 31
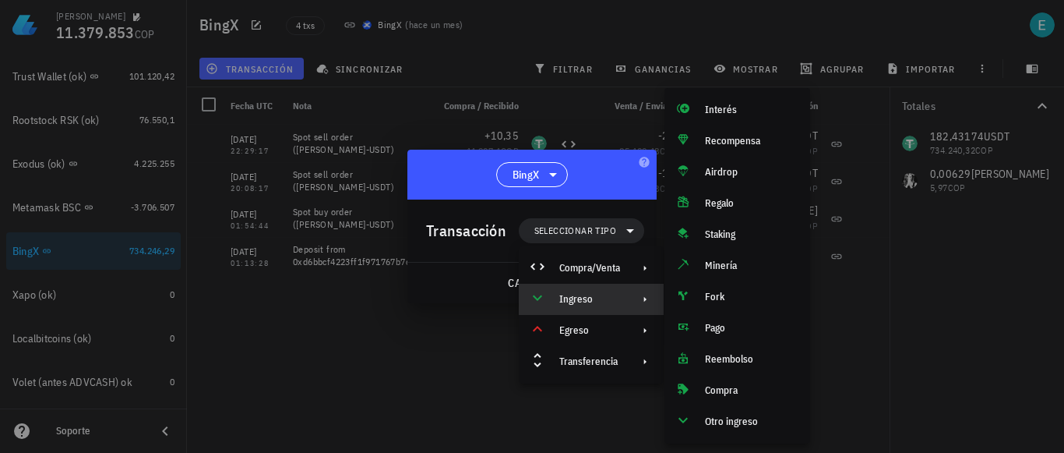
click at [861, 221] on div at bounding box center [532, 226] width 1064 height 453
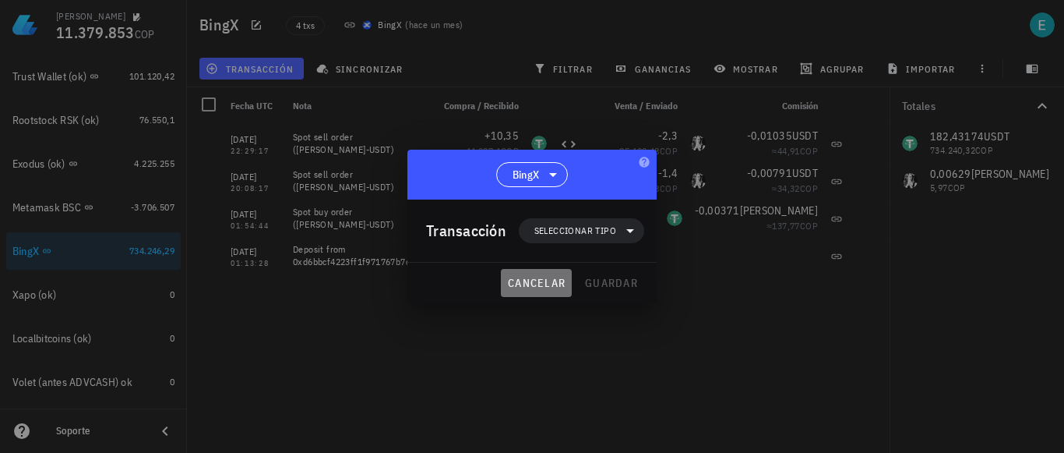
click at [548, 282] on span "cancelar" at bounding box center [536, 283] width 58 height 14
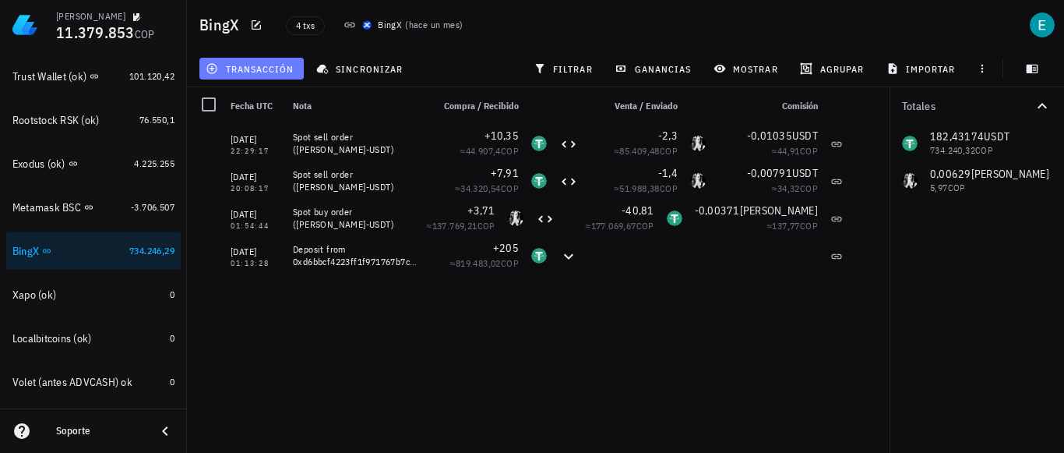
click at [242, 76] on button "transacción" at bounding box center [251, 69] width 104 height 22
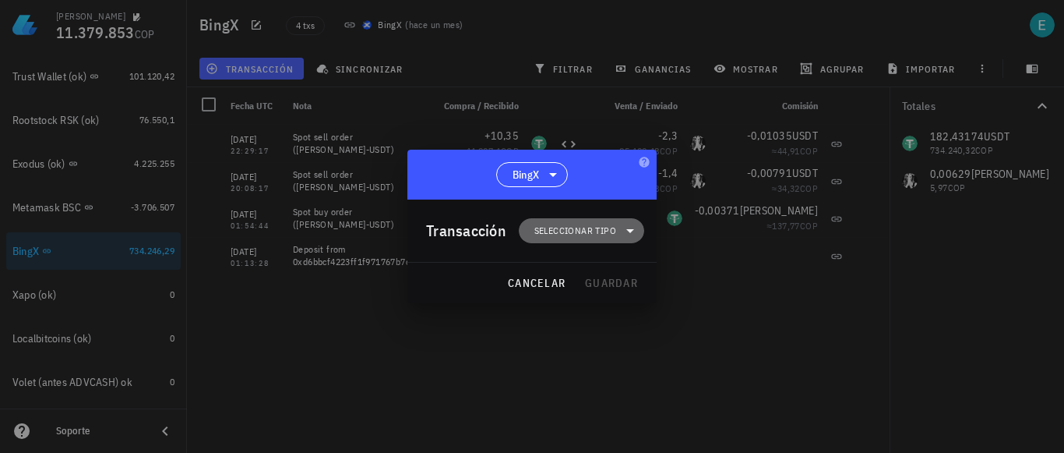
click at [616, 238] on span "Seleccionar tipo" at bounding box center [576, 231] width 82 height 16
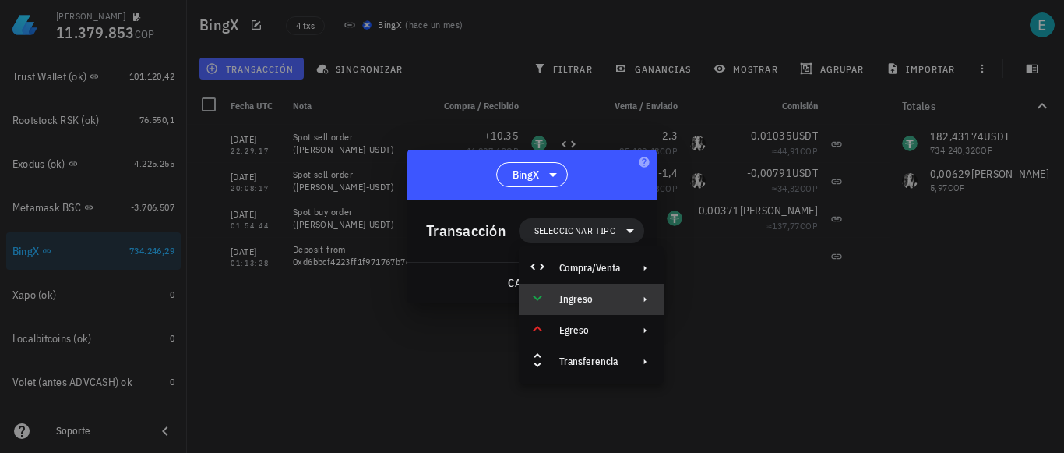
click at [618, 296] on div "Ingreso" at bounding box center [589, 299] width 61 height 12
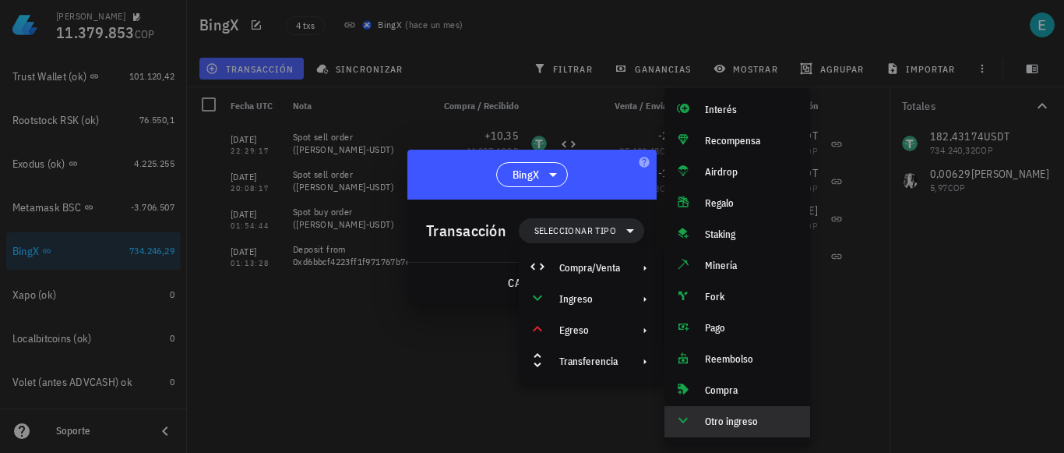
click at [740, 425] on div "Otro ingreso" at bounding box center [751, 421] width 93 height 12
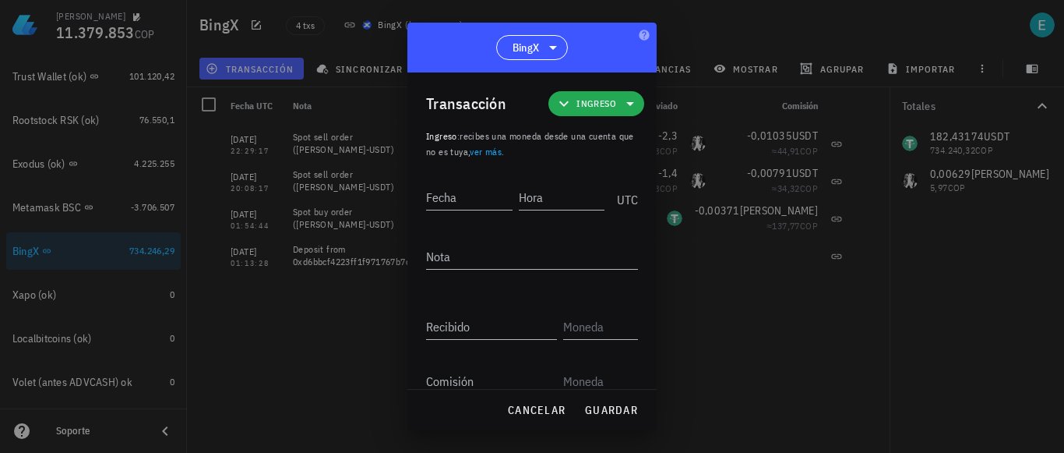
click at [621, 103] on icon at bounding box center [630, 103] width 19 height 19
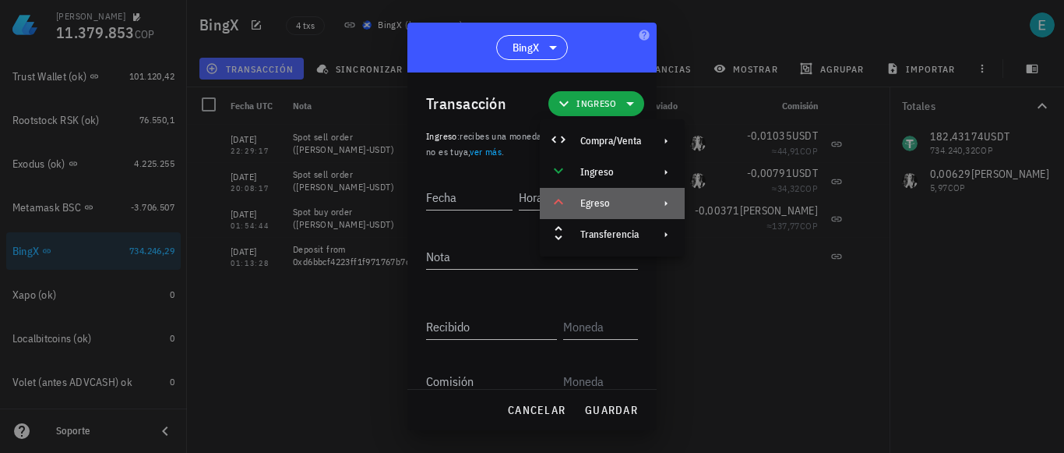
click at [624, 199] on div "Egreso" at bounding box center [611, 203] width 61 height 12
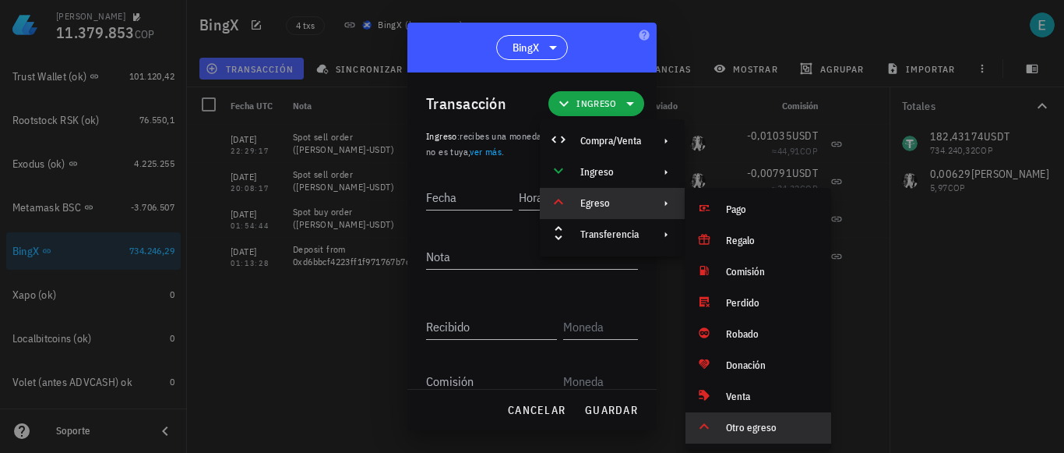
click at [721, 419] on div "Otro egreso" at bounding box center [759, 427] width 146 height 31
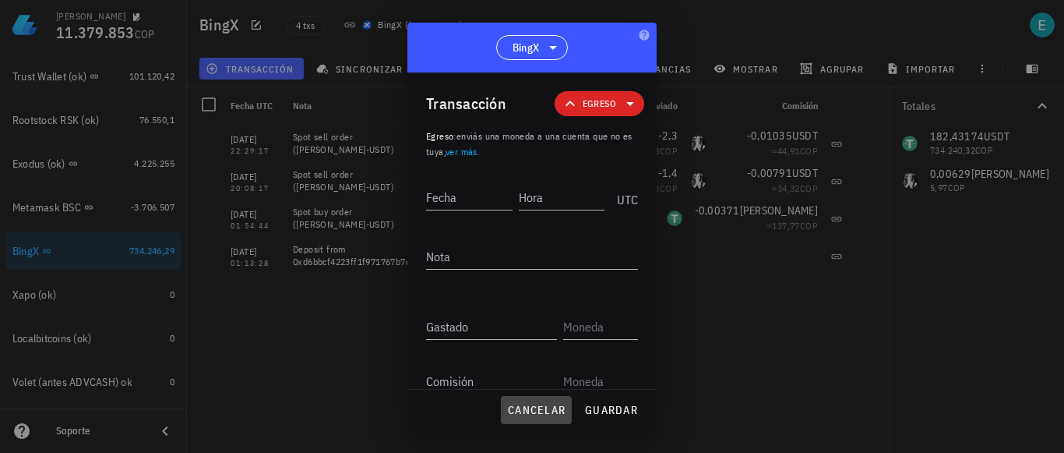
click at [537, 412] on span "cancelar" at bounding box center [536, 410] width 58 height 14
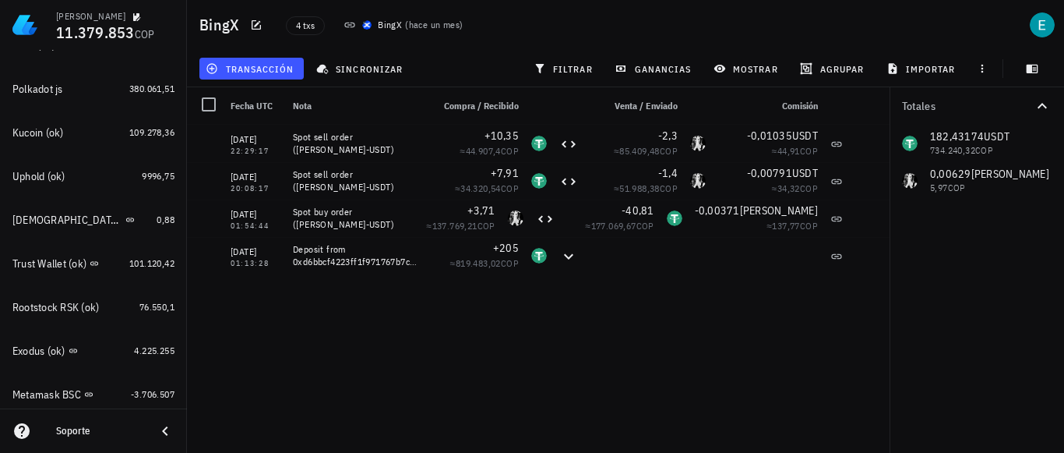
scroll to position [238, 0]
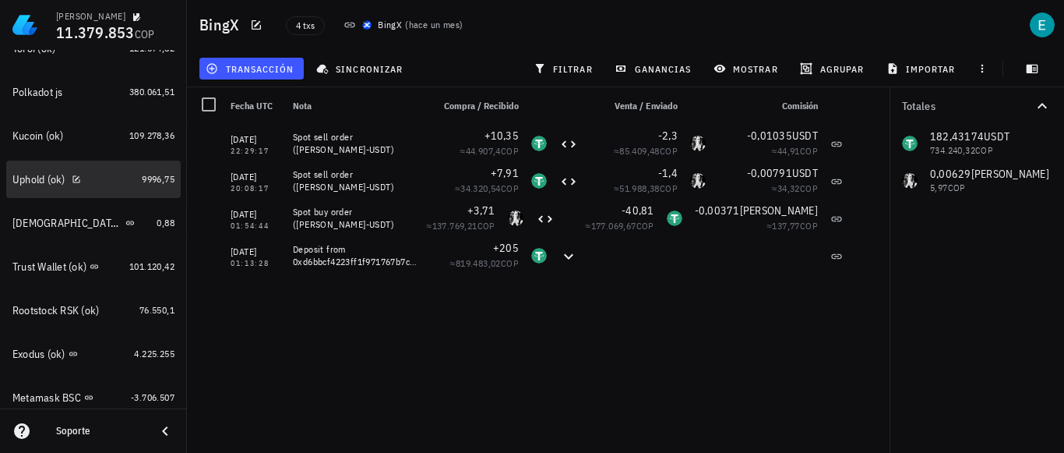
click at [23, 175] on div "Uphold (ok)" at bounding box center [38, 179] width 53 height 13
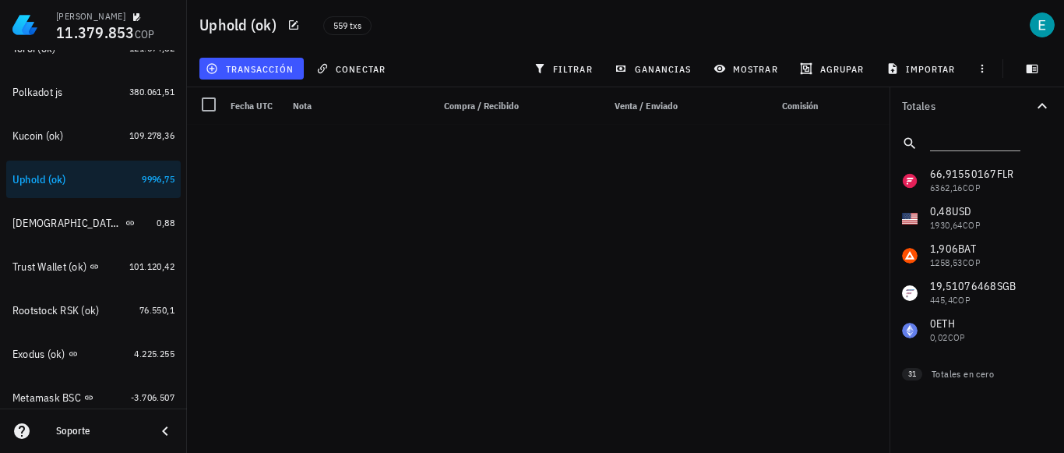
scroll to position [9510, 0]
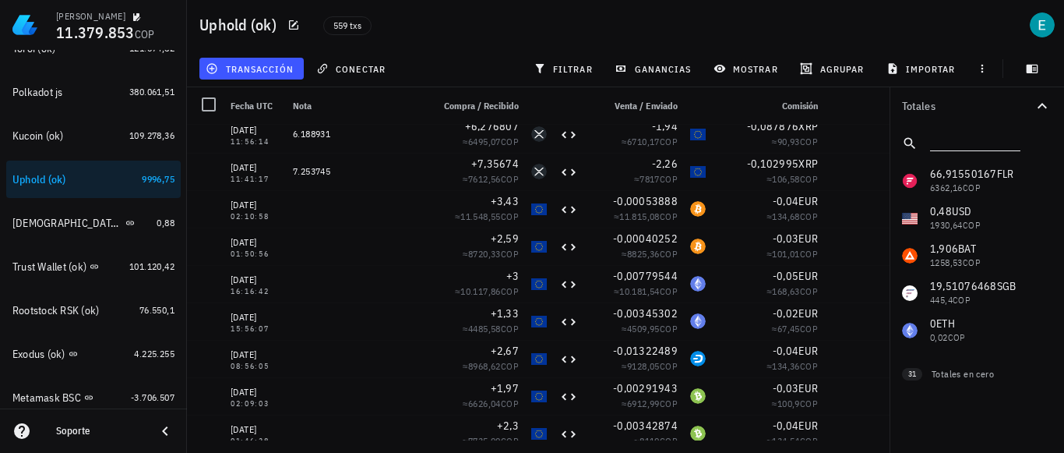
click at [958, 144] on input "text" at bounding box center [973, 140] width 87 height 20
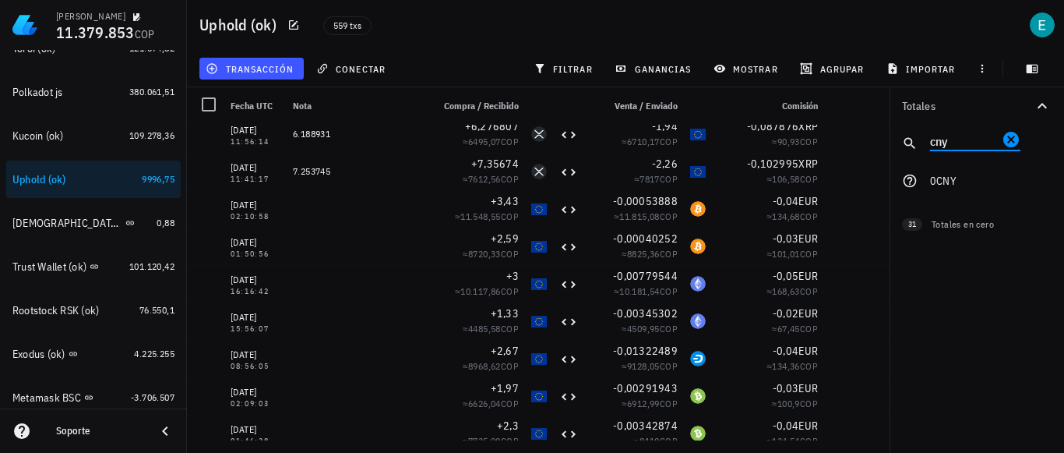
type input "cny"
click at [957, 182] on div "66,91550167 FLR 6362,16 COP 0,48 USD 1930,64 COP 1,906 BAT 1258,53 COP 19,51076…" at bounding box center [977, 180] width 175 height 37
click at [955, 143] on input "cny" at bounding box center [964, 140] width 69 height 20
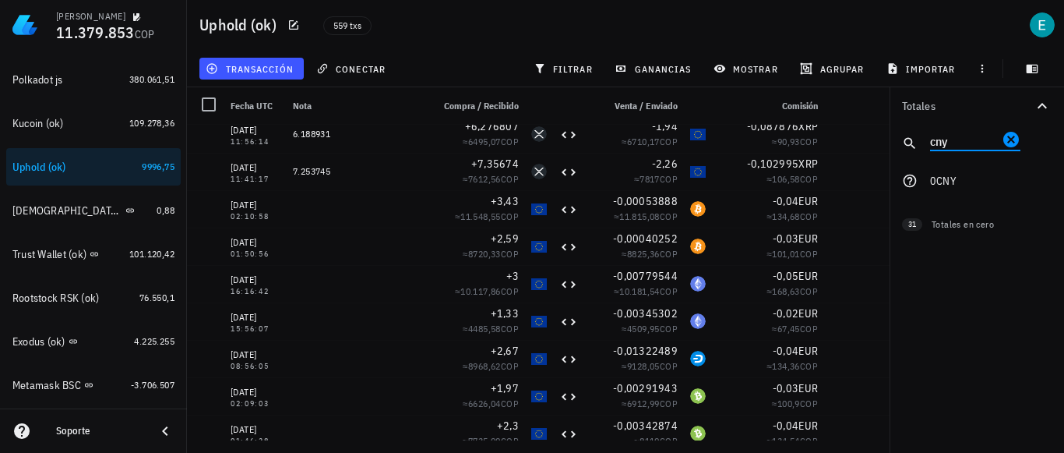
scroll to position [295, 0]
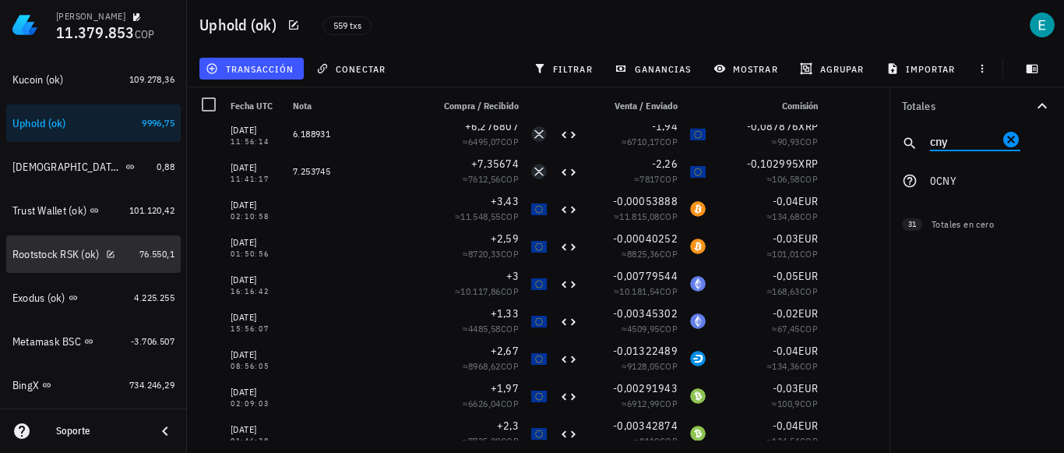
click at [78, 252] on div "Rootstock RSK (ok)" at bounding box center [55, 254] width 87 height 13
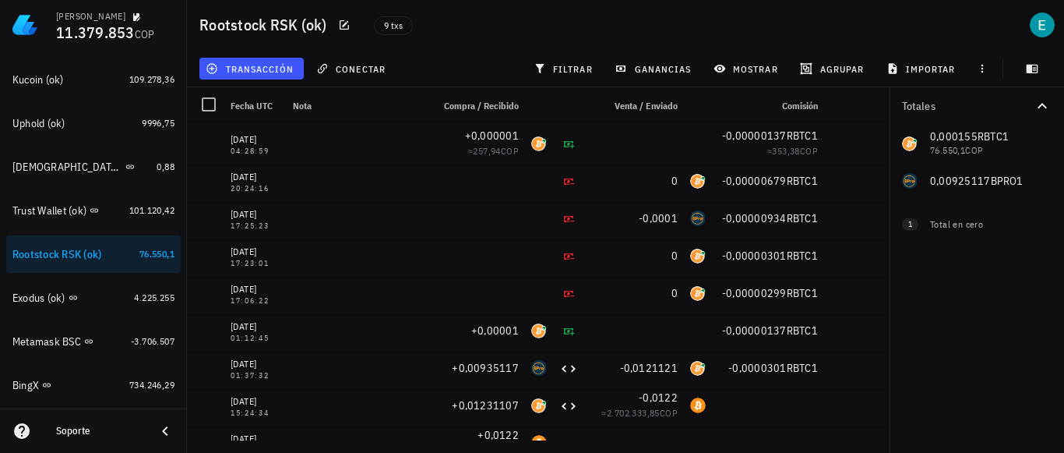
scroll to position [20, 0]
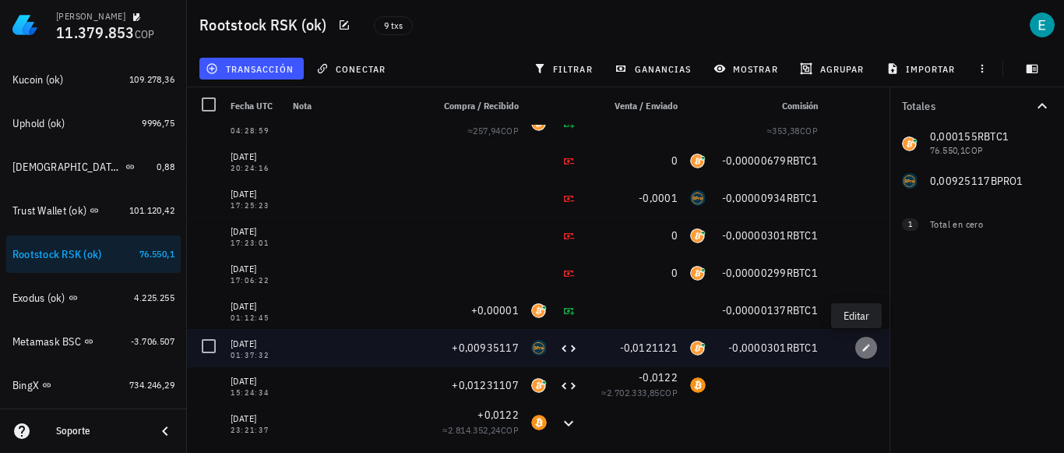
click at [863, 348] on icon "button" at bounding box center [866, 347] width 7 height 7
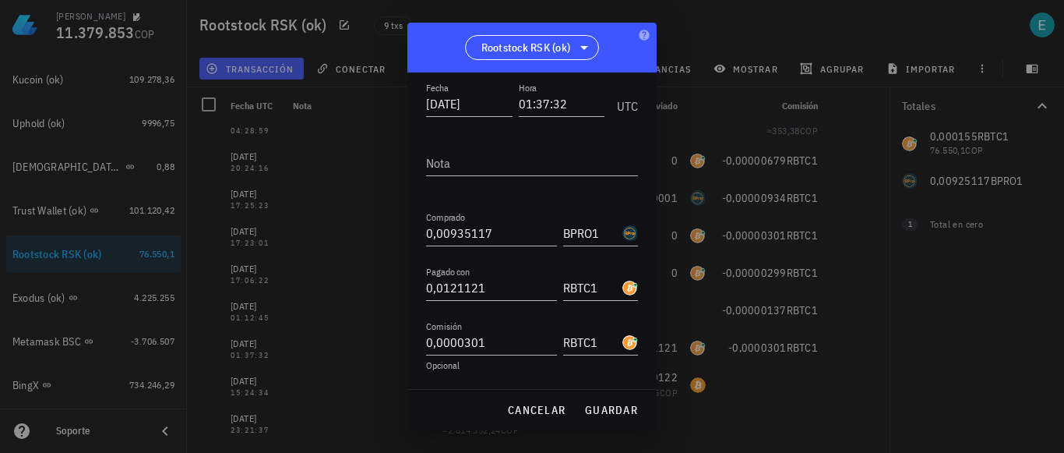
scroll to position [122, 0]
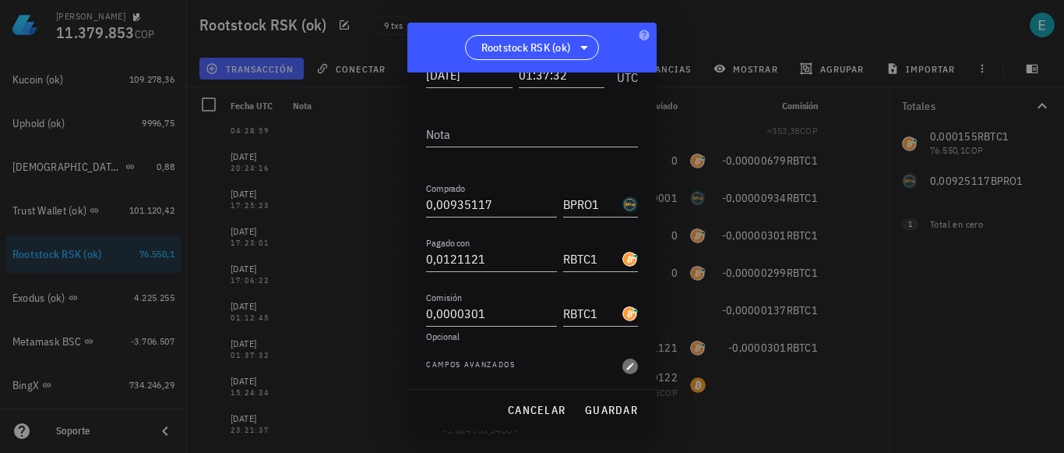
click at [627, 369] on icon "button" at bounding box center [630, 366] width 7 height 7
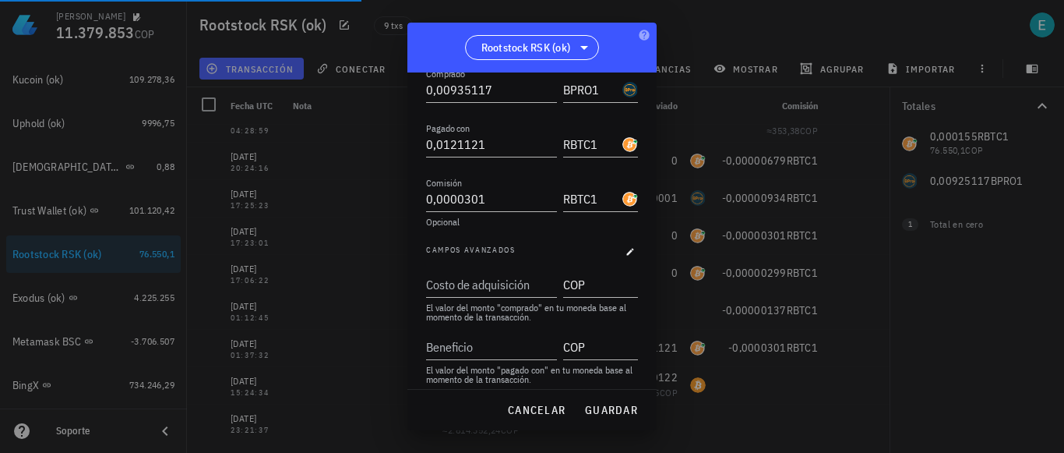
scroll to position [247, 0]
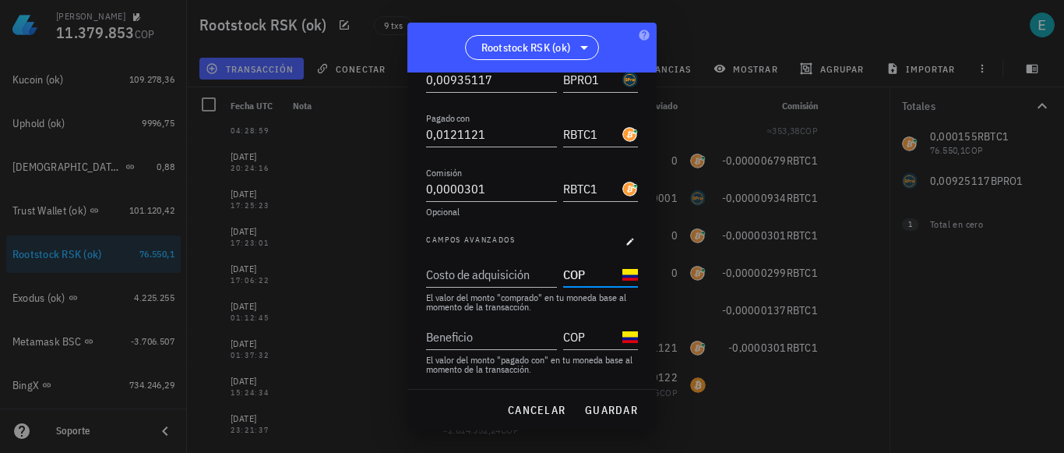
click at [576, 273] on input "COP" at bounding box center [591, 274] width 56 height 25
click at [521, 283] on input "Costo de adquisición" at bounding box center [490, 274] width 128 height 25
click at [574, 277] on input "COP" at bounding box center [591, 274] width 56 height 25
click at [535, 411] on span "cancelar" at bounding box center [536, 410] width 58 height 14
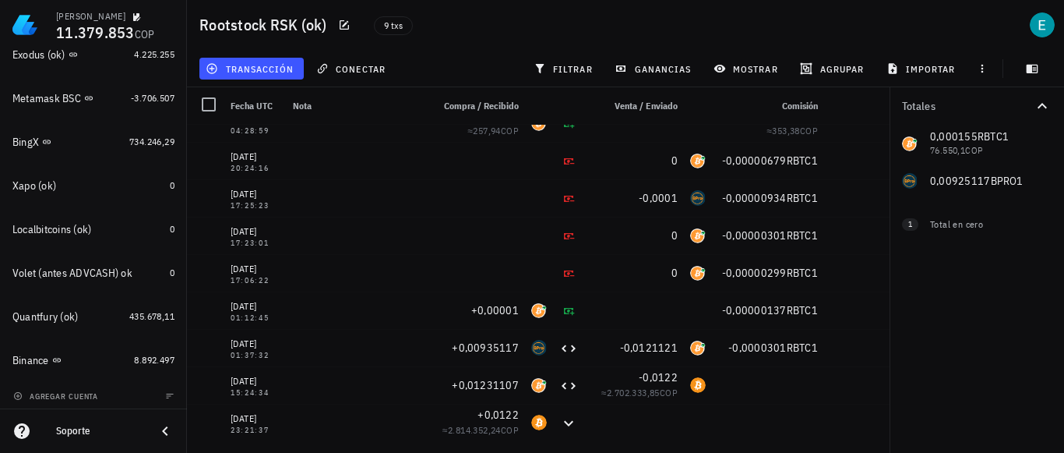
scroll to position [542, 0]
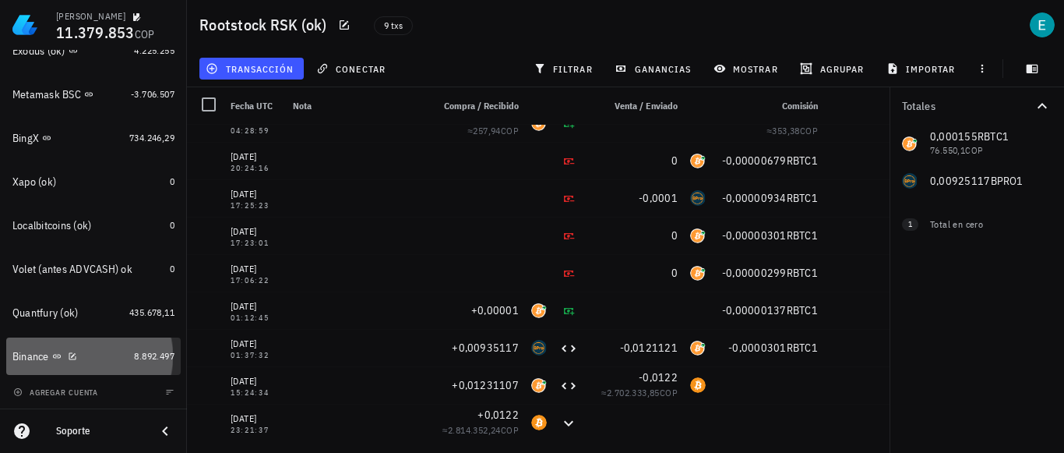
click at [100, 361] on div "Binance" at bounding box center [69, 356] width 115 height 15
click at [91, 357] on div "Binance" at bounding box center [69, 356] width 115 height 15
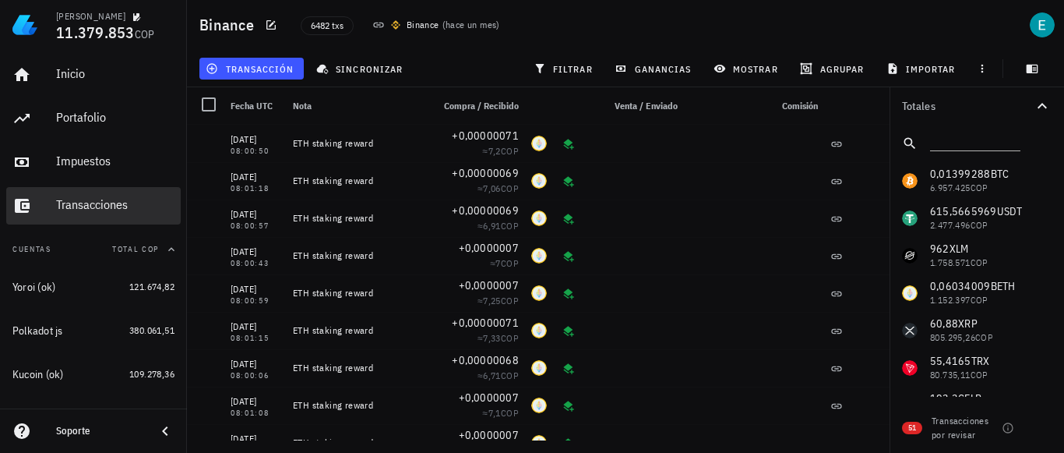
click at [122, 211] on div "Transacciones" at bounding box center [115, 204] width 118 height 15
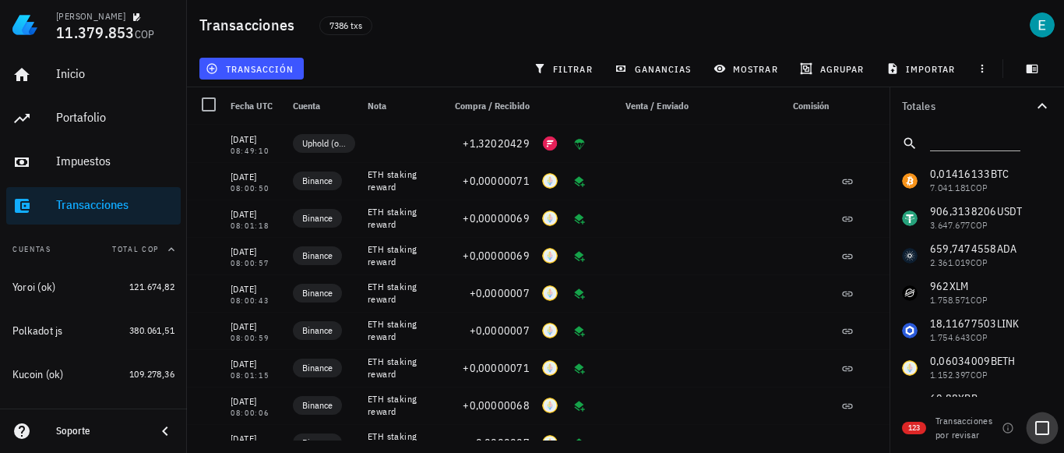
click at [1040, 425] on div at bounding box center [1042, 428] width 26 height 26
checkbox input "true"
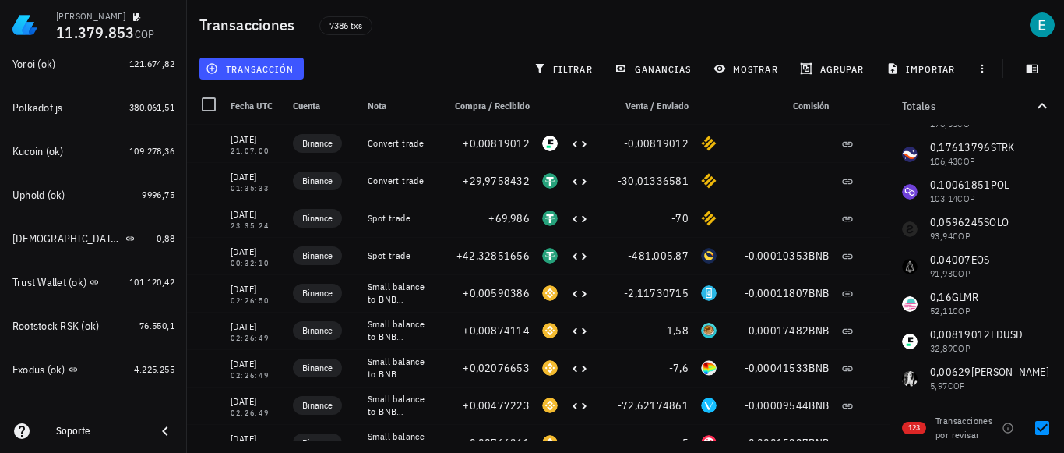
scroll to position [224, 0]
click at [106, 199] on div "Uphold (ok)" at bounding box center [73, 194] width 123 height 15
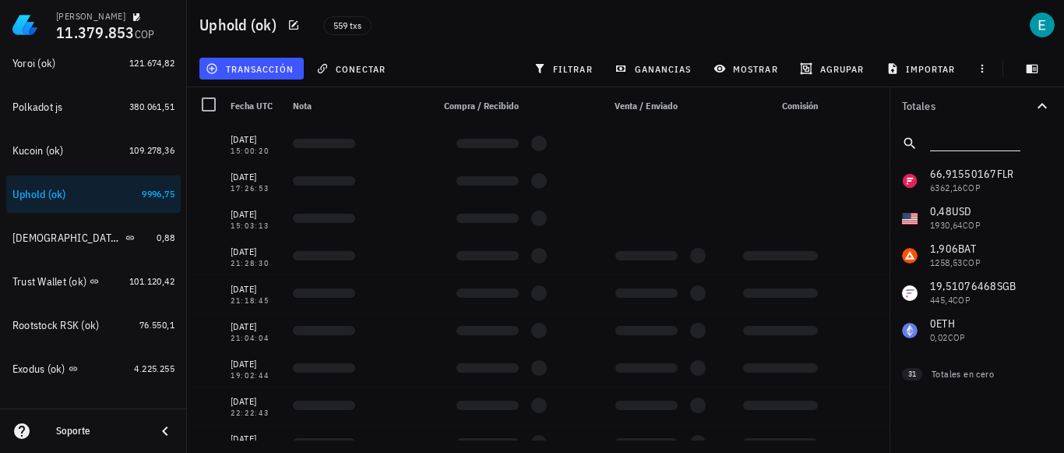
click at [955, 146] on input "text" at bounding box center [973, 140] width 87 height 20
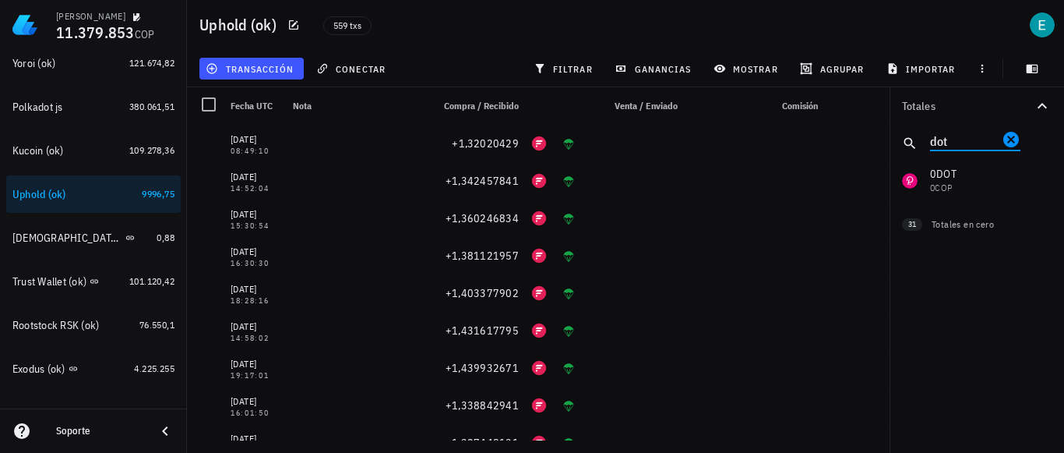
type input "dot"
click at [939, 183] on div "66,91550167 FLR 6362,16 COP 0,48 USD 1930,64 COP 1,906 BAT 1258,53 COP 19,51076…" at bounding box center [977, 180] width 175 height 37
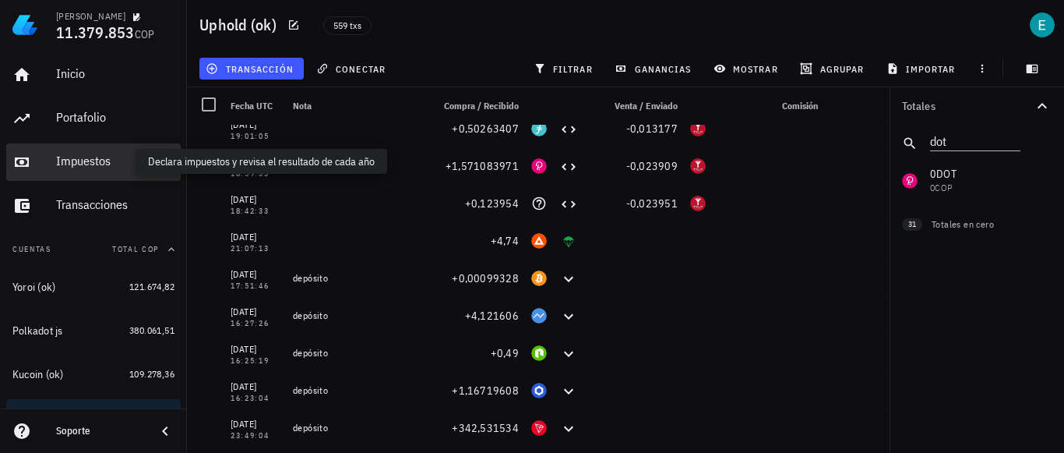
click at [92, 164] on div "Impuestos" at bounding box center [115, 161] width 118 height 15
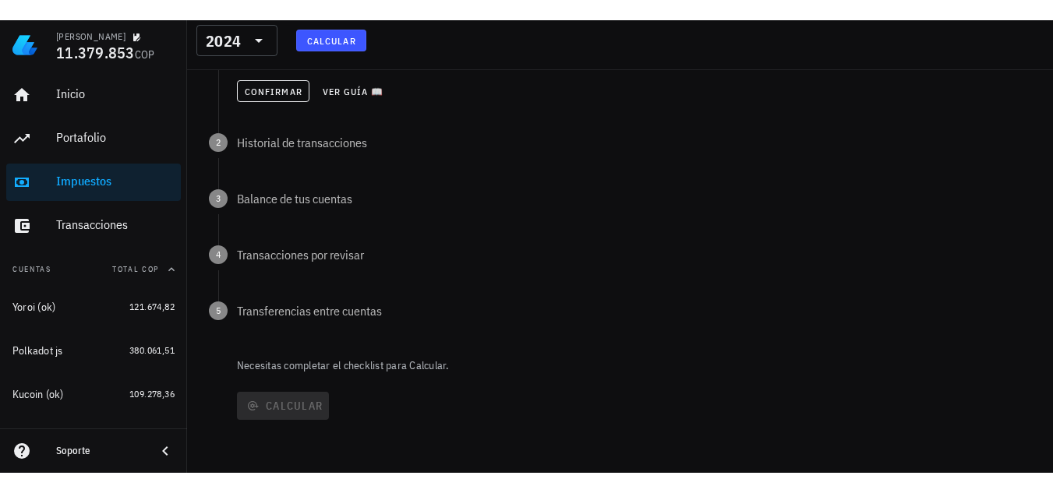
scroll to position [210, 0]
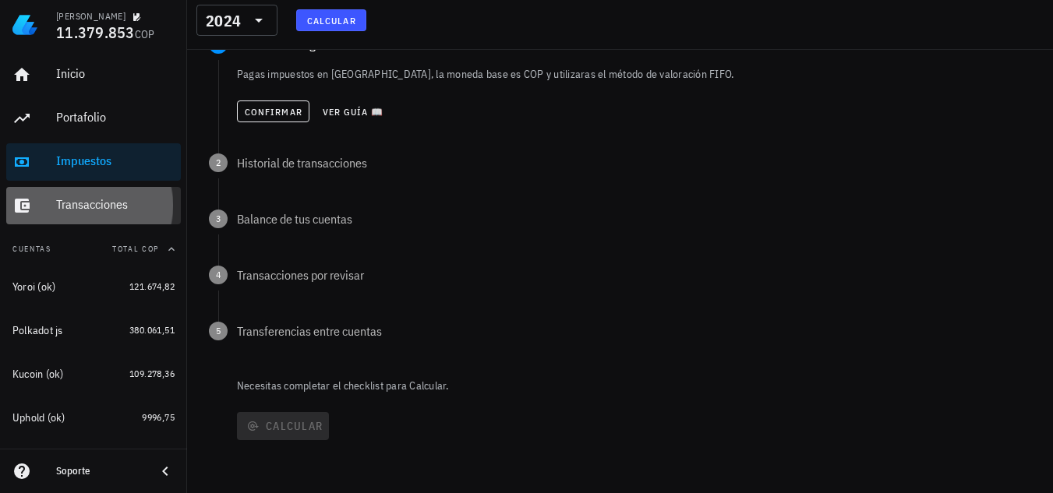
click at [104, 220] on div "Transacciones" at bounding box center [115, 205] width 118 height 35
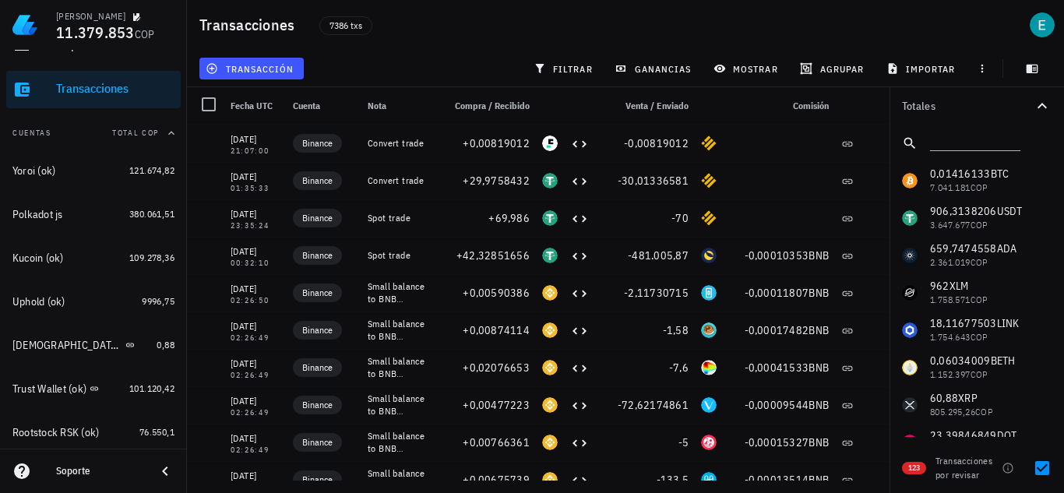
scroll to position [42, 0]
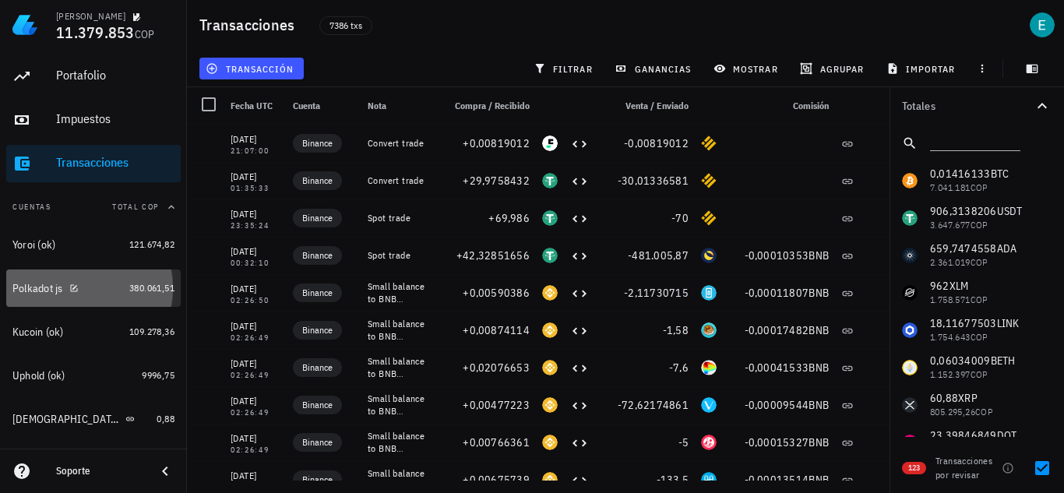
click at [99, 284] on div "Polkadot js" at bounding box center [67, 288] width 111 height 15
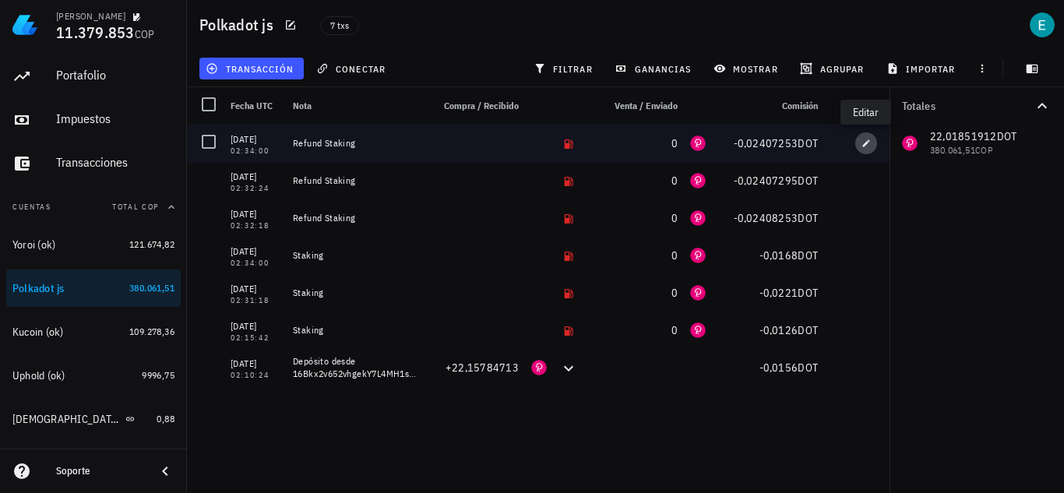
click at [867, 140] on icon "button" at bounding box center [866, 143] width 9 height 9
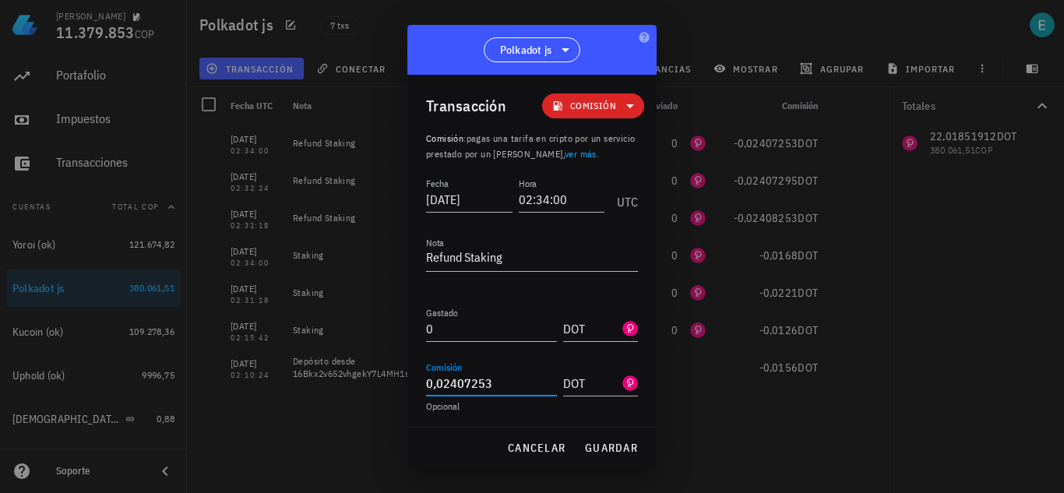
click at [442, 383] on input "0,02407253" at bounding box center [491, 383] width 131 height 25
click at [487, 379] on input "0,2407253" at bounding box center [491, 383] width 131 height 25
click at [602, 443] on span "guardar" at bounding box center [611, 448] width 54 height 14
type input "0,02407253"
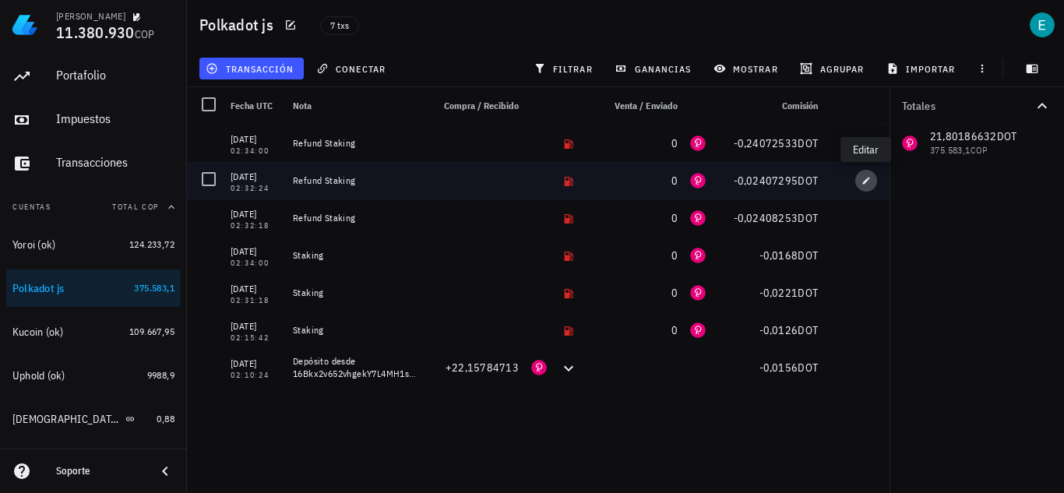
click at [864, 178] on icon "button" at bounding box center [866, 180] width 9 height 9
type input "02:32:24"
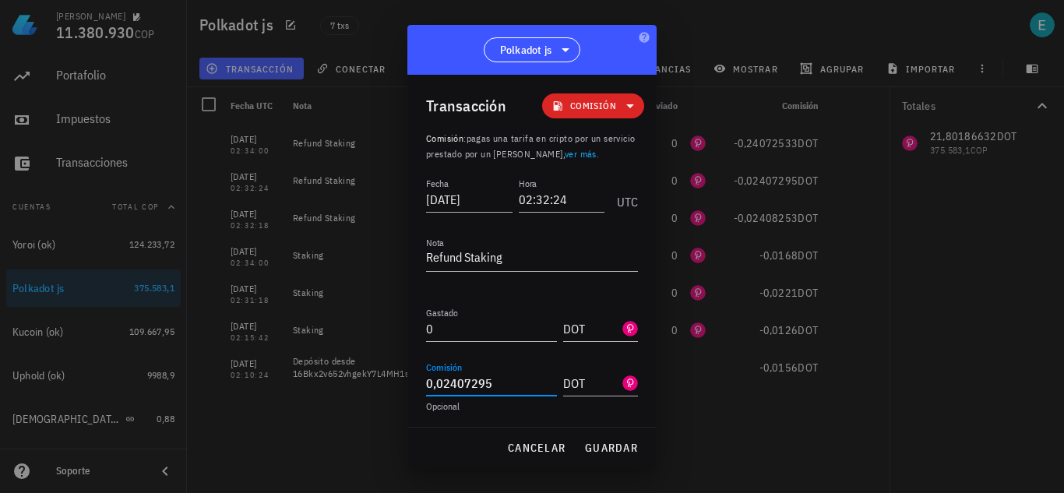
click at [502, 383] on input "0,02407295" at bounding box center [491, 383] width 131 height 25
click at [441, 386] on input "0,02407295" at bounding box center [491, 383] width 131 height 25
click at [489, 381] on input "0,2407295" at bounding box center [491, 383] width 131 height 25
click at [616, 447] on span "guardar" at bounding box center [611, 448] width 54 height 14
type input "0,02407295"
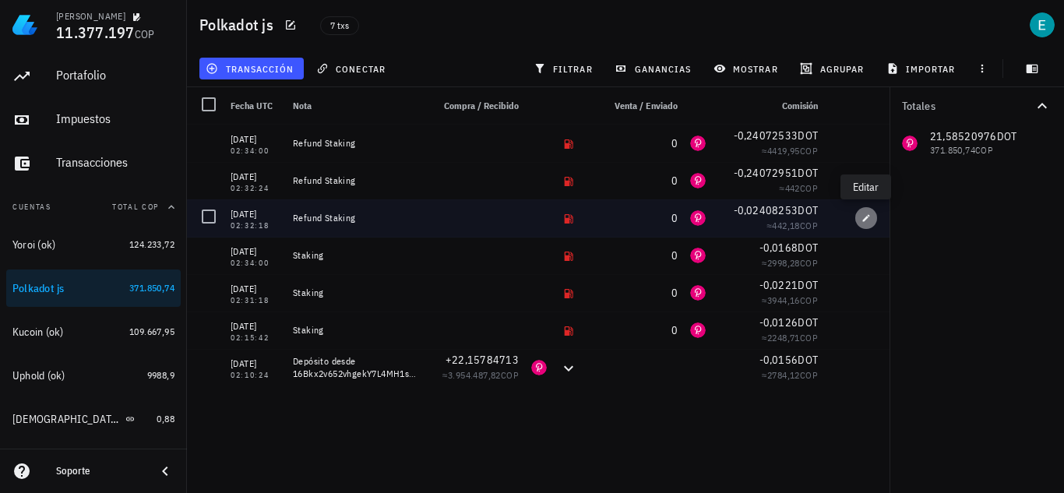
click at [860, 218] on span "button" at bounding box center [867, 218] width 22 height 9
type input "02:32:18"
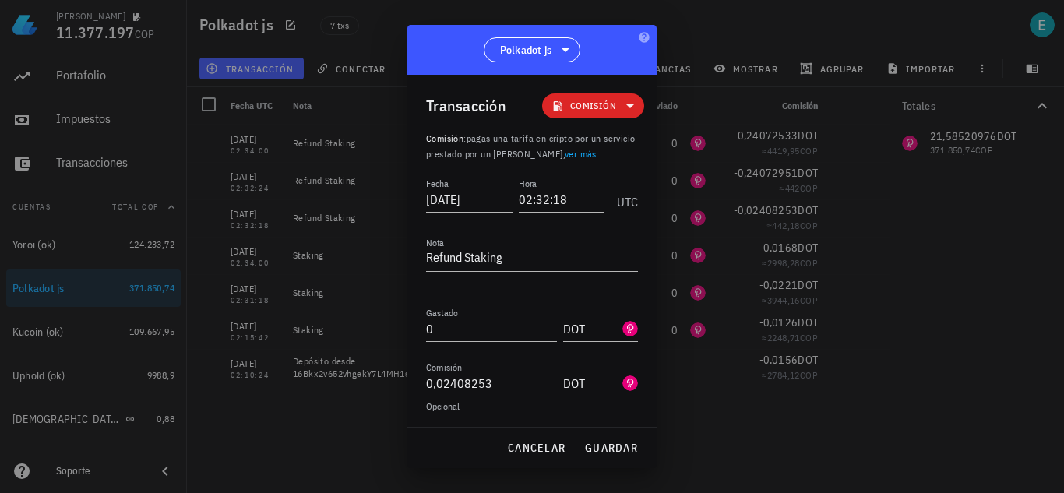
click at [443, 379] on input "0,02408253" at bounding box center [491, 383] width 131 height 25
click at [503, 388] on input "0,2408253" at bounding box center [491, 383] width 131 height 25
click at [605, 440] on button "guardar" at bounding box center [611, 448] width 66 height 28
type input "0,02408253"
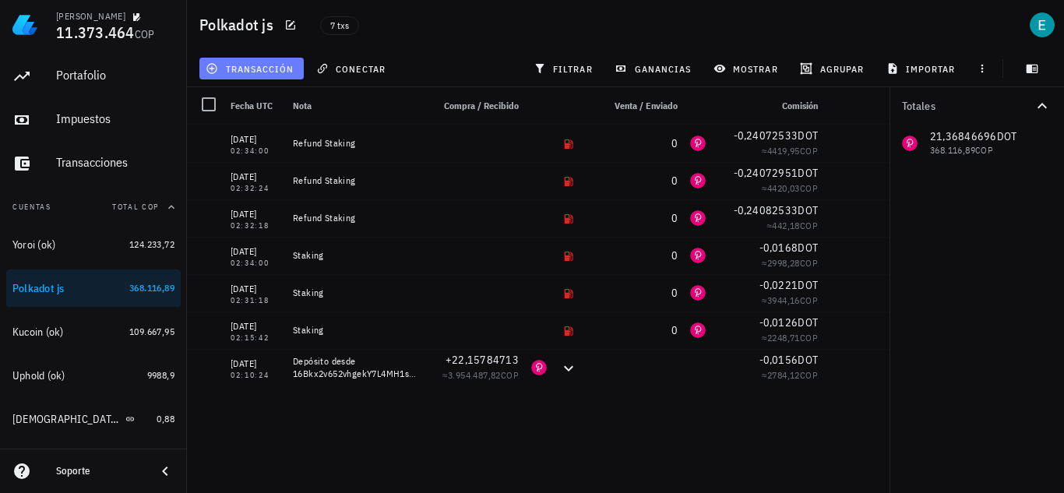
click at [277, 78] on button "transacción" at bounding box center [251, 69] width 104 height 22
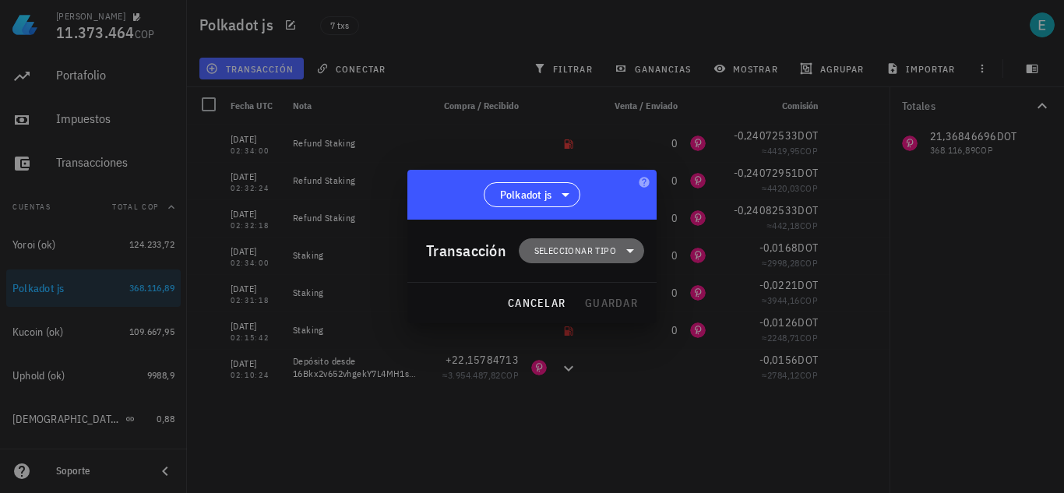
click at [595, 254] on span "Seleccionar tipo" at bounding box center [576, 251] width 82 height 16
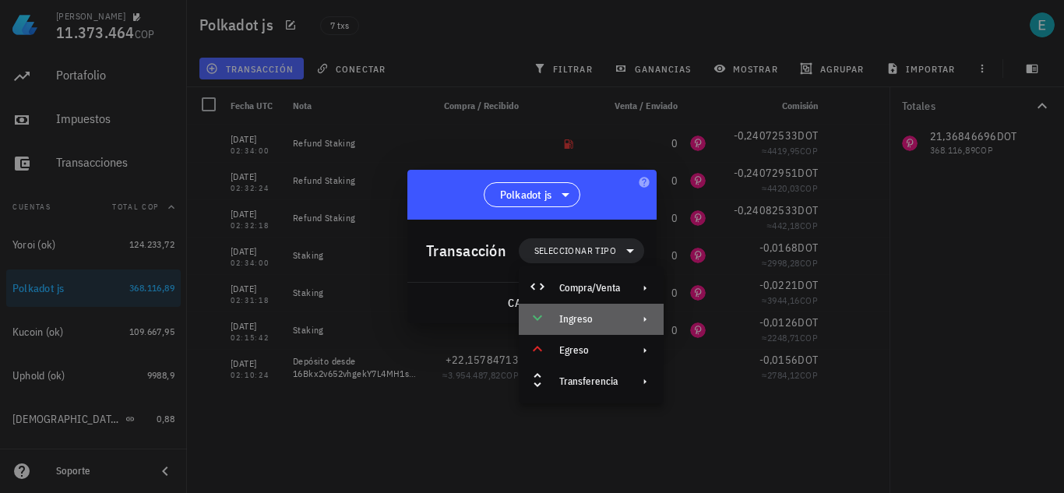
click at [591, 308] on div "Ingreso" at bounding box center [591, 319] width 145 height 31
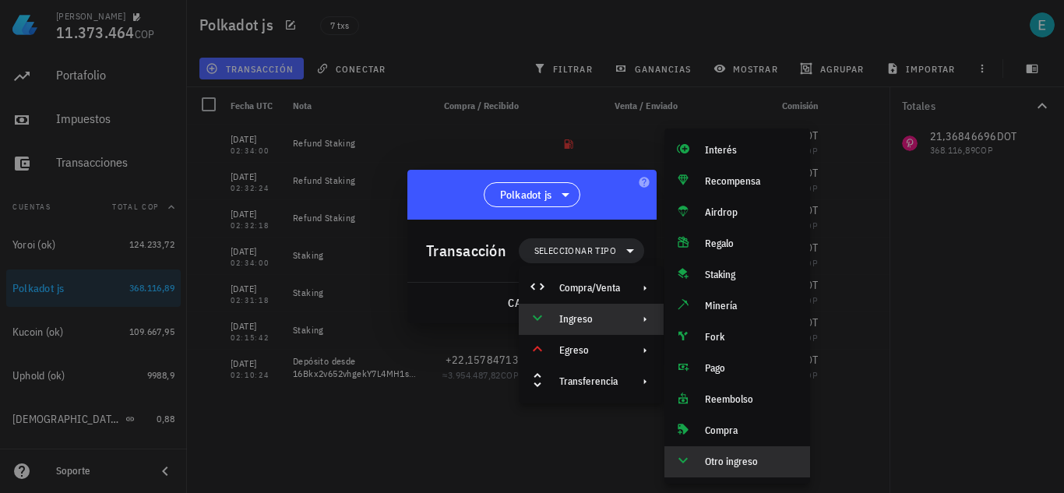
click at [705, 459] on div "Otro ingreso" at bounding box center [751, 462] width 93 height 12
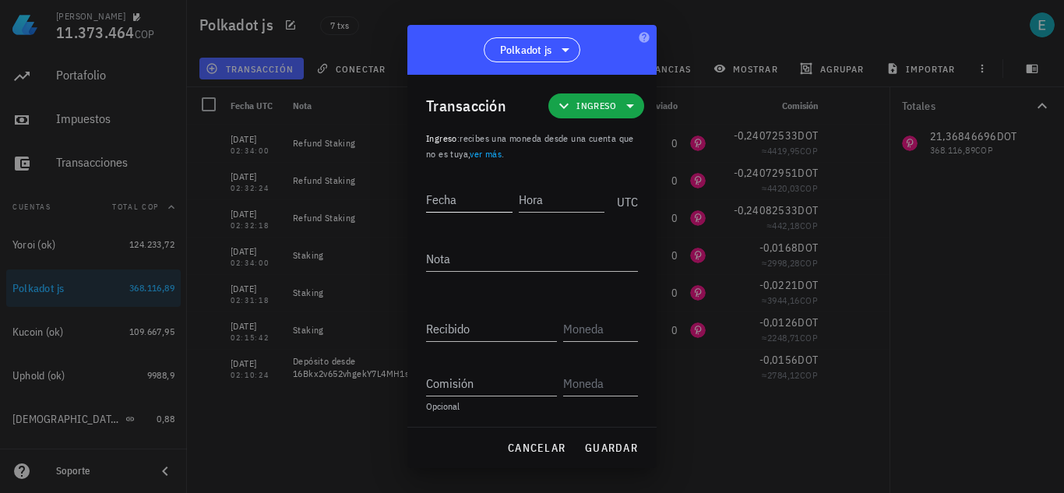
click at [463, 194] on input "Fecha" at bounding box center [469, 199] width 86 height 25
type input "[DATE]"
type input "02:34:00"
type textarea "Ajuste a saldo real"
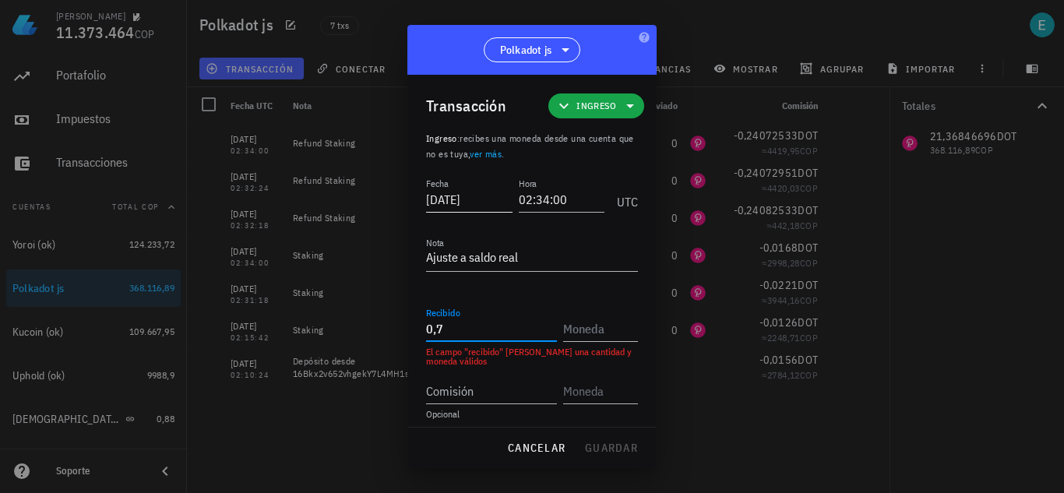
type input "0,7"
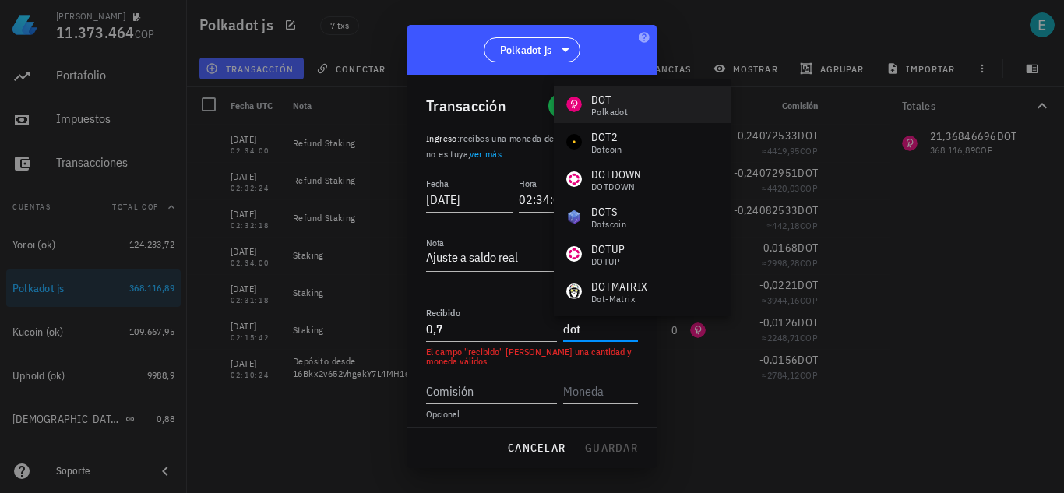
click at [627, 101] on div "DOT" at bounding box center [609, 100] width 37 height 16
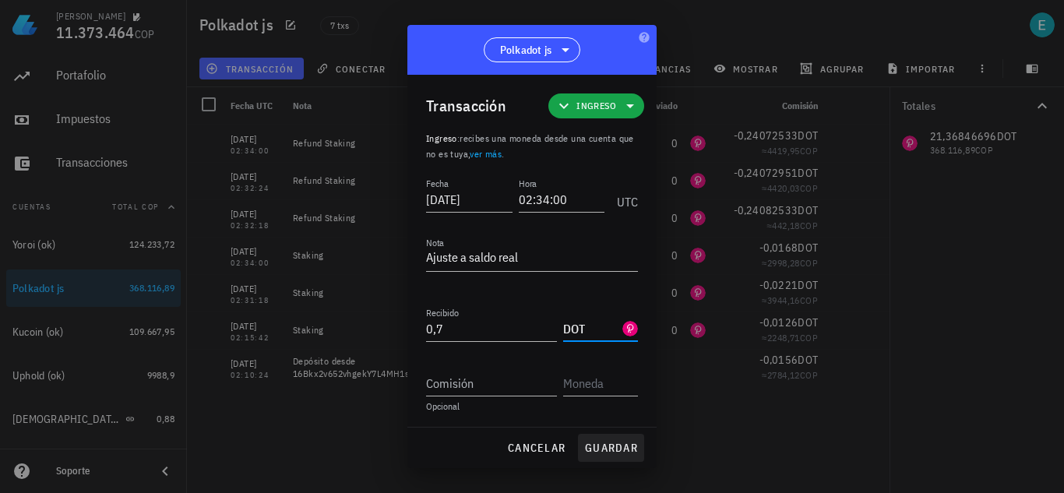
type input "DOT"
click at [610, 455] on span "guardar" at bounding box center [611, 448] width 54 height 14
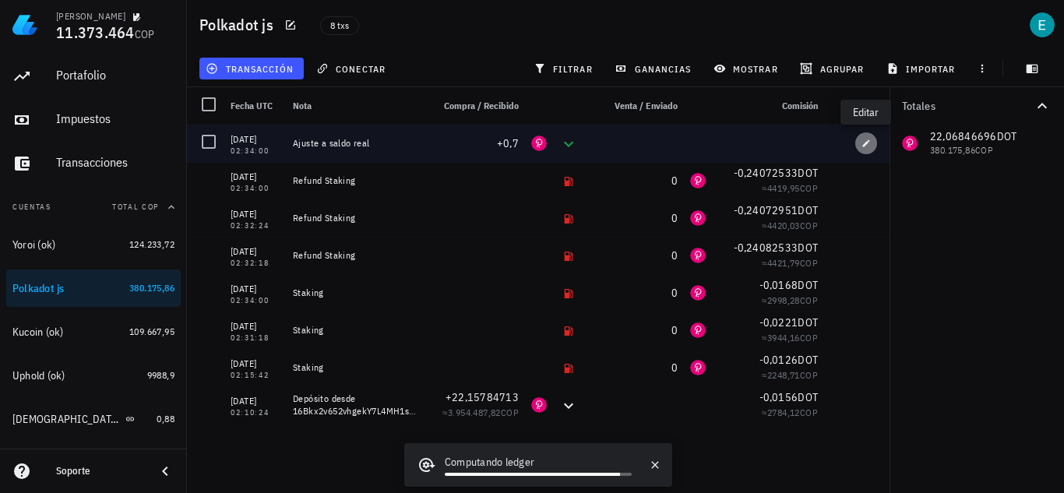
click at [866, 143] on icon "button" at bounding box center [866, 143] width 9 height 9
type input "02:34:00"
type textarea "Ajuste a saldo real"
type input "0,7"
type input "DOT"
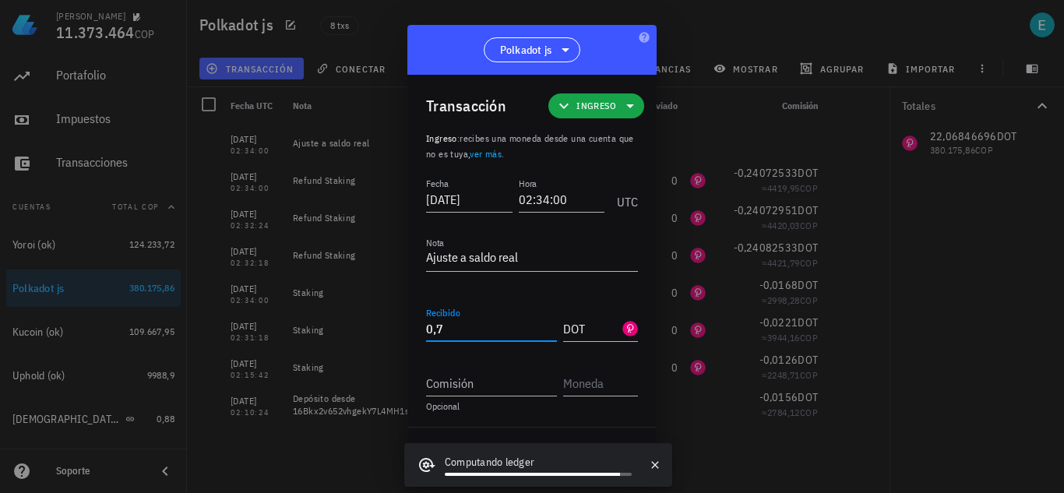
click at [464, 332] on input "0,7" at bounding box center [491, 328] width 131 height 25
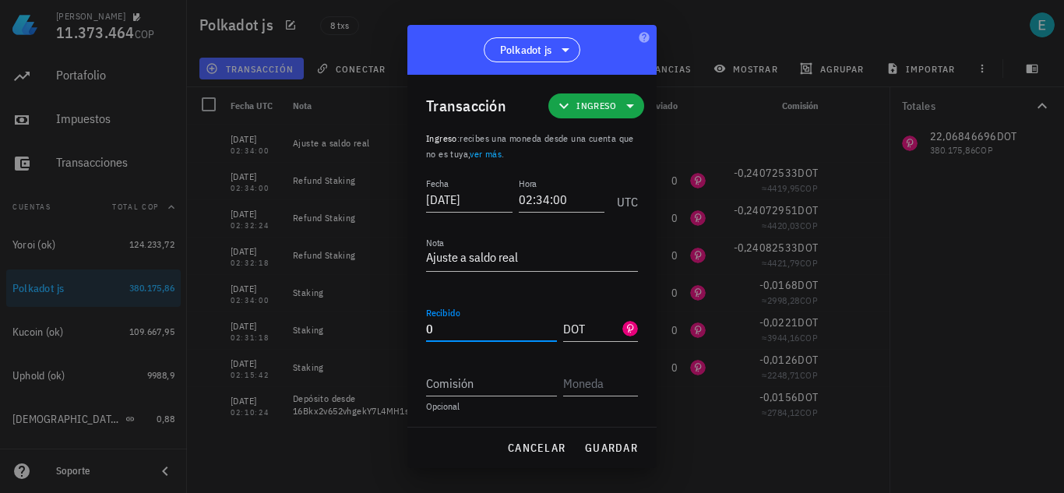
type input "6"
click at [610, 452] on span "guardar" at bounding box center [611, 448] width 54 height 14
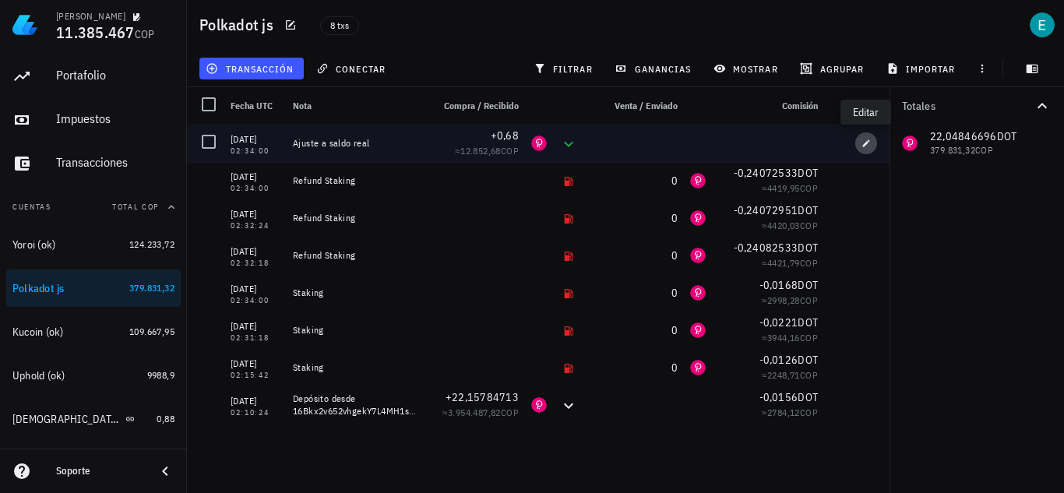
click at [862, 148] on button "button" at bounding box center [867, 143] width 22 height 22
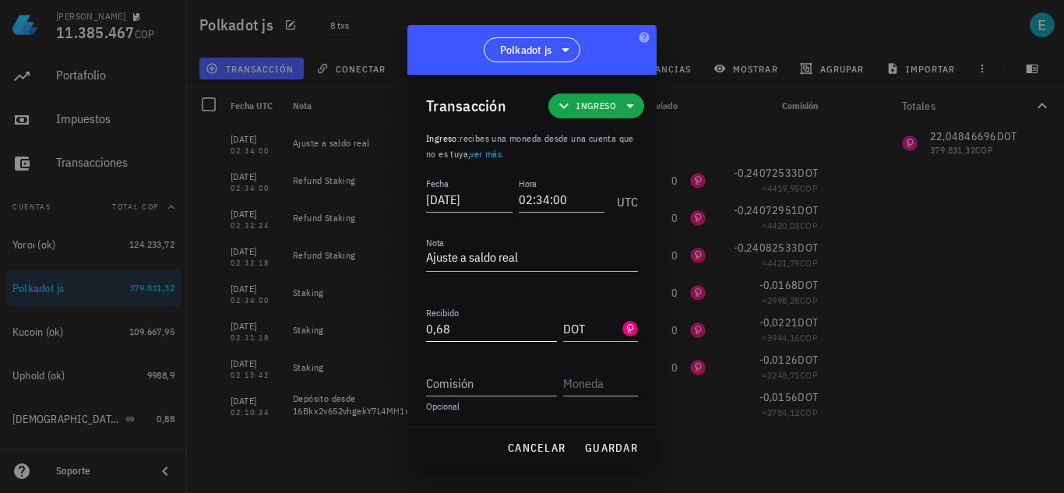
click at [455, 330] on input "0,68" at bounding box center [491, 328] width 131 height 25
click at [595, 445] on span "guardar" at bounding box center [611, 448] width 54 height 14
type input "0,68"
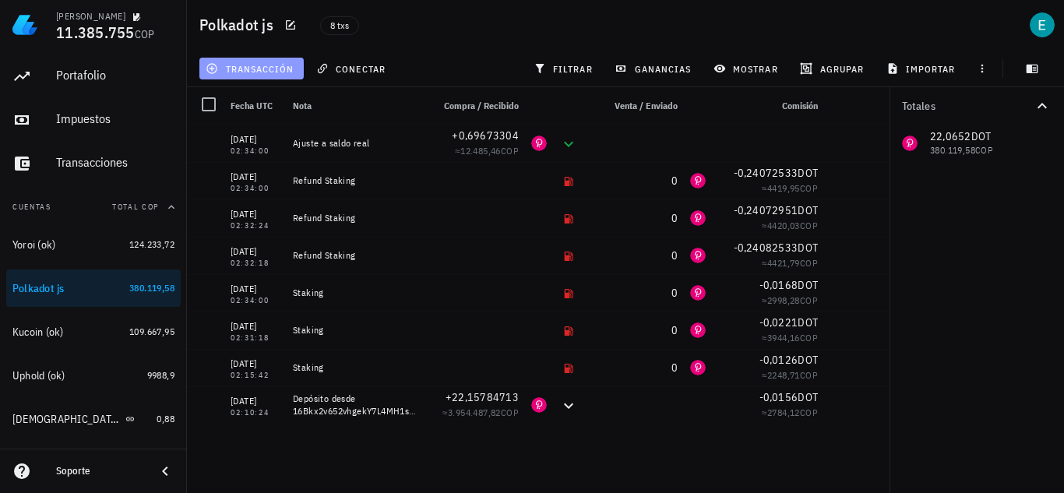
click at [241, 60] on button "transacción" at bounding box center [251, 69] width 104 height 22
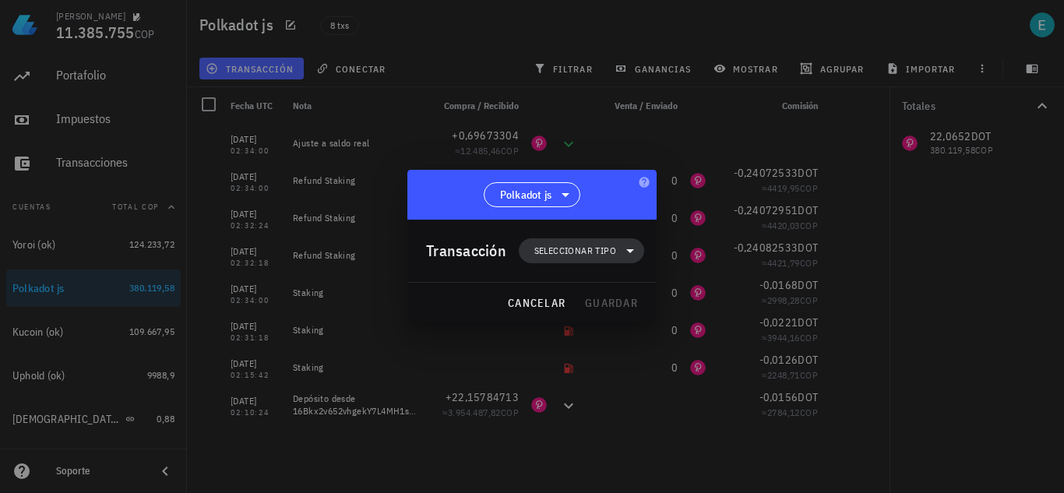
click at [599, 246] on span "Seleccionar tipo" at bounding box center [576, 251] width 82 height 16
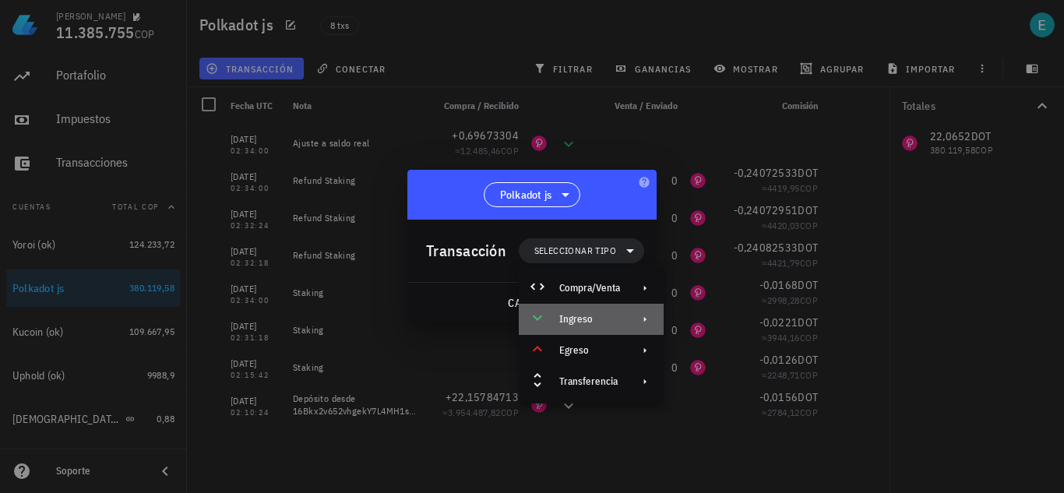
click at [614, 309] on div "Ingreso" at bounding box center [591, 319] width 145 height 31
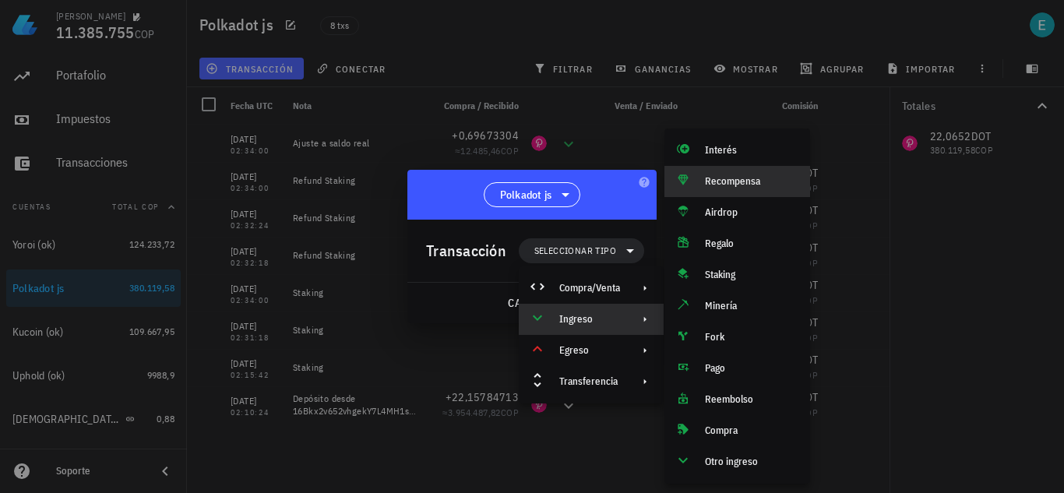
click at [736, 190] on div "Recompensa" at bounding box center [738, 181] width 146 height 31
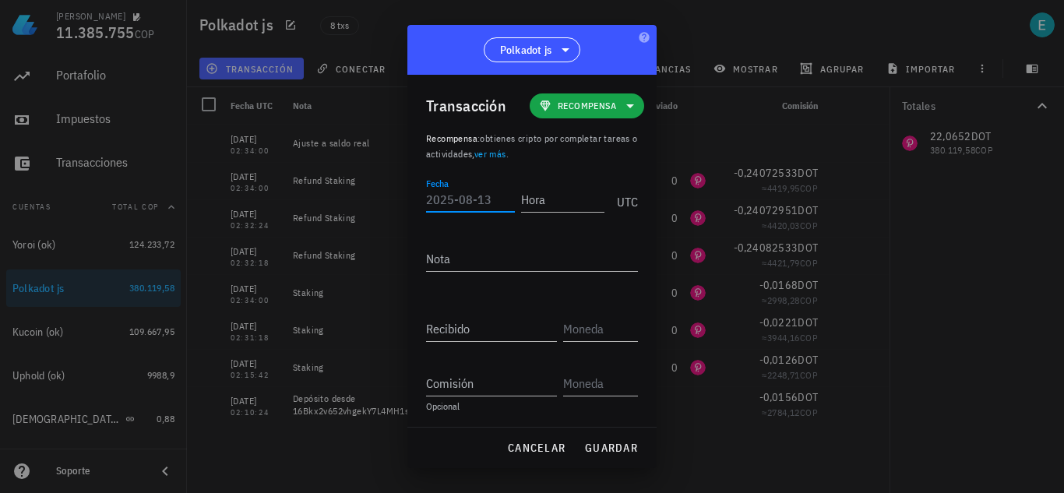
click at [443, 208] on input "Fecha" at bounding box center [470, 199] width 89 height 25
type input "[DATE]"
type input "10:05:42"
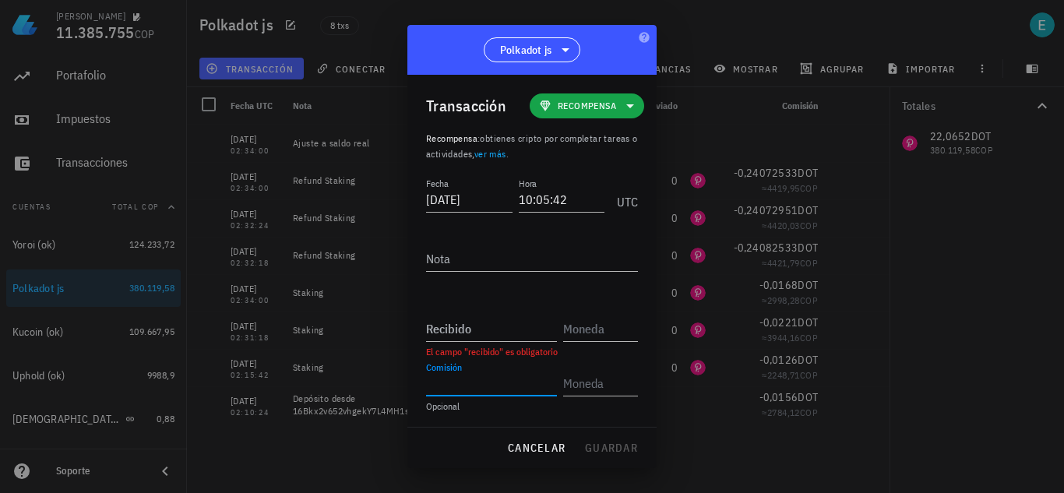
click at [480, 383] on input "Comisión" at bounding box center [491, 383] width 131 height 25
paste input "0"
click at [428, 386] on input "134034" at bounding box center [491, 383] width 131 height 25
click at [492, 386] on input "0,134034" at bounding box center [491, 383] width 131 height 25
type input "0,13403486"
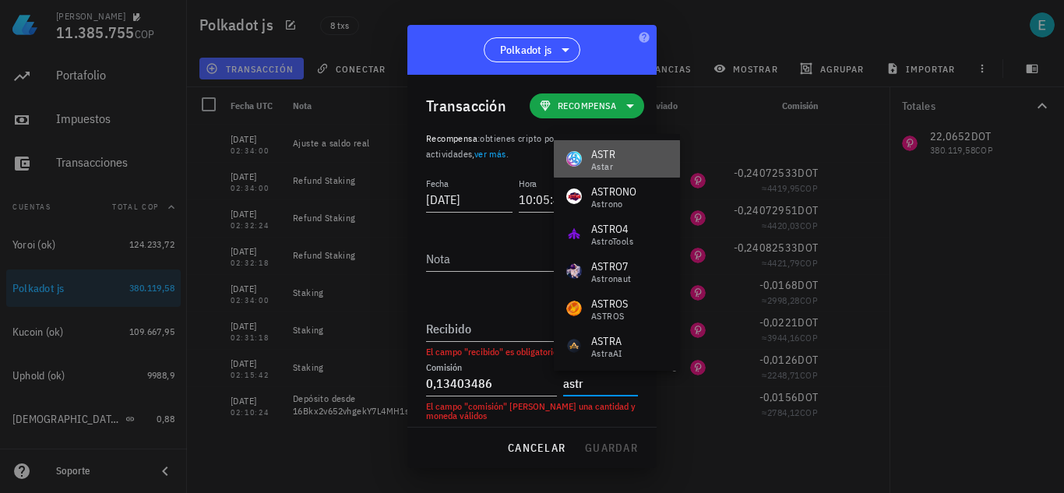
click at [627, 145] on div "ASTR Astar" at bounding box center [617, 158] width 126 height 37
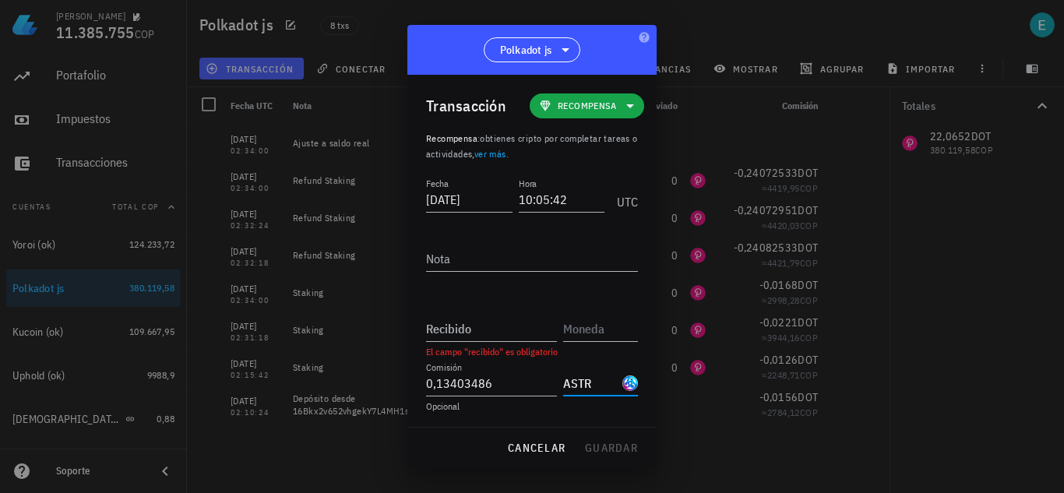
type input "ASTR"
click at [511, 323] on input "Recibido" at bounding box center [491, 328] width 131 height 25
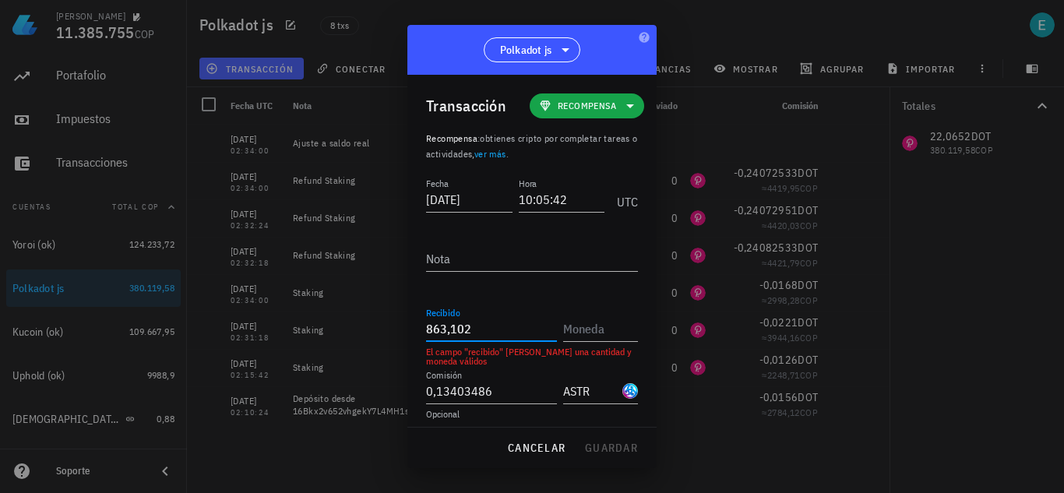
type input "863,102"
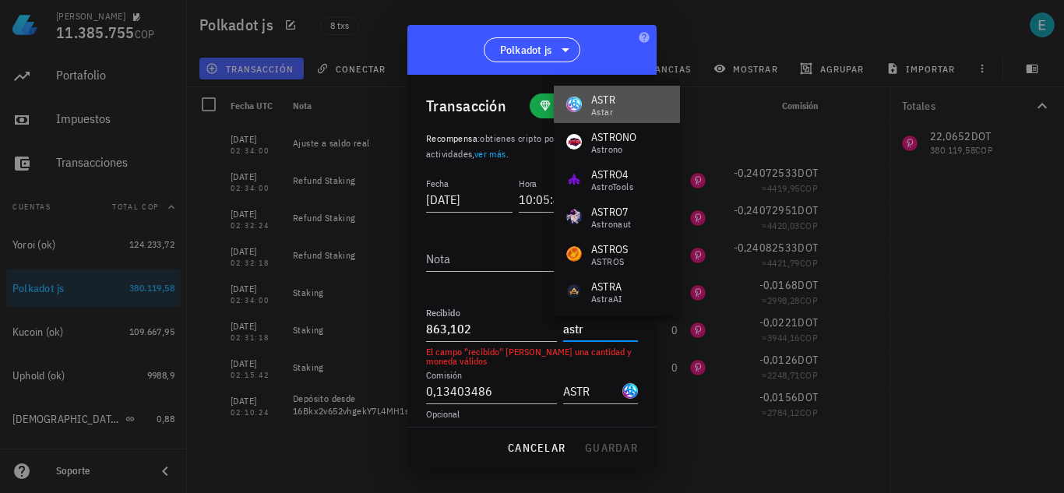
click at [612, 108] on div "Astar" at bounding box center [603, 112] width 24 height 9
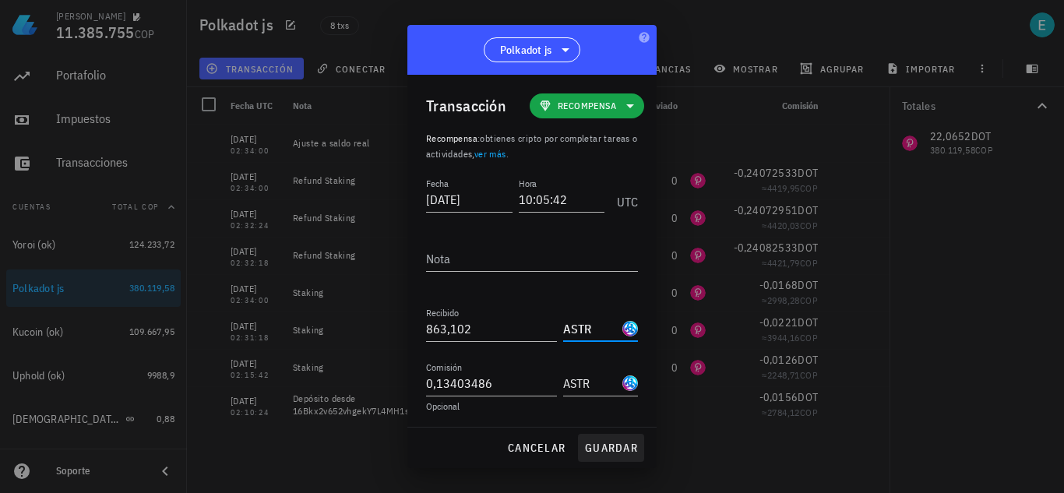
type input "ASTR"
click at [601, 444] on span "guardar" at bounding box center [611, 448] width 54 height 14
